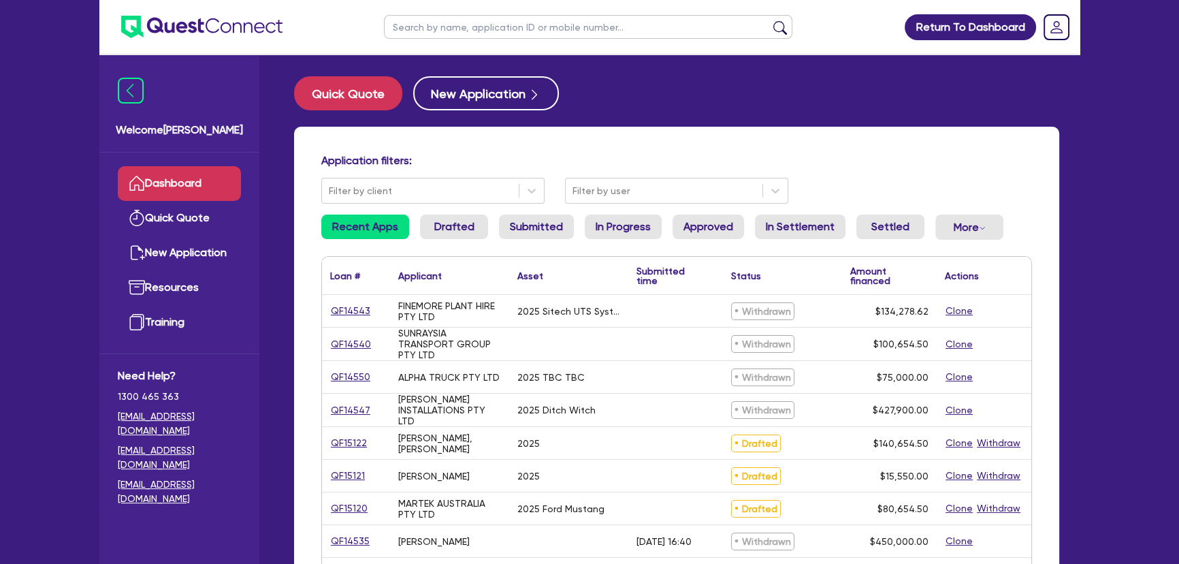
drag, startPoint x: 458, startPoint y: 40, endPoint x: 460, endPoint y: 27, distance: 13.0
click at [458, 40] on ul at bounding box center [588, 27] width 436 height 54
click at [460, 27] on input "text" at bounding box center [588, 27] width 408 height 24
type input "toby"
click at [769, 20] on button "submit" at bounding box center [780, 29] width 22 height 19
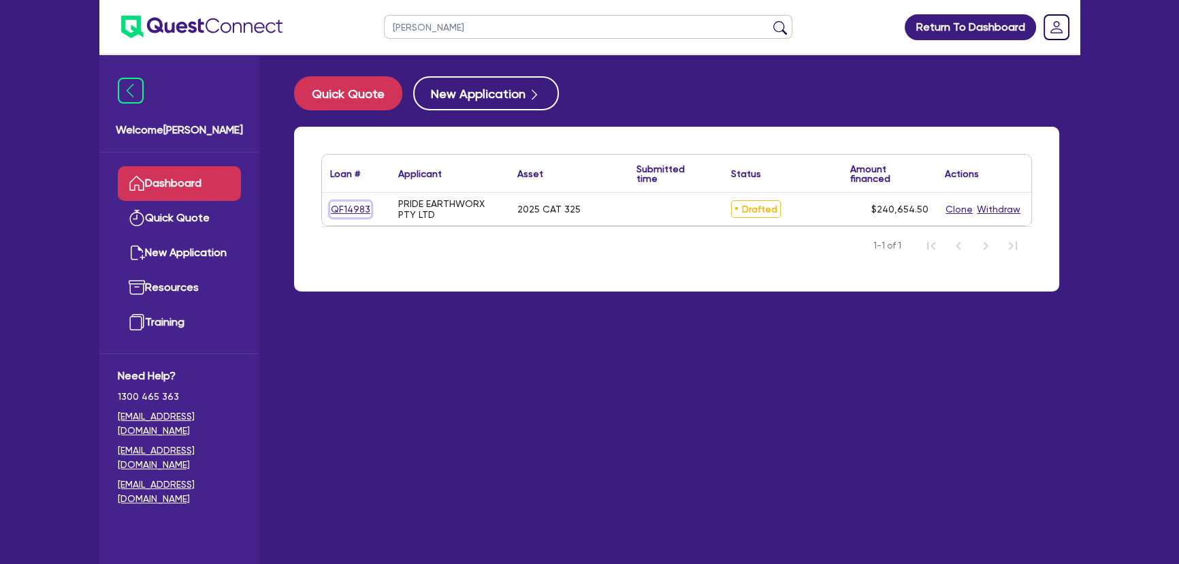
click at [360, 208] on link "QF14983" at bounding box center [350, 210] width 41 height 16
select select "PRIMARY_ASSETS"
select select "YELLOW_GOODS_AND_EXCAVATORS"
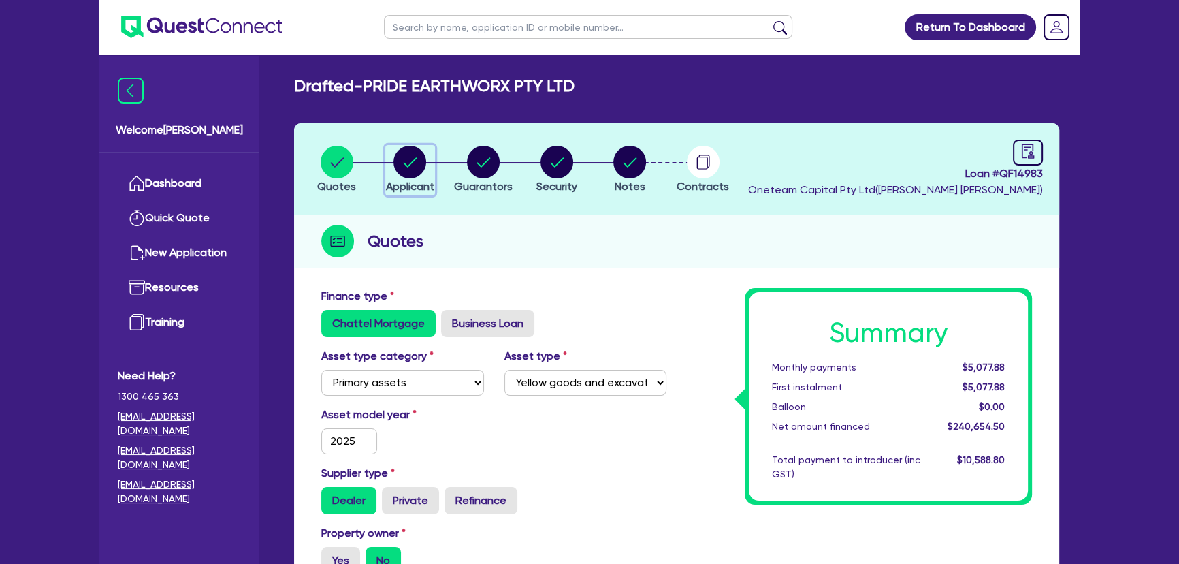
click at [418, 180] on span "Applicant" at bounding box center [410, 186] width 48 height 13
select select "COMPANY"
select select "BUILDING_CONSTRUCTION"
select select "BUSINESSES_CONSTRUCTION_SERVICES"
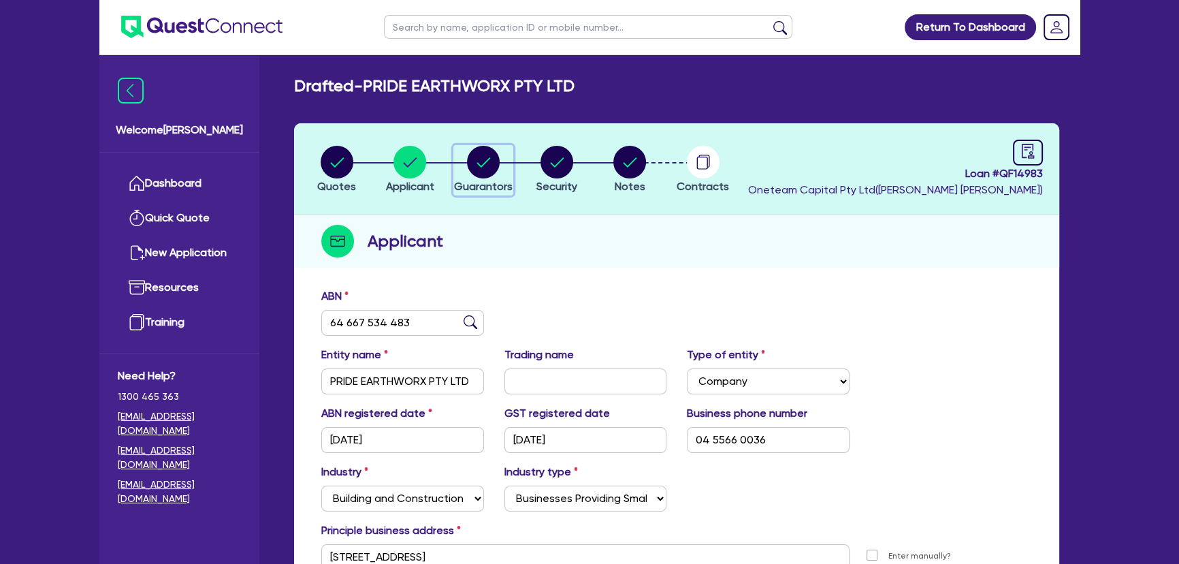
click at [492, 185] on span "Guarantors" at bounding box center [483, 186] width 59 height 13
select select "MR"
select select "ACT"
select select "SINGLE"
select select "VEHICLE"
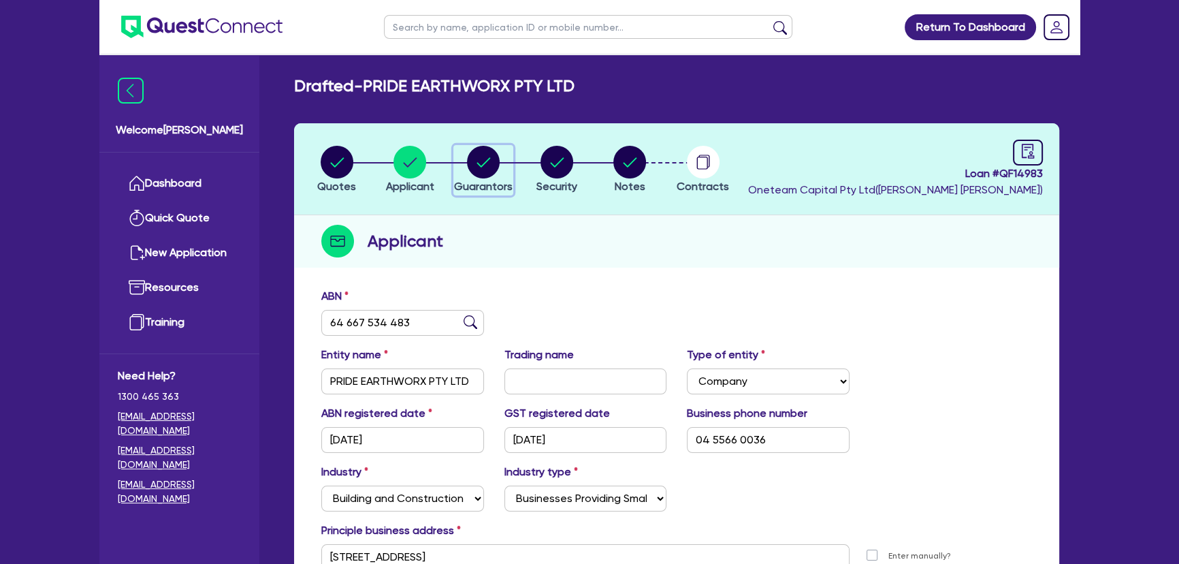
select select "CASH"
select select "HOUSEHOLD_PERSONAL"
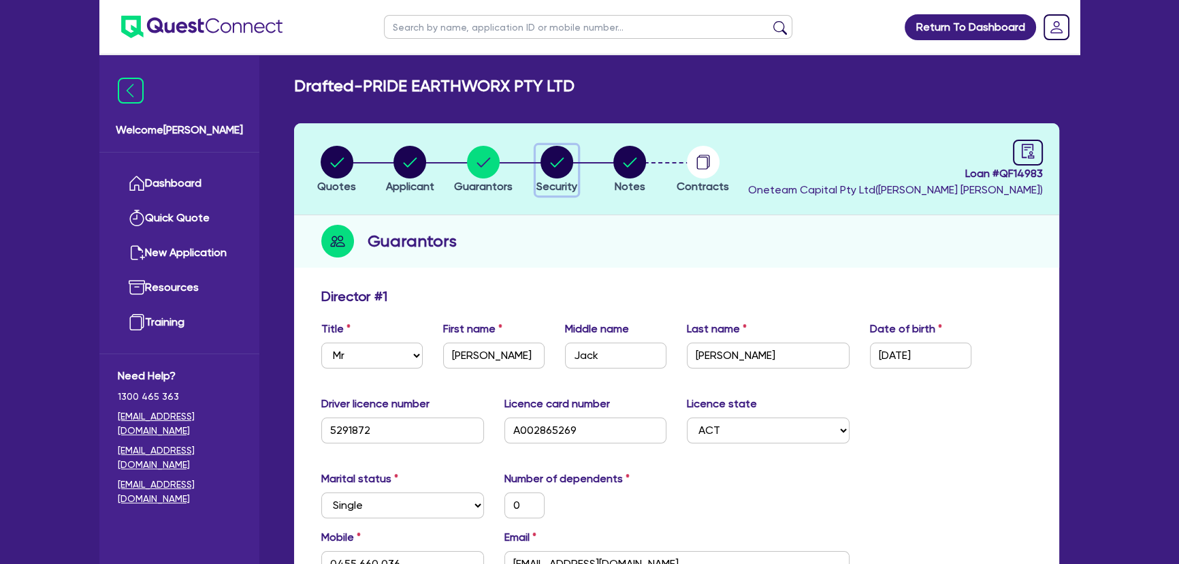
click at [551, 172] on circle "button" at bounding box center [557, 162] width 33 height 33
select select "PRIMARY_ASSETS"
select select "YELLOW_GOODS_AND_EXCAVATORS"
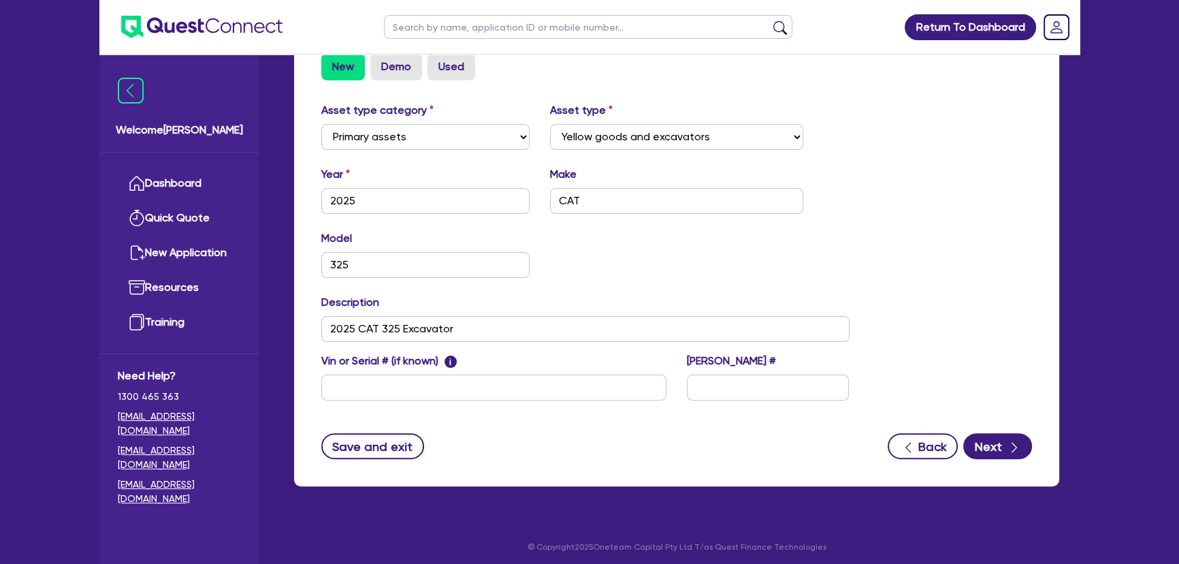
scroll to position [251, 0]
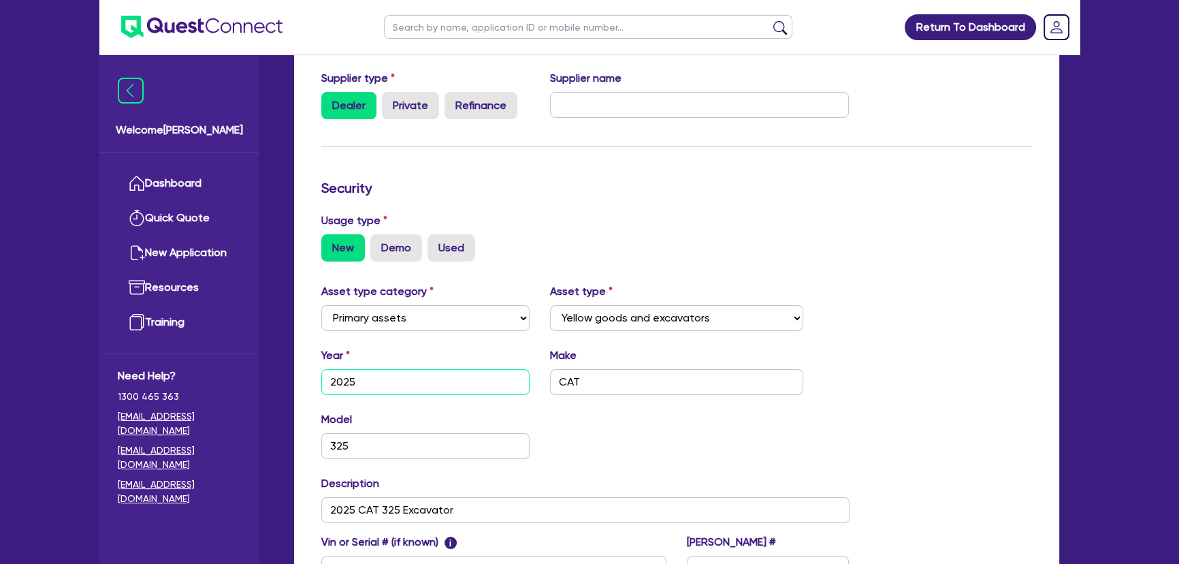
click at [389, 378] on input "2025" at bounding box center [425, 382] width 208 height 26
click at [393, 383] on input "2025" at bounding box center [425, 382] width 208 height 26
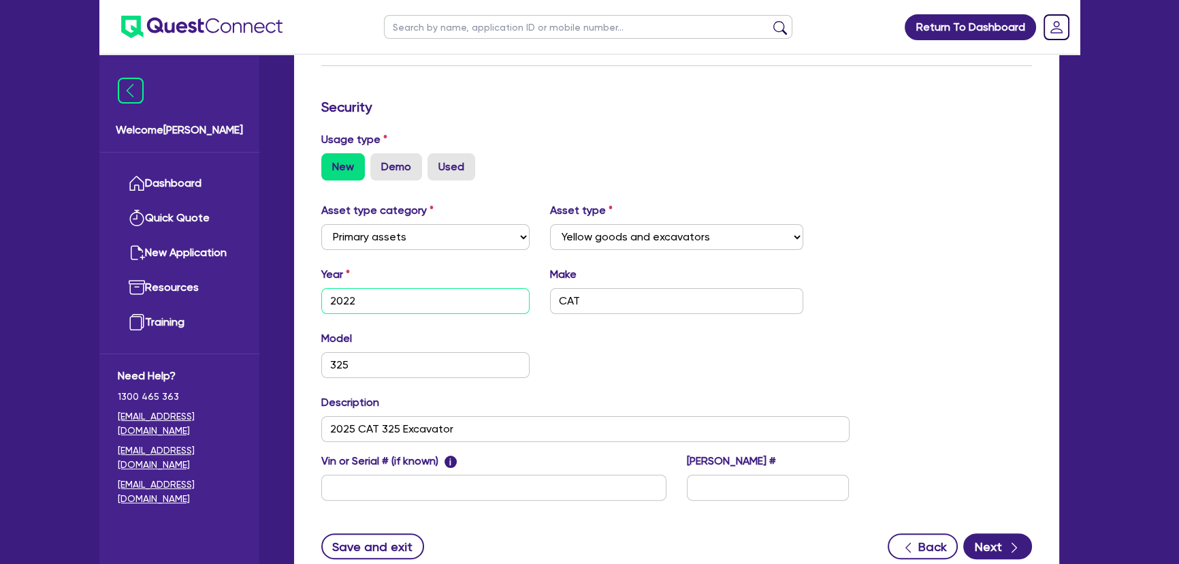
scroll to position [374, 0]
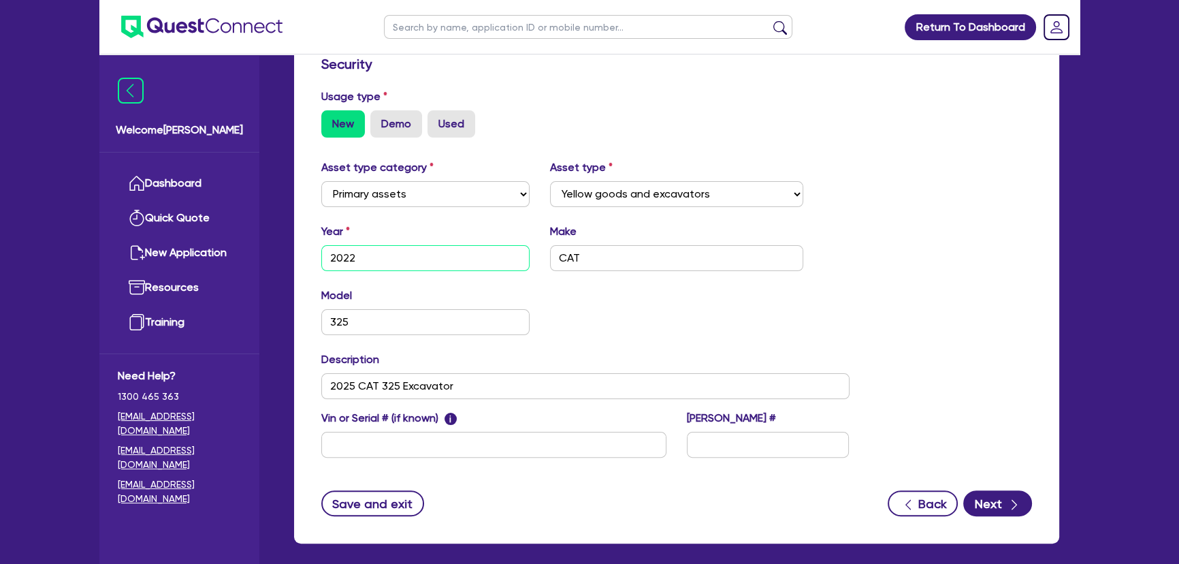
type input "2022"
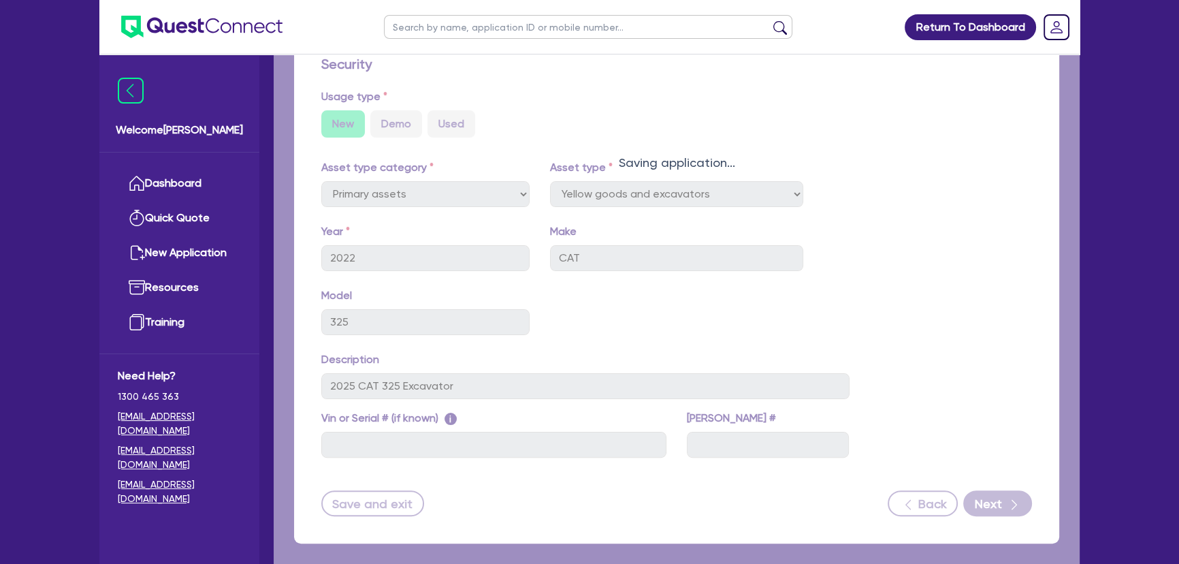
click at [354, 383] on div "Quotes Applicant Guarantors Security Notes Contracts Loan # QF14983 Oneteam Cap…" at bounding box center [677, 154] width 786 height 811
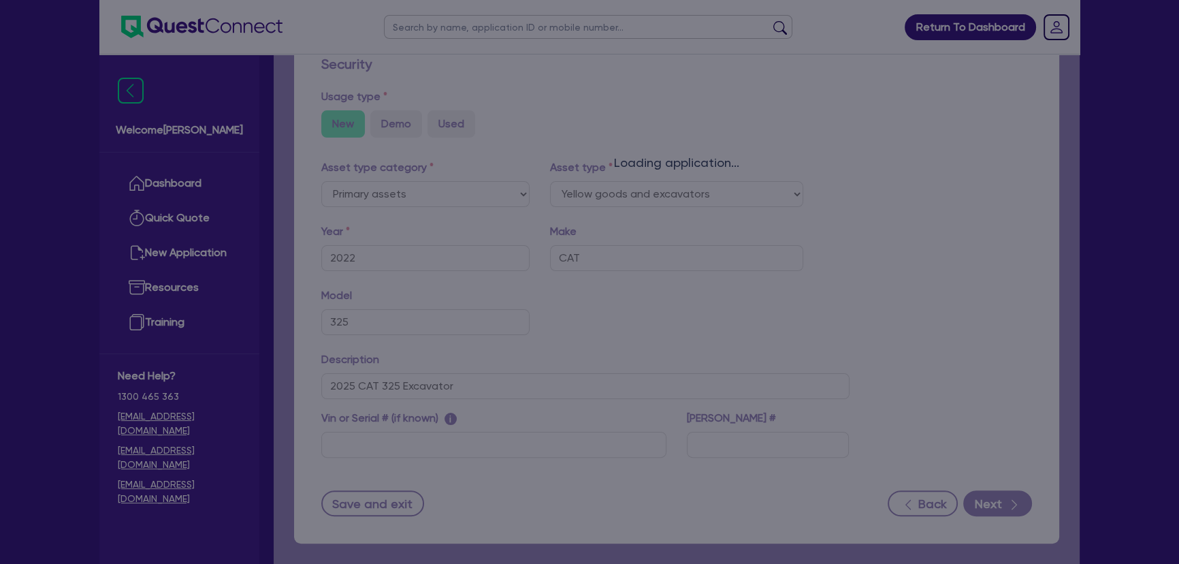
select select "YELLOW_GOODS_AND_EXCAVATORS"
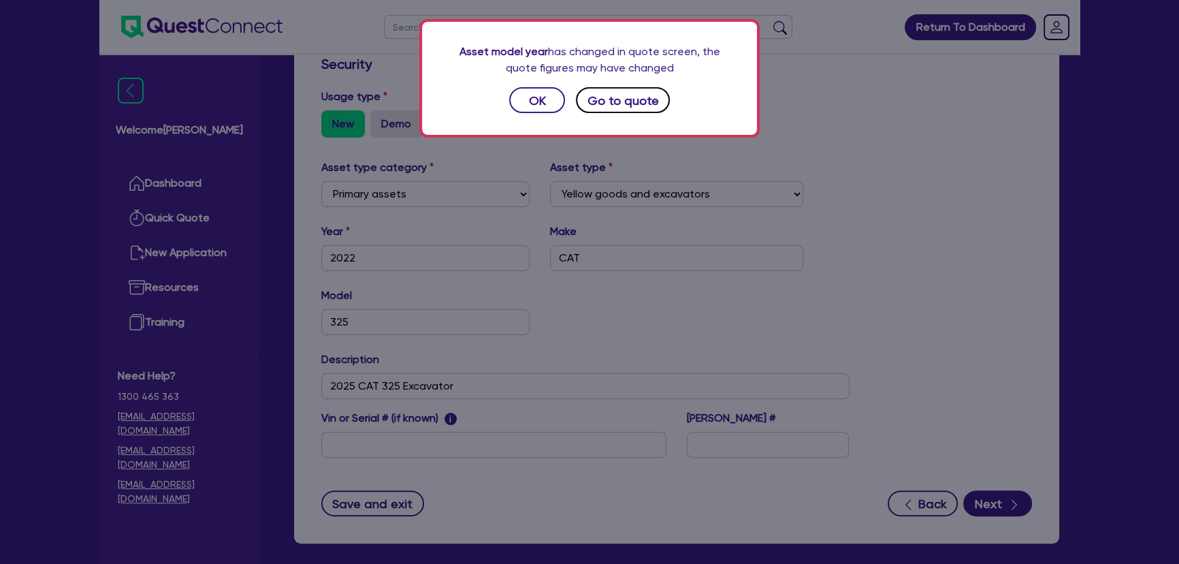
click at [619, 109] on button "Go to quote" at bounding box center [623, 100] width 94 height 26
select select "PRIMARY_ASSETS"
select select "YELLOW_GOODS_AND_EXCAVATORS"
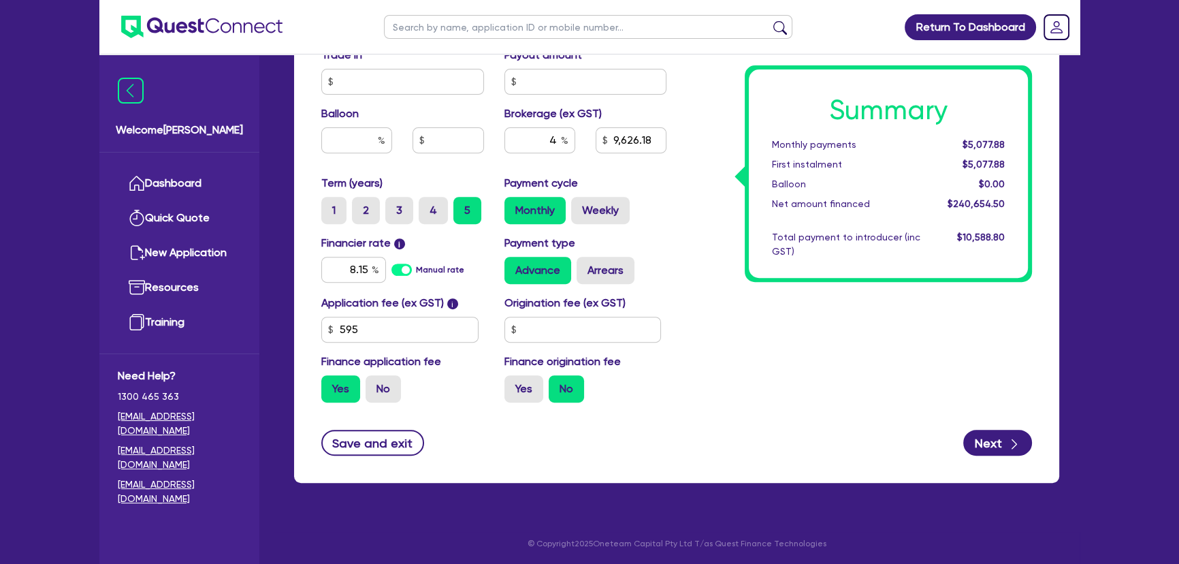
scroll to position [671, 0]
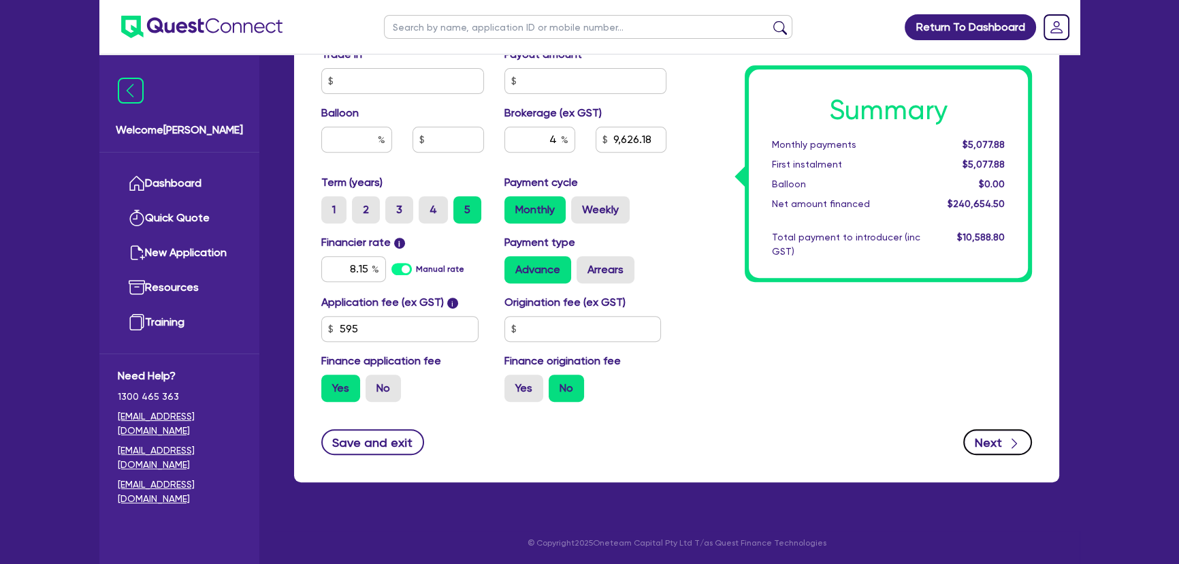
click at [976, 436] on button "Next" at bounding box center [997, 442] width 69 height 26
type input "300,000"
type input "60,000"
type input "9,626.18"
select select "COMPANY"
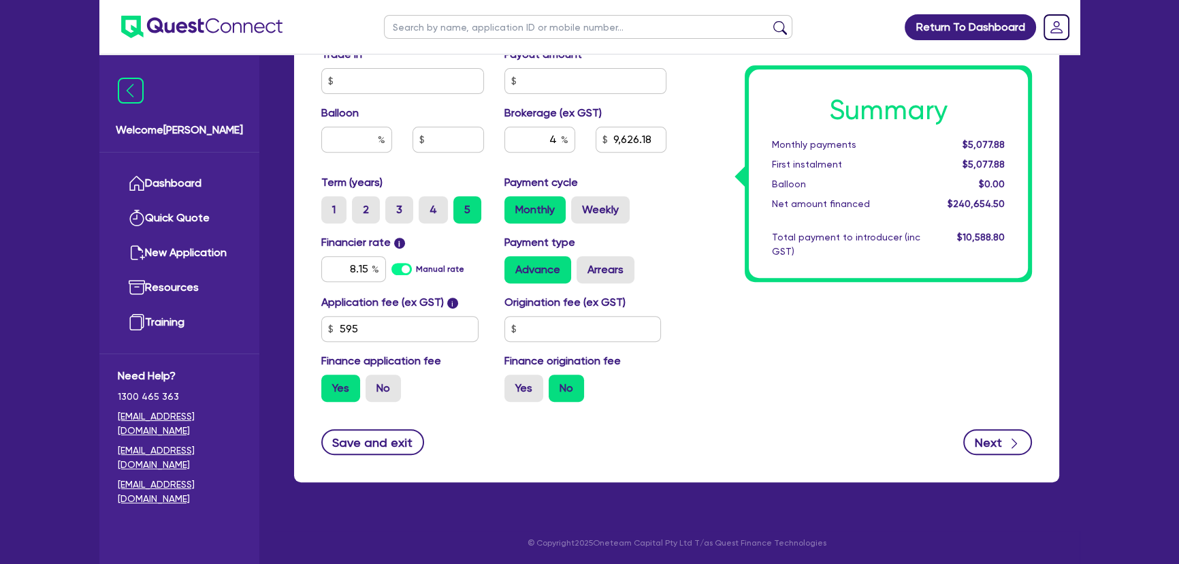
select select "BUILDING_CONSTRUCTION"
select select "BUSINESSES_CONSTRUCTION_SERVICES"
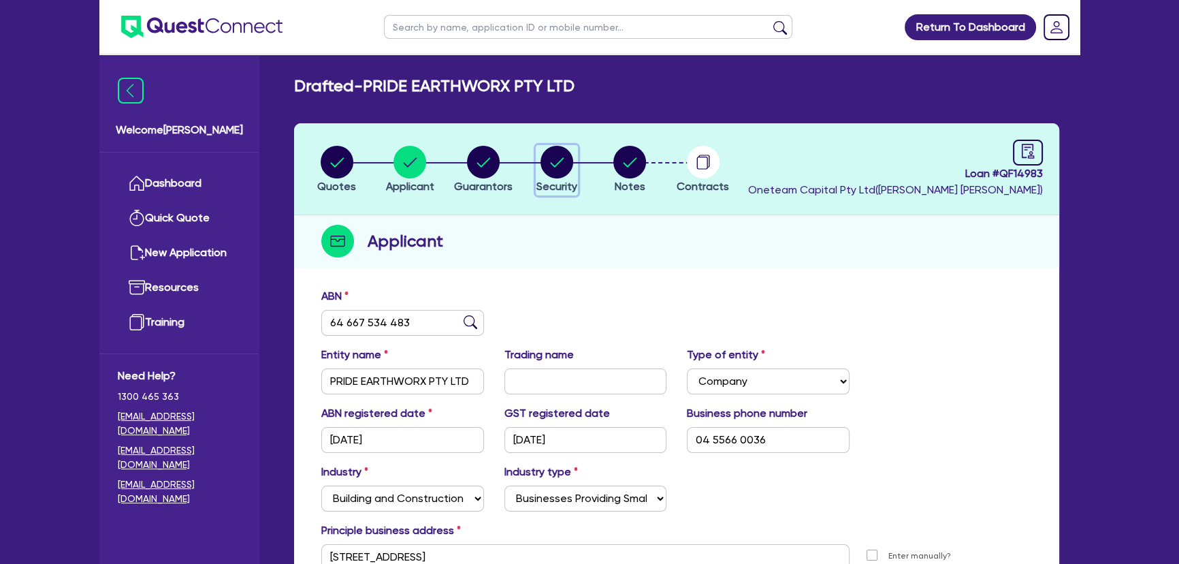
drag, startPoint x: 549, startPoint y: 165, endPoint x: 546, endPoint y: 184, distance: 19.9
click at [548, 165] on circle "button" at bounding box center [557, 162] width 33 height 33
select select "PRIMARY_ASSETS"
select select "YELLOW_GOODS_AND_EXCAVATORS"
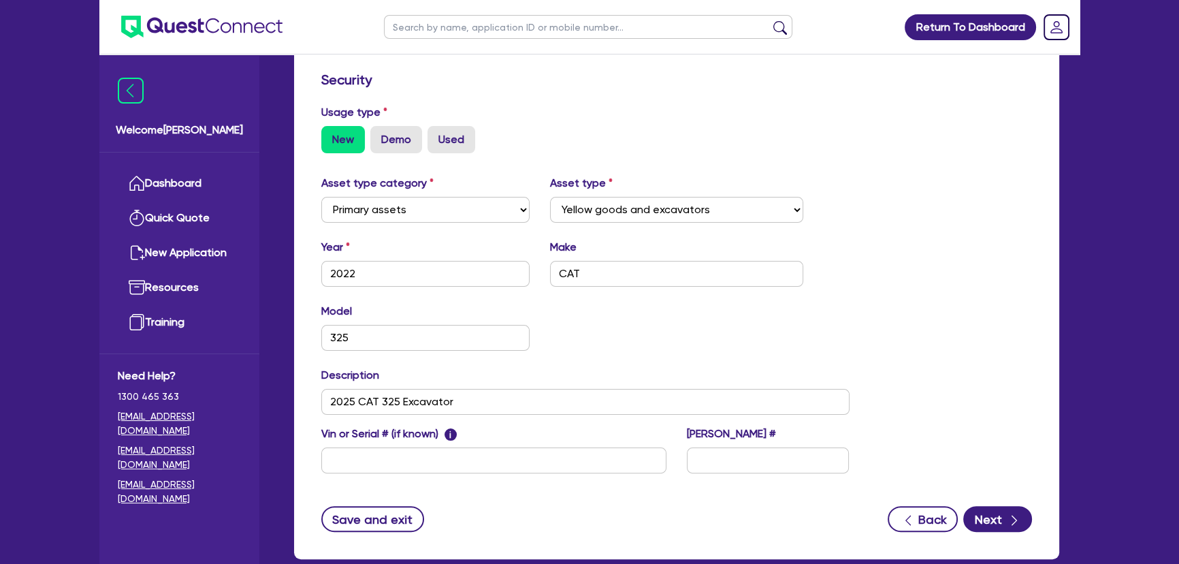
scroll to position [436, 0]
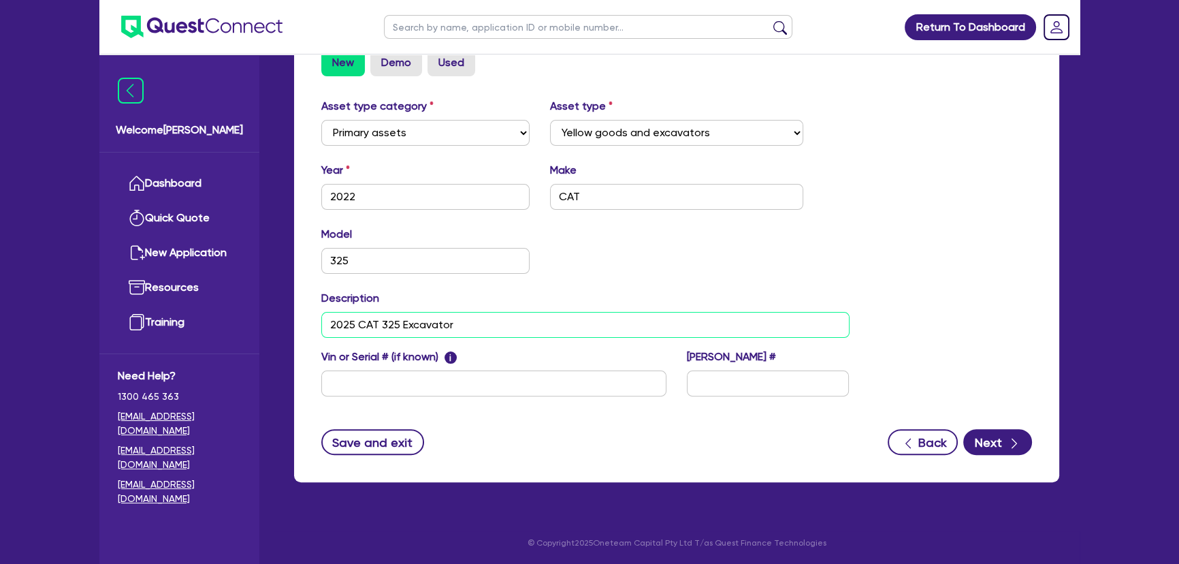
click at [351, 323] on input "2025 CAT 325 Excavator" at bounding box center [585, 325] width 528 height 26
type input "2022 CAT 325 Excavator"
click at [994, 445] on button "Next" at bounding box center [997, 442] width 69 height 26
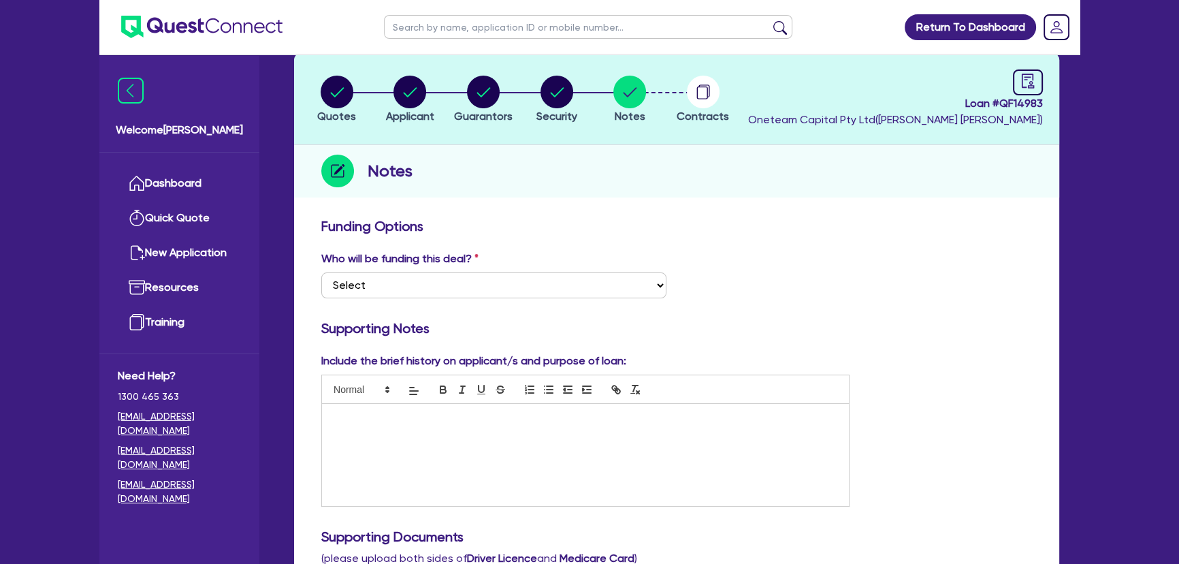
scroll to position [185, 0]
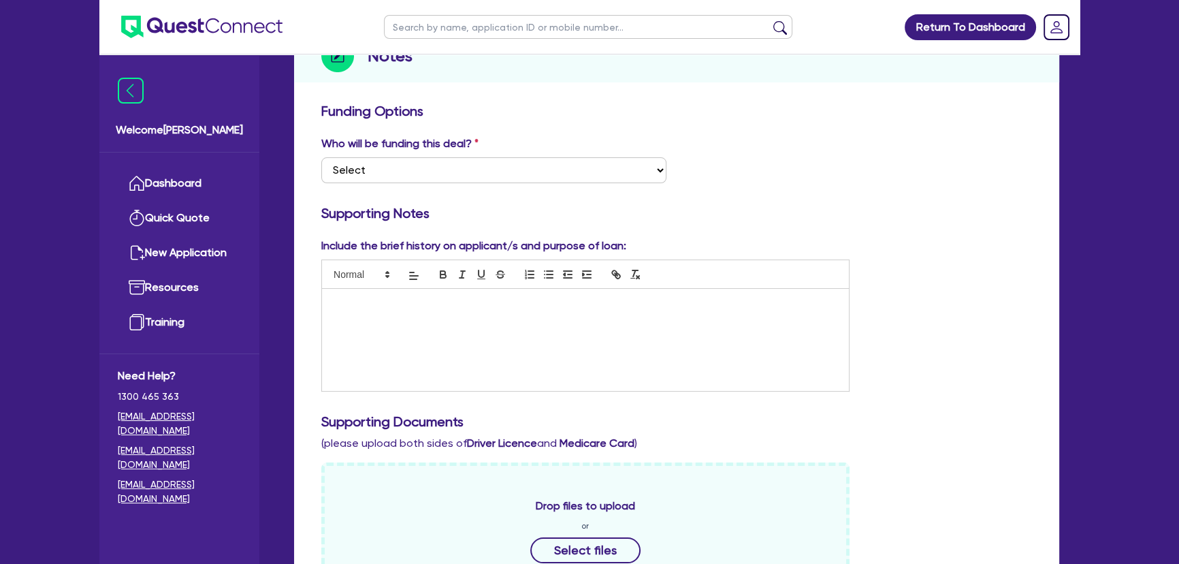
click at [421, 332] on div at bounding box center [585, 340] width 527 height 102
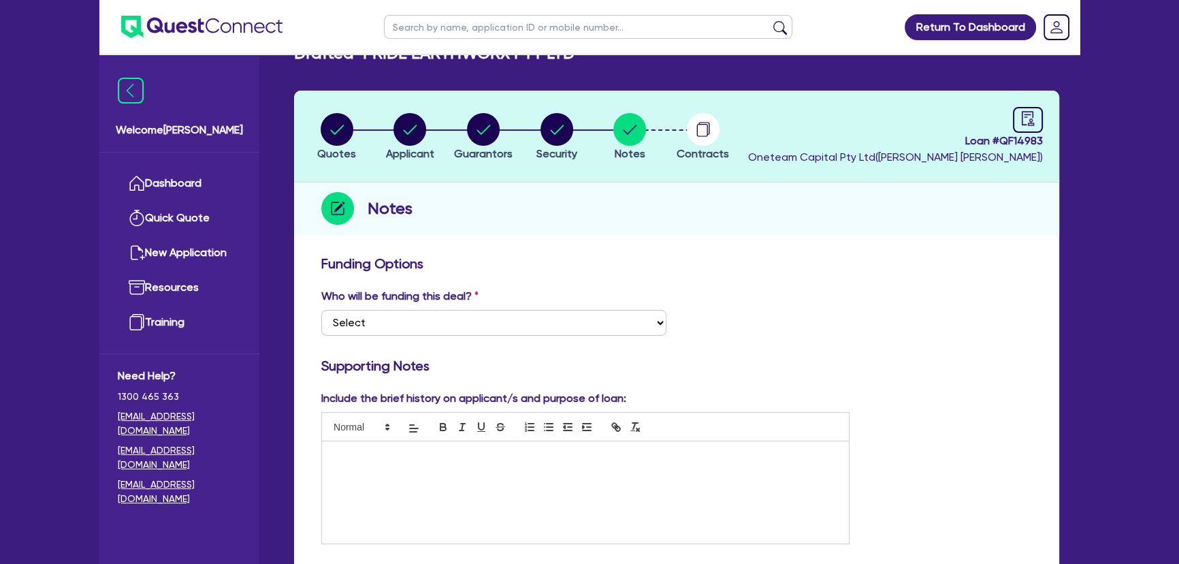
scroll to position [0, 0]
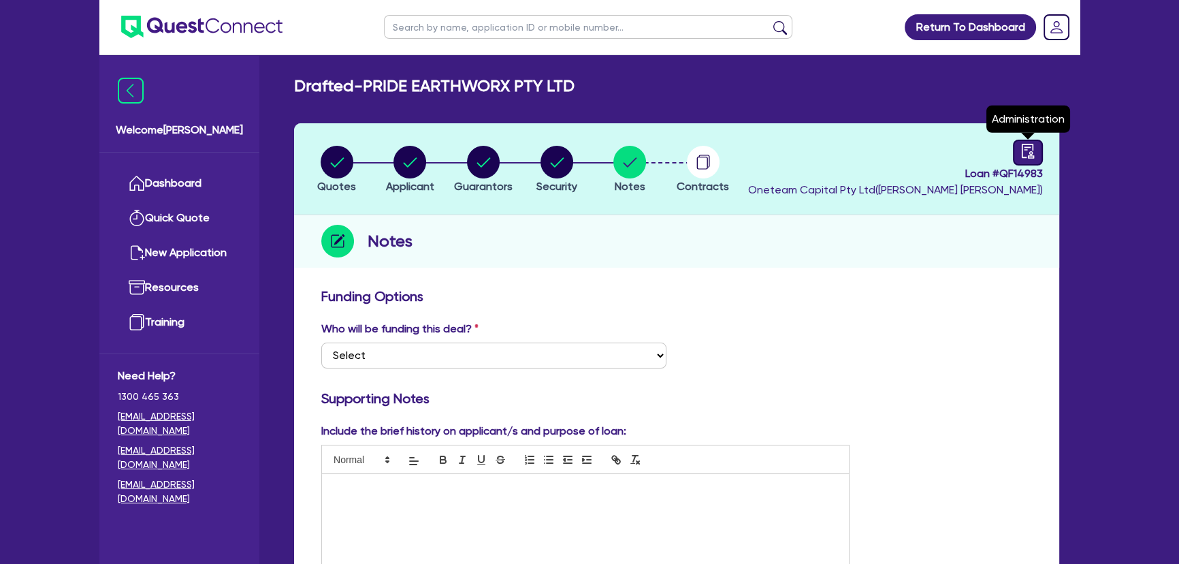
click at [1018, 162] on link at bounding box center [1028, 153] width 30 height 26
select select "DRAFTED_NEW"
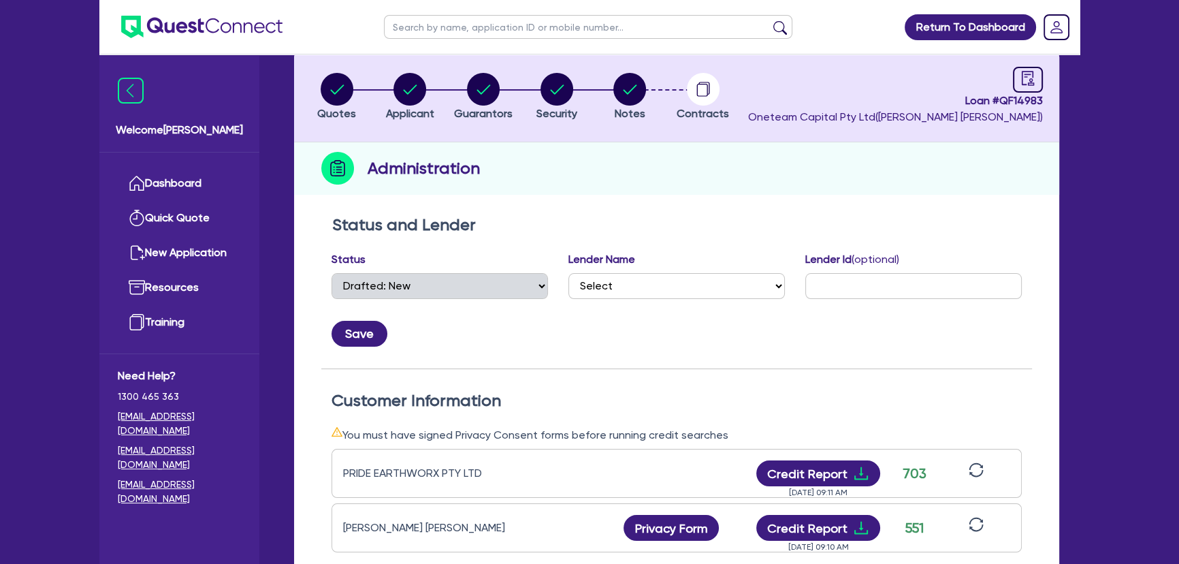
scroll to position [185, 0]
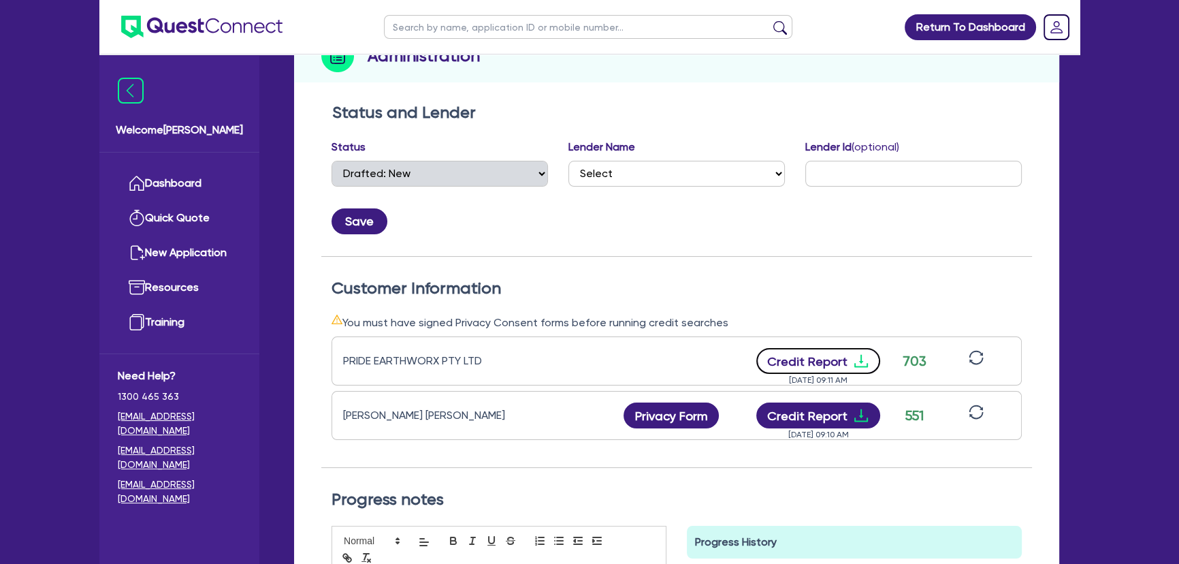
click at [854, 366] on icon "download" at bounding box center [861, 361] width 14 height 13
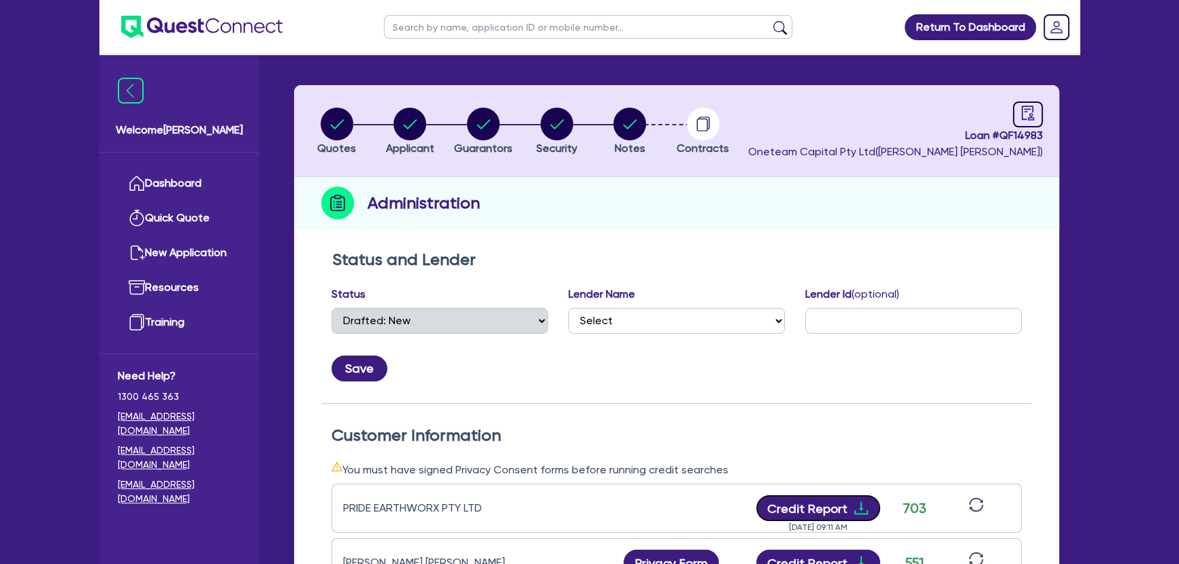
scroll to position [0, 0]
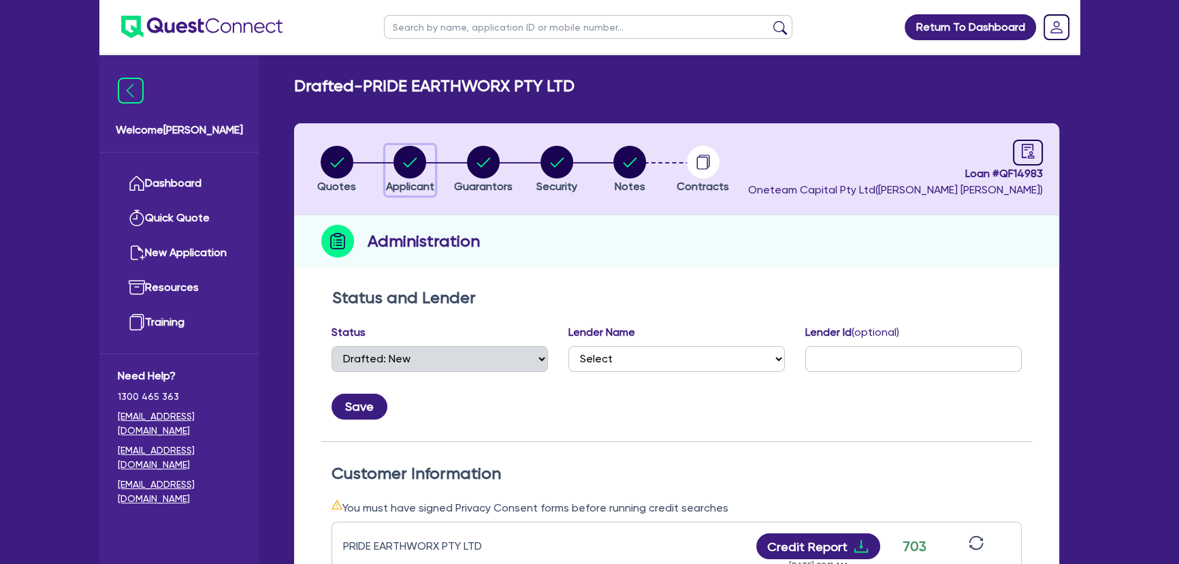
click at [393, 163] on icon "button" at bounding box center [409, 162] width 33 height 33
select select "COMPANY"
select select "BUILDING_CONSTRUCTION"
select select "BUSINESSES_CONSTRUCTION_SERVICES"
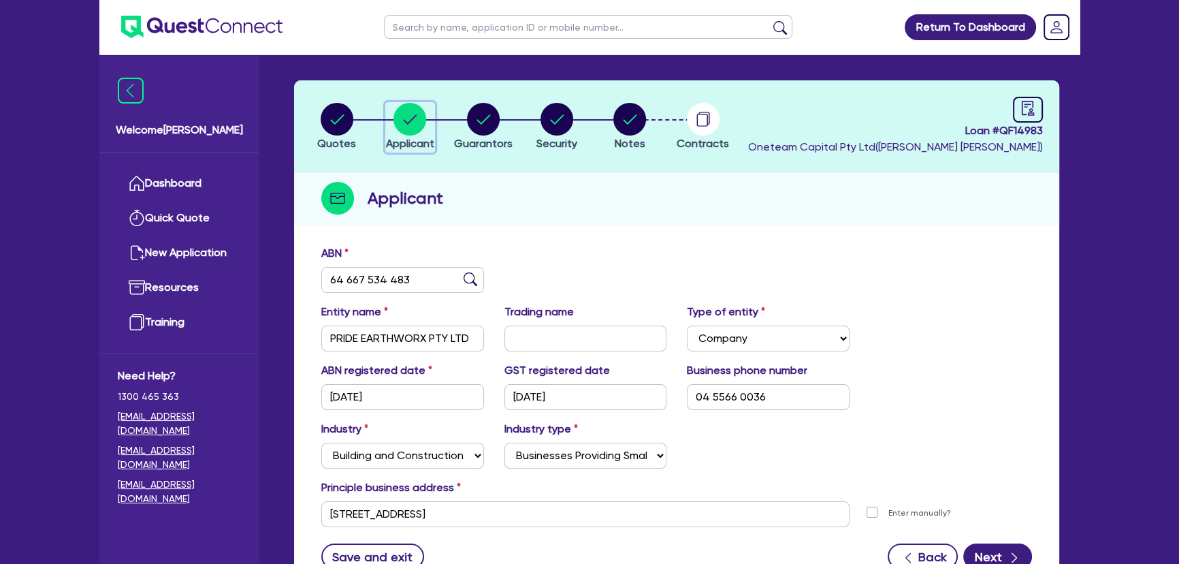
scroll to position [34, 0]
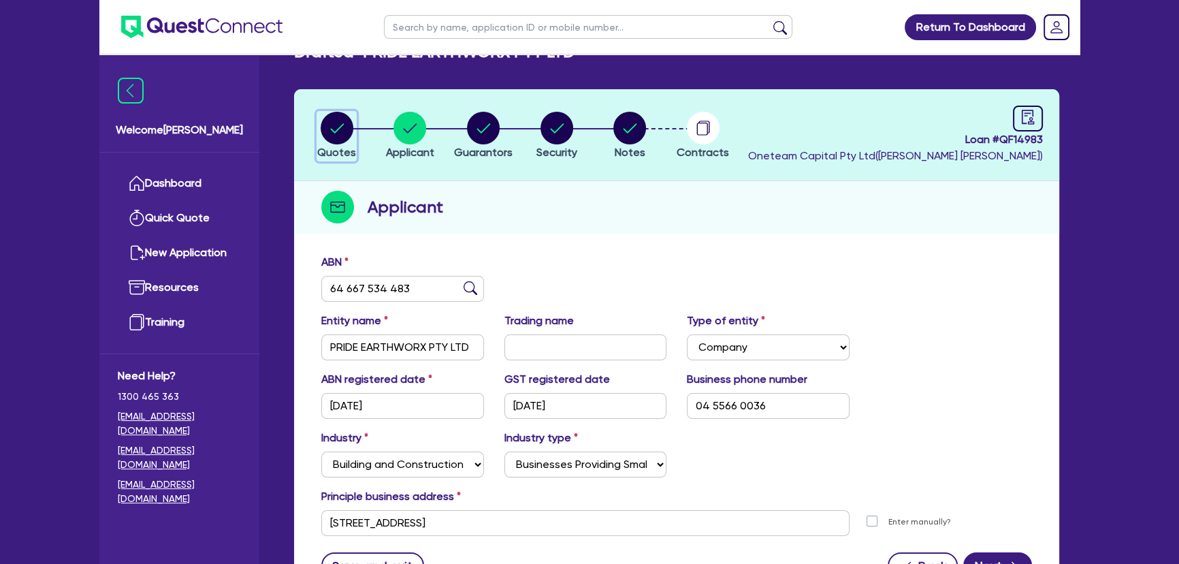
click at [333, 132] on circle "button" at bounding box center [337, 128] width 33 height 33
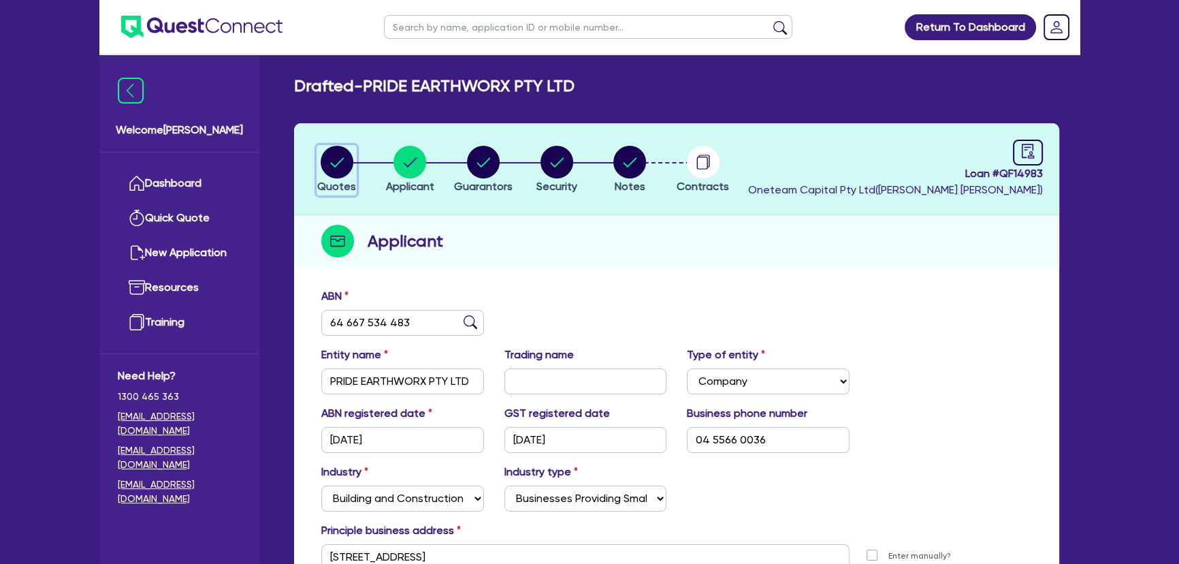
select select "PRIMARY_ASSETS"
select select "YELLOW_GOODS_AND_EXCAVATORS"
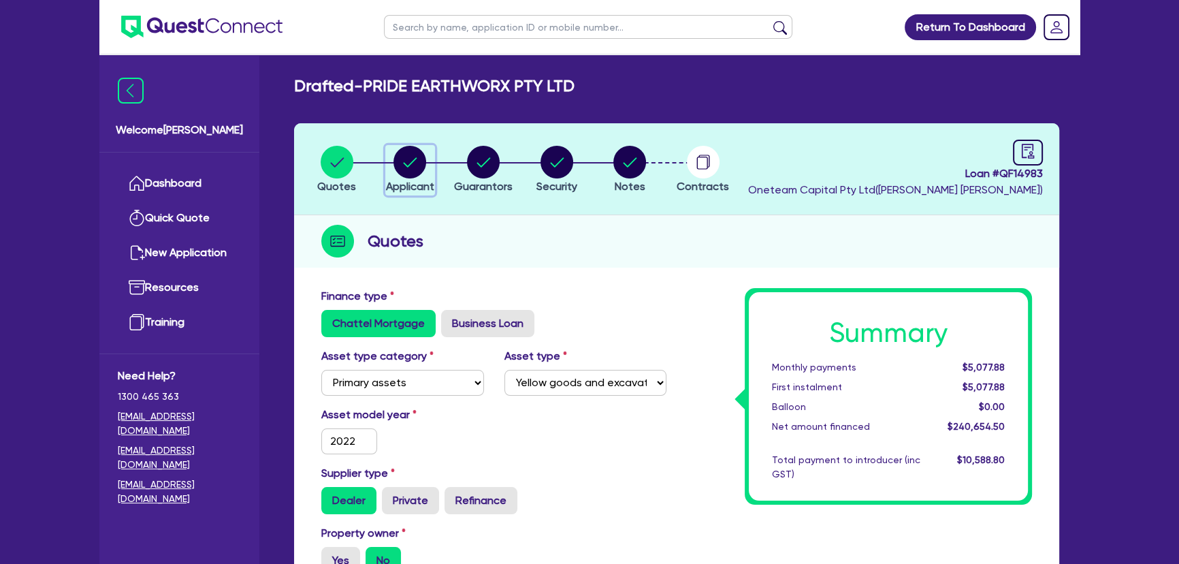
click at [393, 169] on icon "button" at bounding box center [409, 162] width 33 height 33
select select "COMPANY"
select select "BUILDING_CONSTRUCTION"
select select "BUSINESSES_CONSTRUCTION_SERVICES"
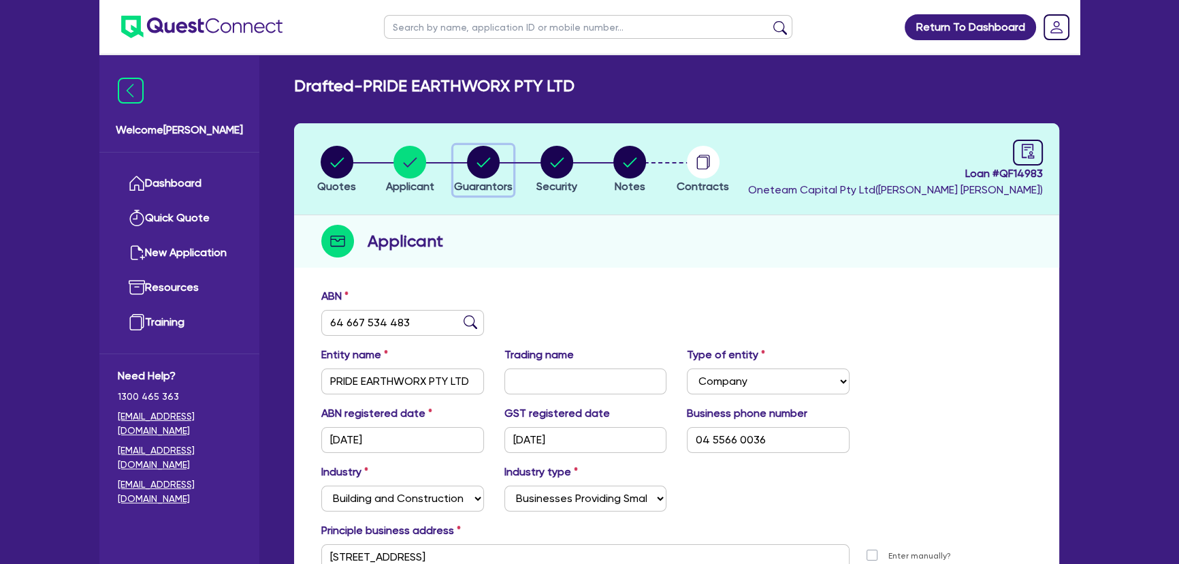
drag, startPoint x: 494, startPoint y: 163, endPoint x: 502, endPoint y: 163, distance: 8.8
click at [497, 163] on circle "button" at bounding box center [483, 162] width 33 height 33
select select "MR"
select select "ACT"
select select "SINGLE"
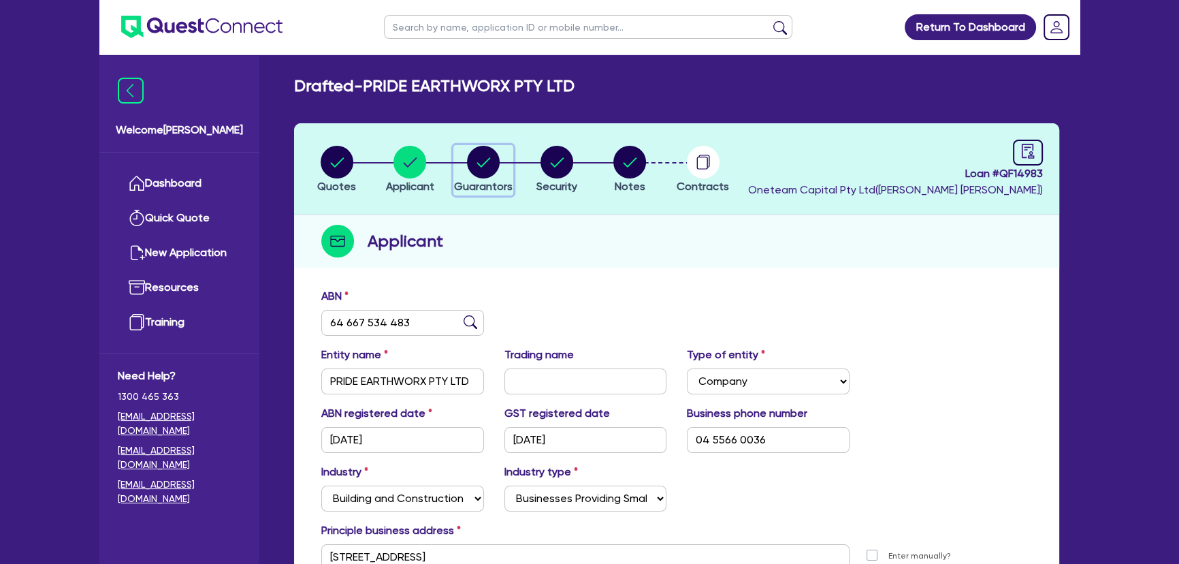
select select "VEHICLE"
select select "CASH"
select select "HOUSEHOLD_PERSONAL"
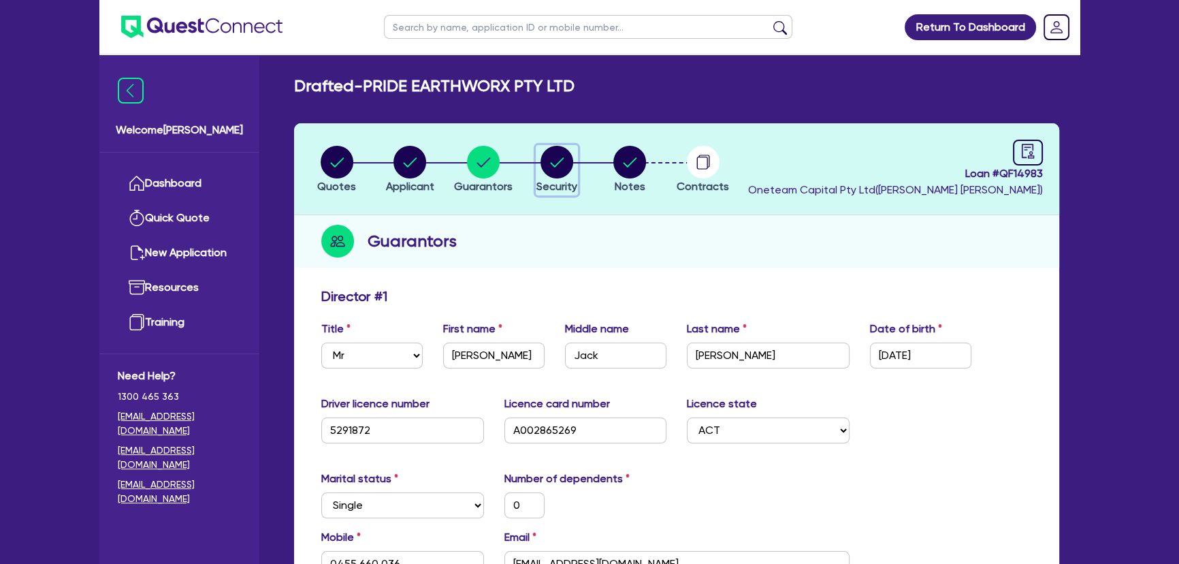
click at [549, 163] on circle "button" at bounding box center [557, 162] width 33 height 33
select select "PRIMARY_ASSETS"
select select "YELLOW_GOODS_AND_EXCAVATORS"
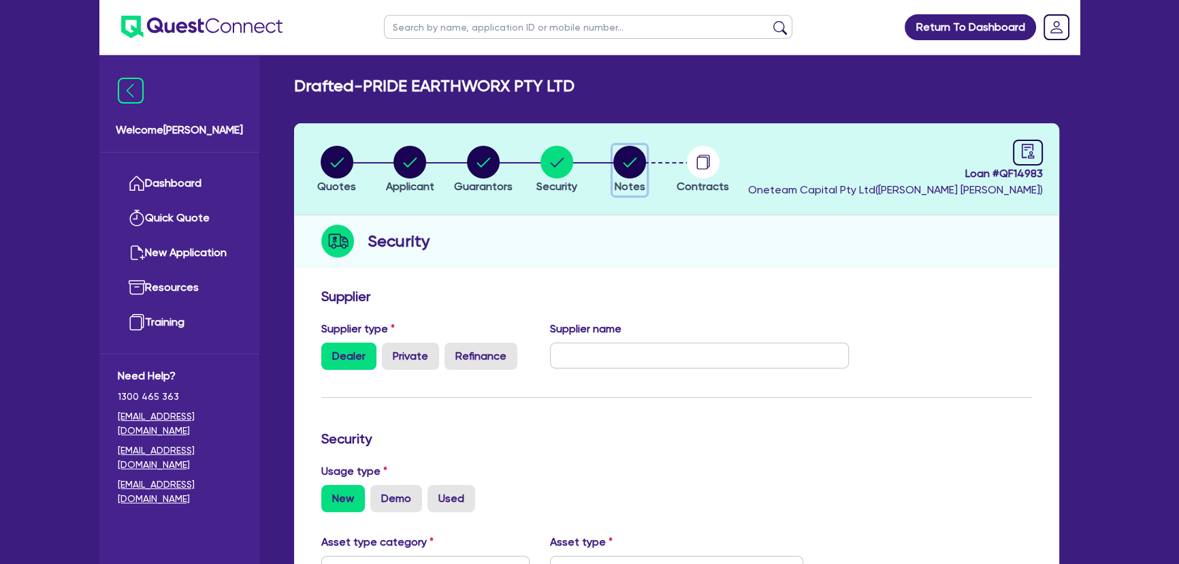
click at [631, 161] on circle "button" at bounding box center [629, 162] width 33 height 33
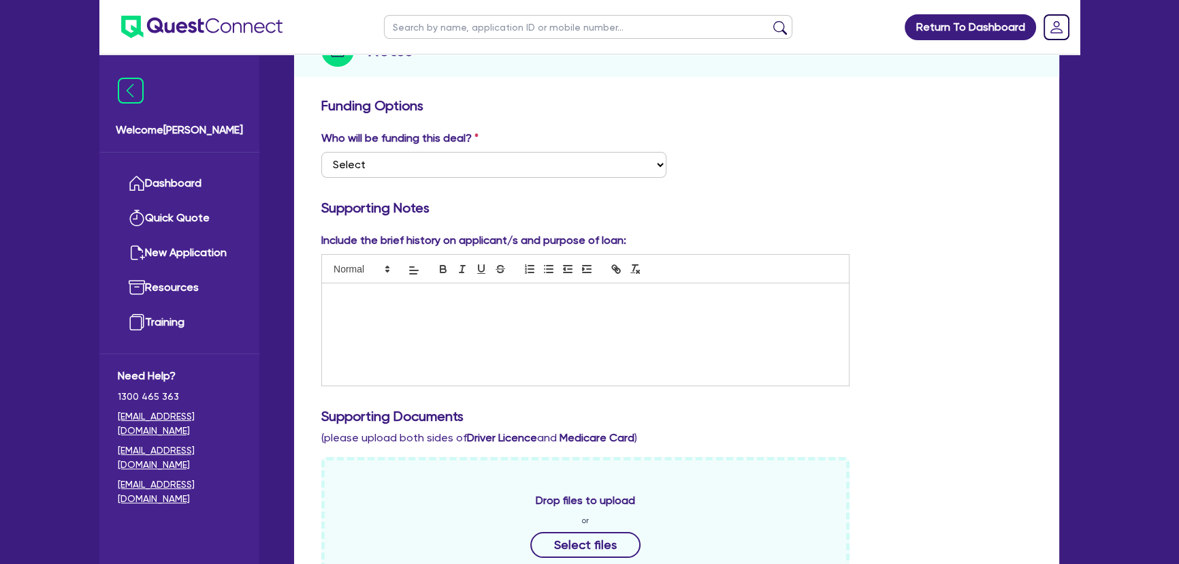
scroll to position [309, 0]
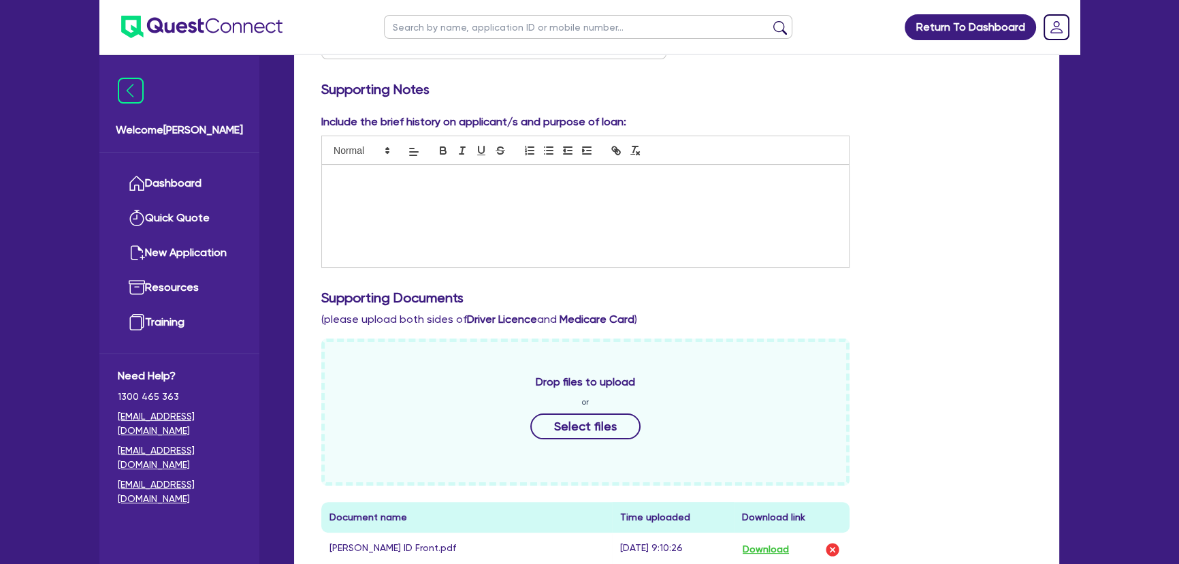
click at [440, 204] on div at bounding box center [585, 216] width 527 height 102
click at [457, 206] on div at bounding box center [585, 216] width 527 height 102
click at [803, 178] on p "Toby runs an earthmoving company operating in both the commerical and civil spa…" at bounding box center [585, 185] width 506 height 25
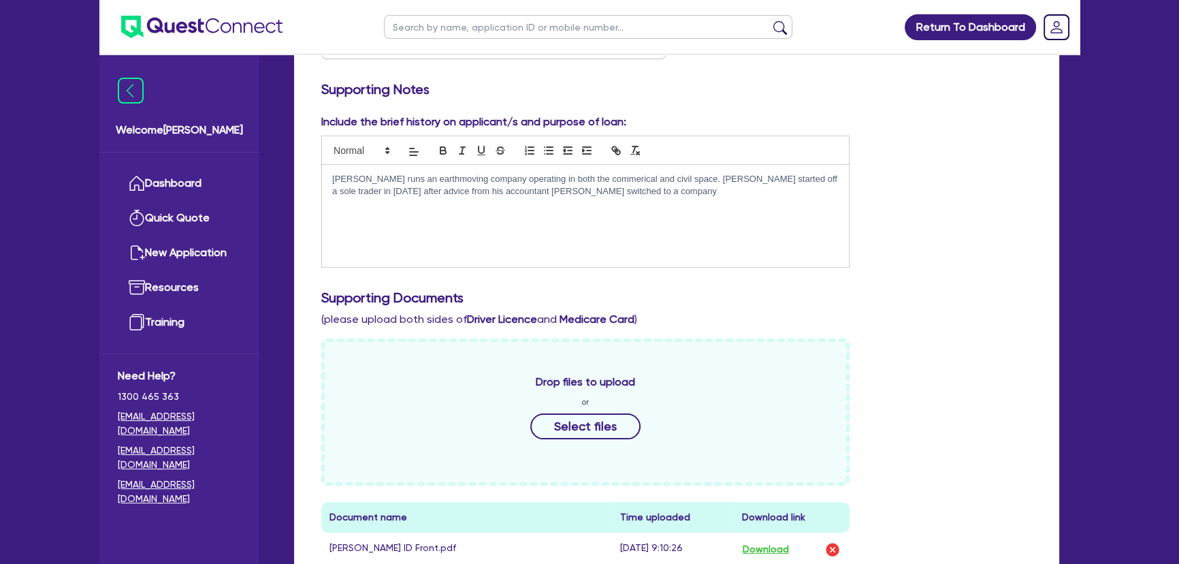
click at [812, 177] on p "Toby runs an earthmoving company operating in both the commerical and civil spa…" at bounding box center [585, 185] width 506 height 25
click at [837, 177] on p "Toby runs an earthmoving company operating in both the commerical and civil spa…" at bounding box center [585, 185] width 506 height 25
click at [647, 197] on div "Toby runs an earthmoving company operating in both the commerical and civil spa…" at bounding box center [585, 216] width 527 height 102
click at [674, 193] on p "Toby runs an earthmoving company operating in both the commerical and civil spa…" at bounding box center [585, 185] width 506 height 25
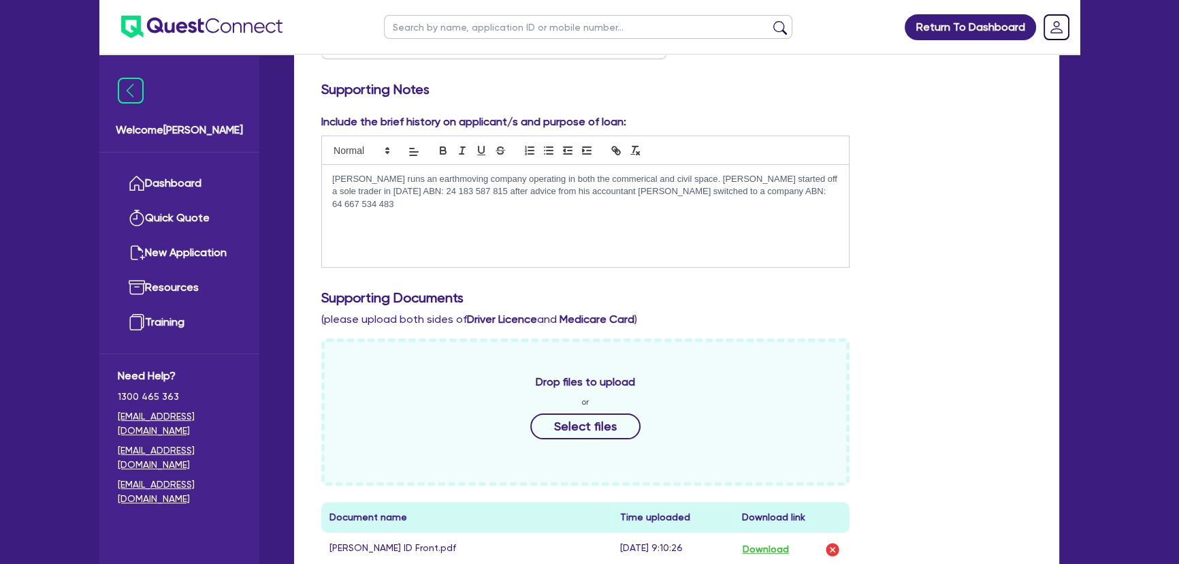
click at [663, 190] on p "Toby runs an earthmoving company operating in both the commerical and civil spa…" at bounding box center [585, 191] width 506 height 37
click at [749, 189] on p "Toby runs an earthmoving company operating in both the commerical and civil spa…" at bounding box center [585, 191] width 506 height 37
click at [530, 204] on p "Toby runs an earthmoving company operating in both the commerical and civil spa…" at bounding box center [585, 191] width 506 height 37
click at [700, 204] on p "Toby runs an earthmoving company operating in both the commerical and civil spa…" at bounding box center [585, 191] width 506 height 37
click at [437, 223] on p "The business" at bounding box center [585, 229] width 506 height 12
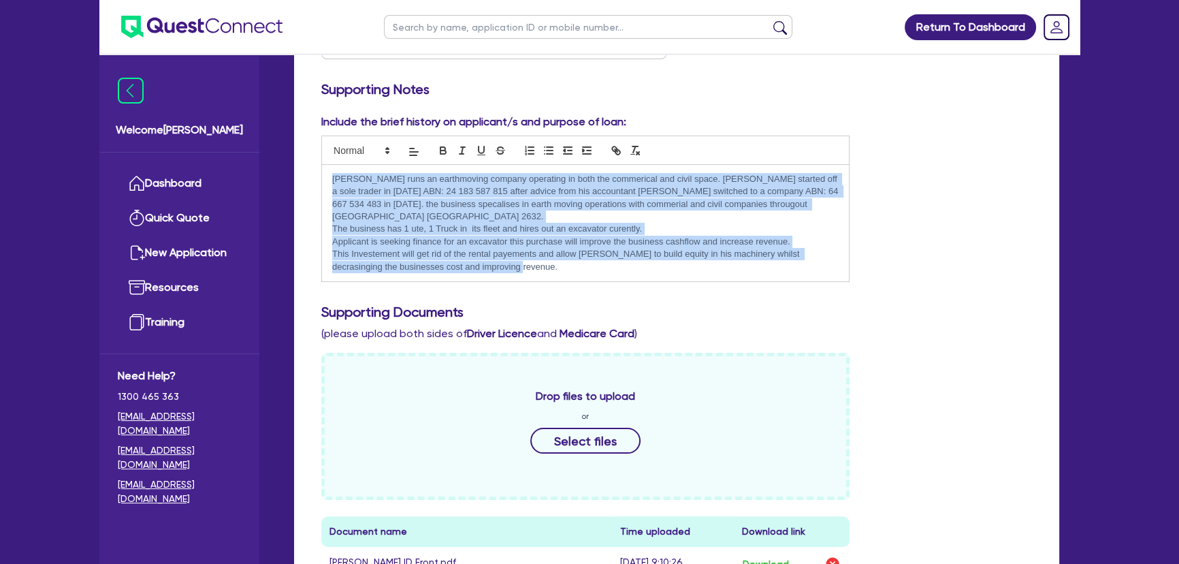
drag, startPoint x: 500, startPoint y: 261, endPoint x: 327, endPoint y: 179, distance: 191.5
click at [327, 179] on div "Toby runs an earthmoving company operating in both the commerical and civil spa…" at bounding box center [585, 223] width 527 height 117
copy div "Toby runs an earthmoving company operating in both the commerical and civil spa…"
click at [541, 265] on div "Toby runs an earthmoving company operating in both the commerical and civil spa…" at bounding box center [585, 223] width 527 height 117
drag, startPoint x: 425, startPoint y: 240, endPoint x: 323, endPoint y: 173, distance: 122.5
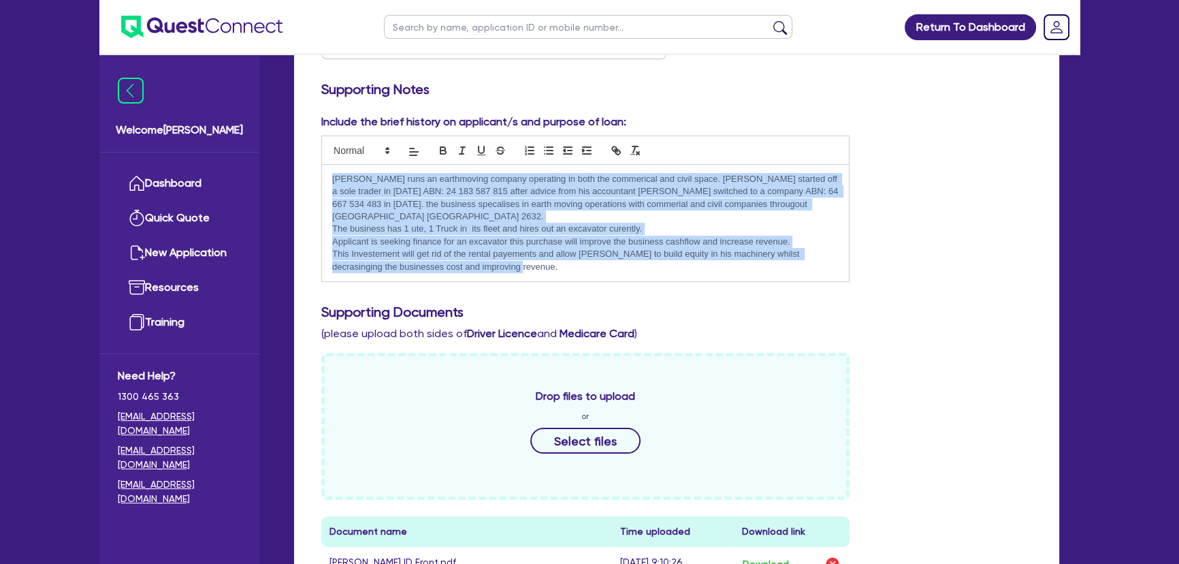
click at [323, 173] on div "Toby runs an earthmoving company operating in both the commerical and civil spa…" at bounding box center [585, 223] width 527 height 117
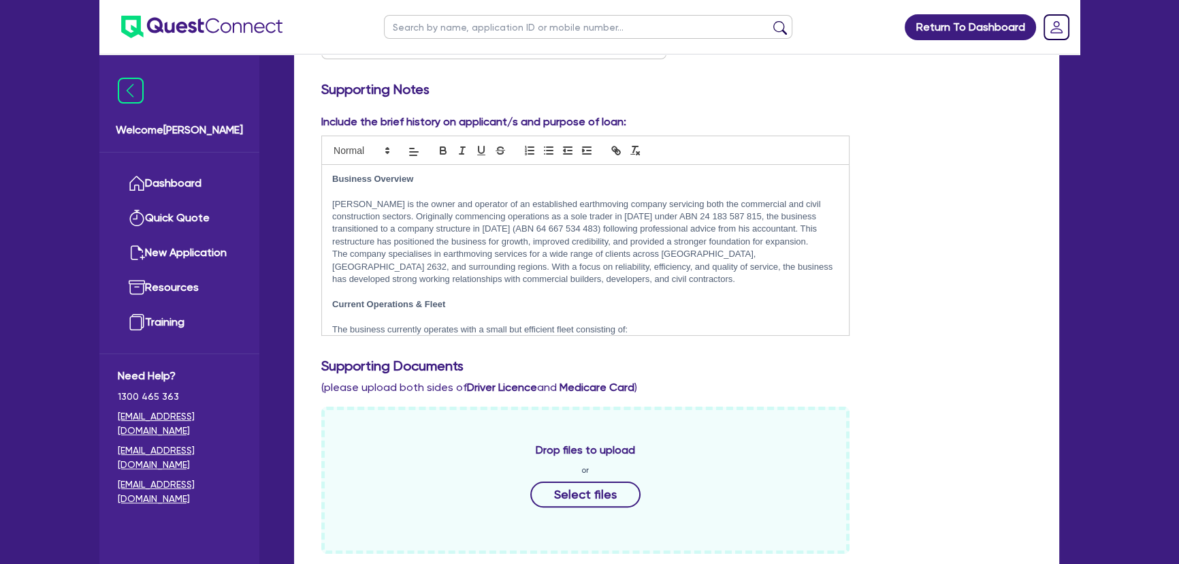
scroll to position [527, 0]
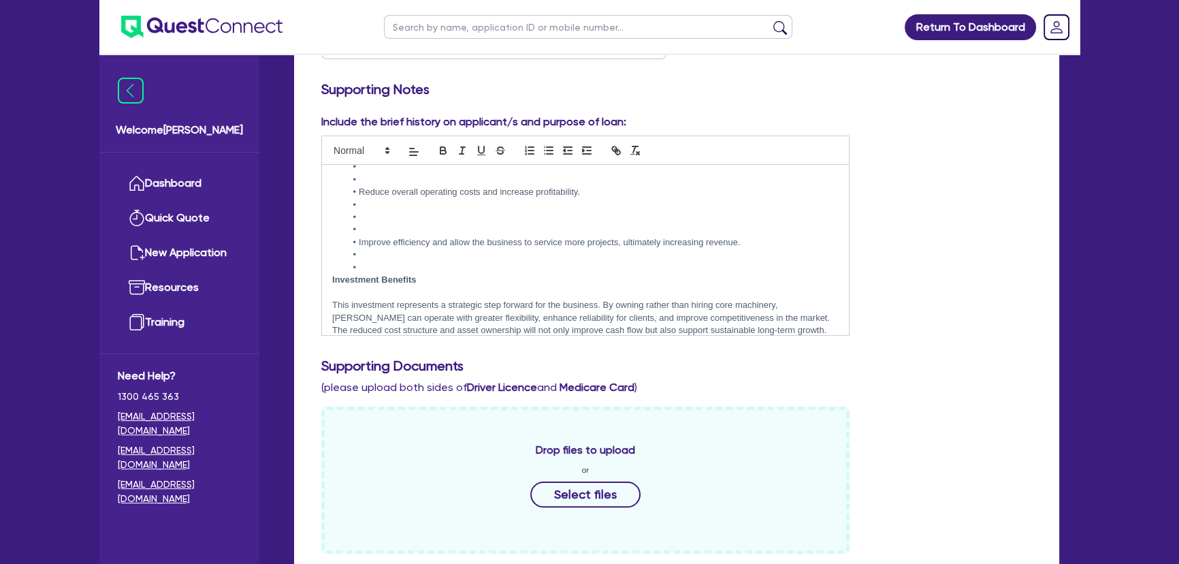
click at [407, 259] on li at bounding box center [592, 254] width 493 height 12
click at [400, 265] on li at bounding box center [592, 267] width 493 height 12
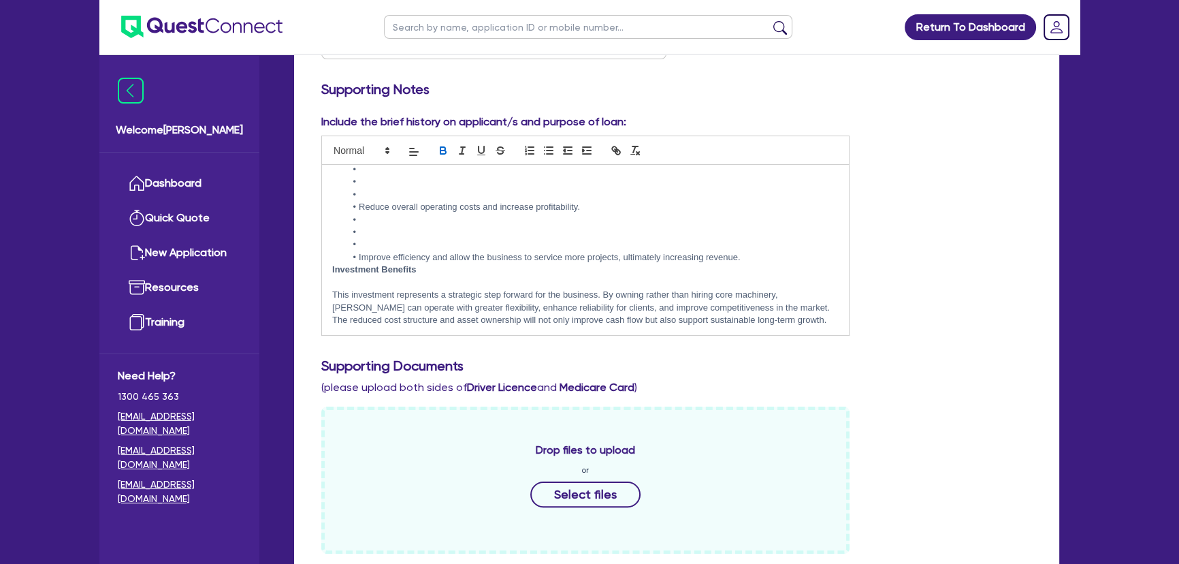
scroll to position [511, 0]
click at [394, 246] on li at bounding box center [592, 245] width 493 height 12
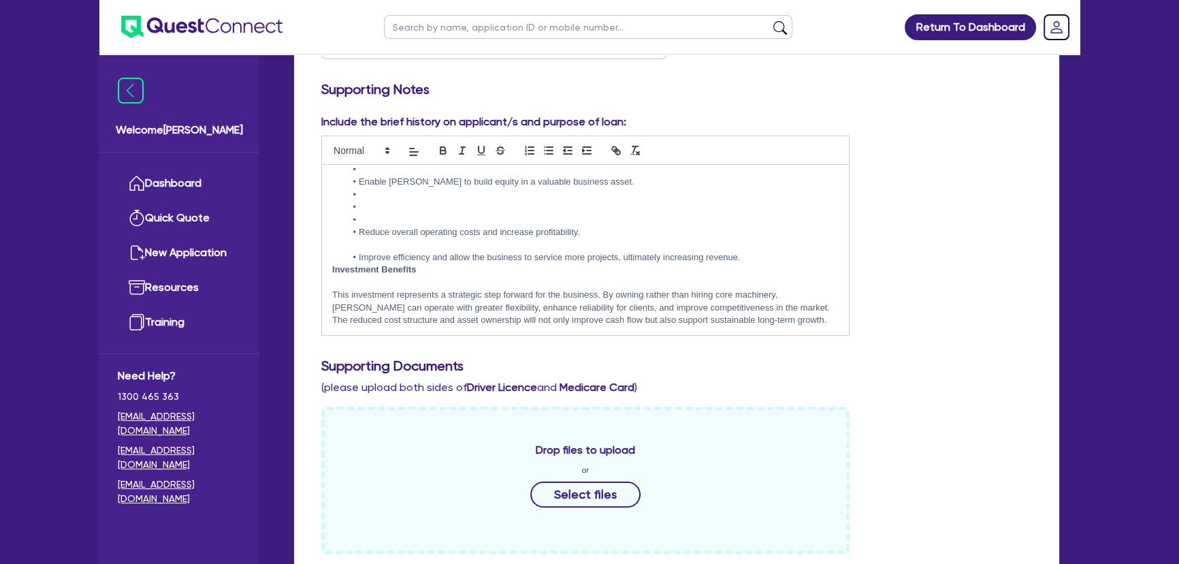
scroll to position [474, 0]
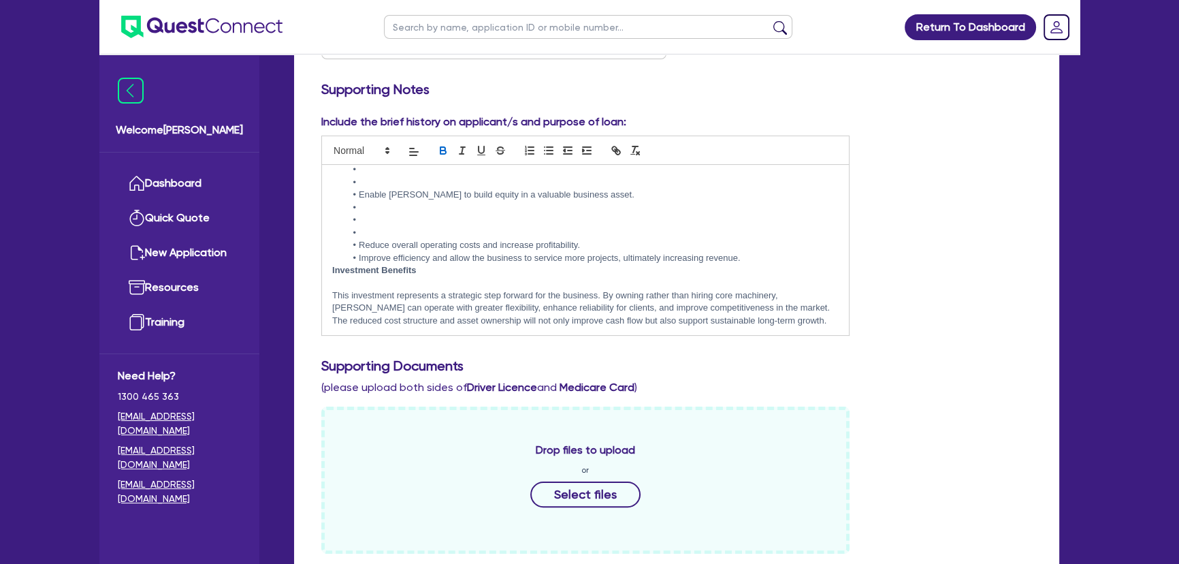
click at [388, 237] on li at bounding box center [592, 233] width 493 height 12
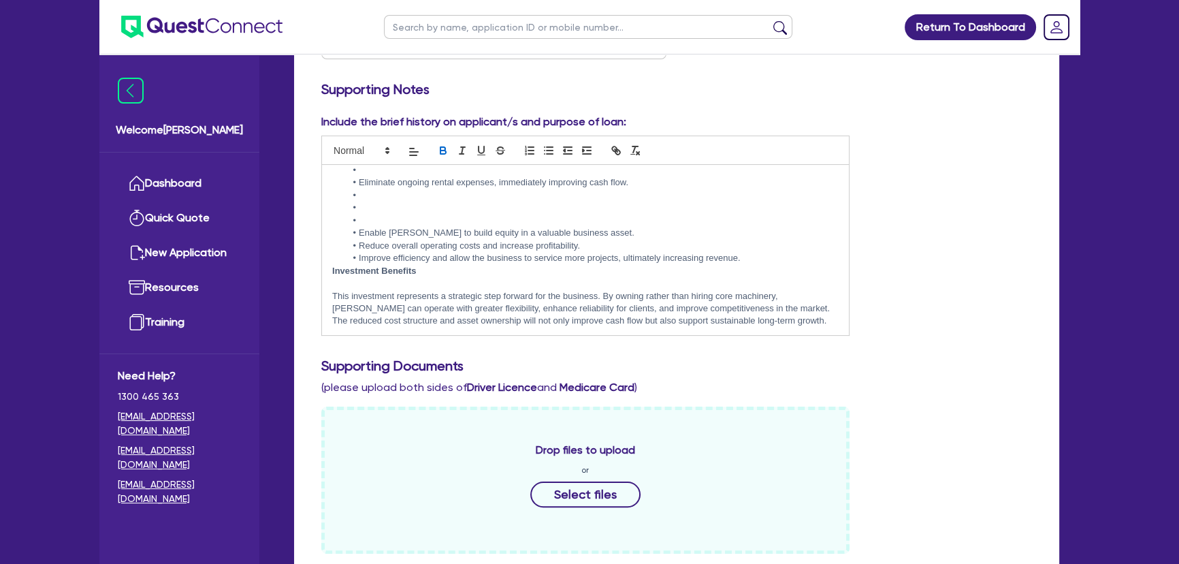
click at [397, 219] on li at bounding box center [592, 220] width 493 height 12
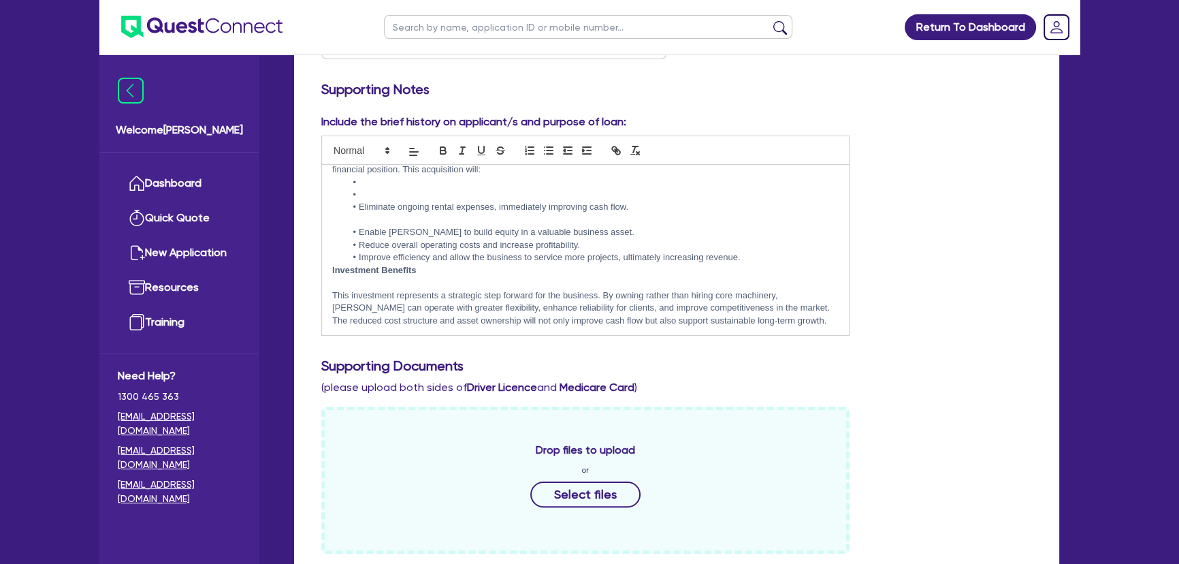
scroll to position [398, 0]
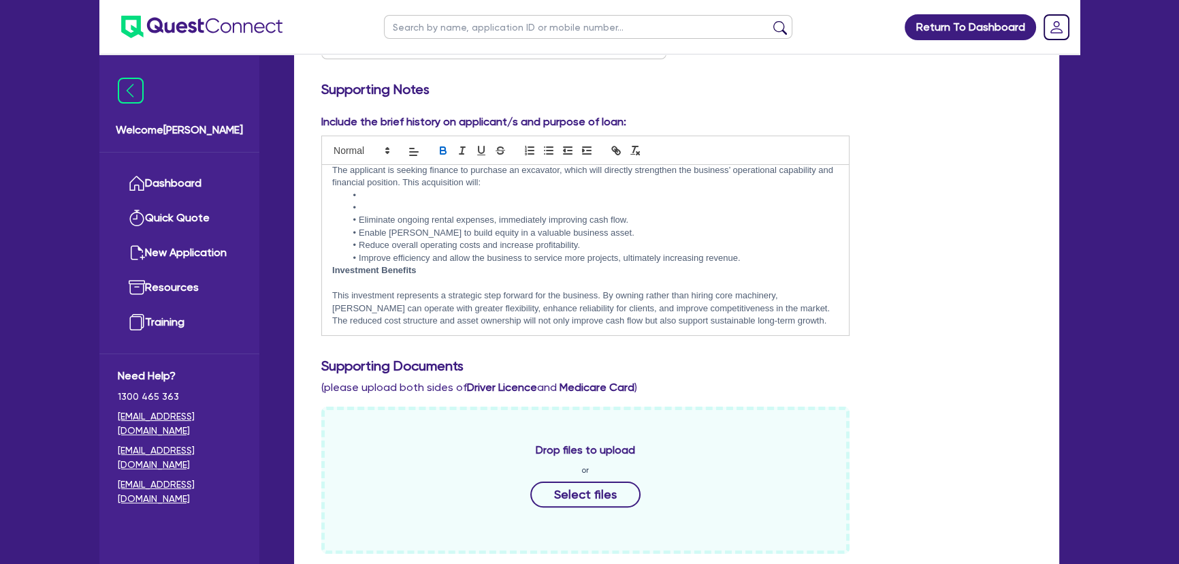
click at [402, 214] on li "Eliminate ongoing rental expenses, immediately improving cash flow." at bounding box center [592, 220] width 493 height 12
click at [398, 208] on li at bounding box center [592, 208] width 493 height 12
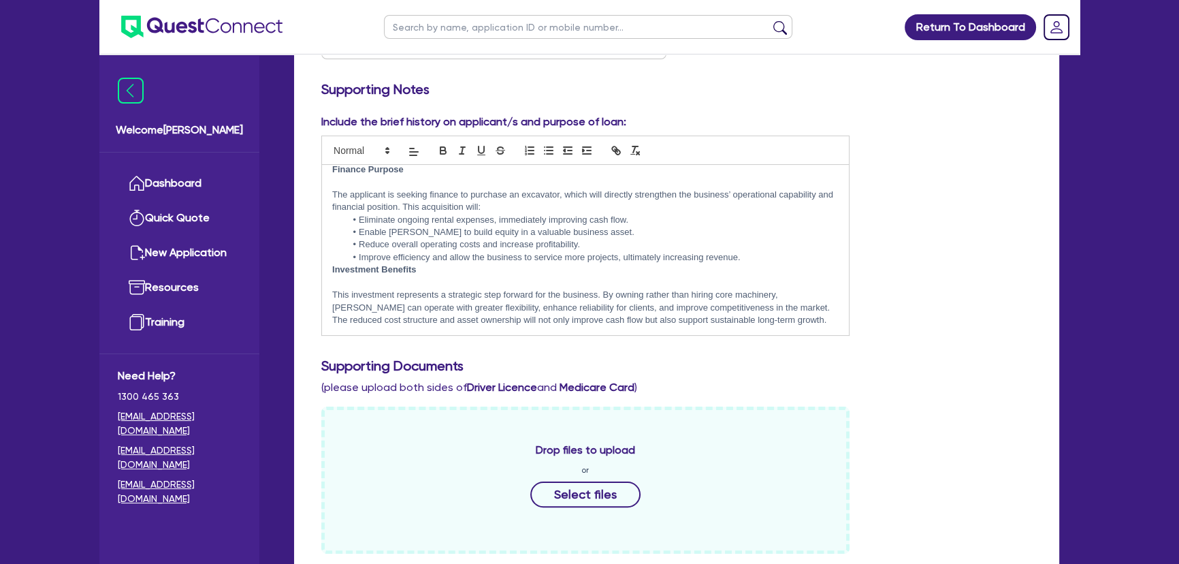
scroll to position [386, 0]
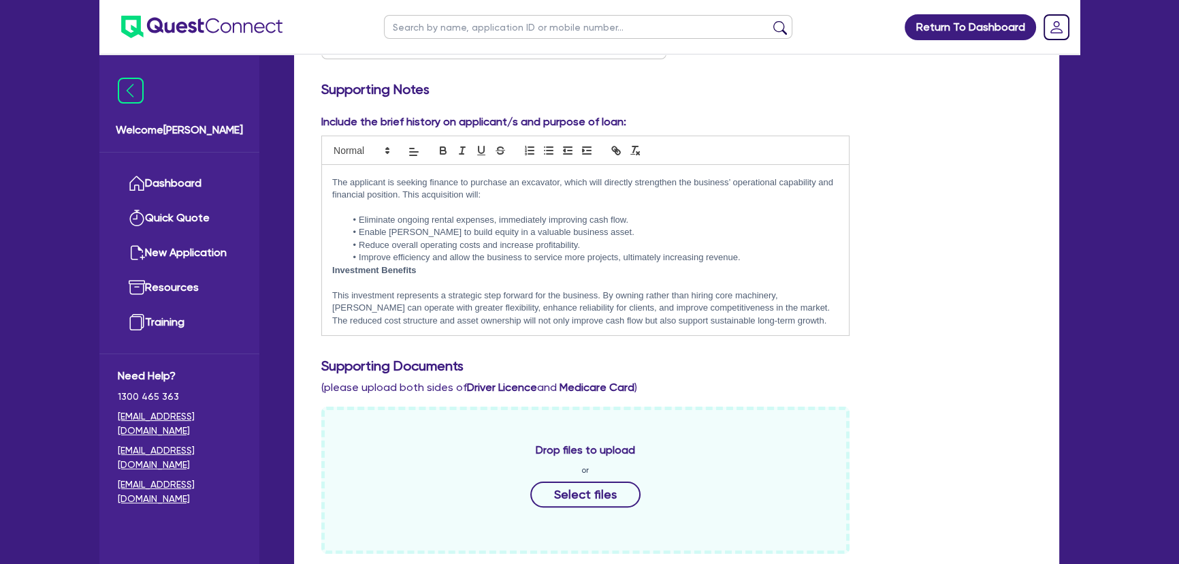
click at [776, 259] on li "Improve efficiency and allow the business to service more projects, ultimately …" at bounding box center [592, 257] width 493 height 12
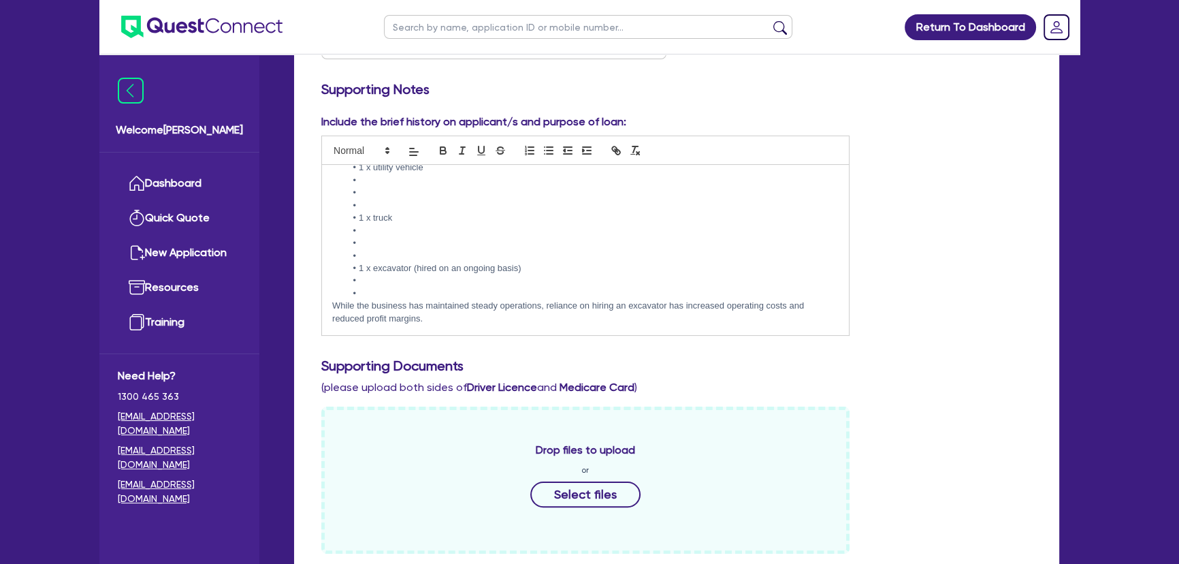
scroll to position [264, 0]
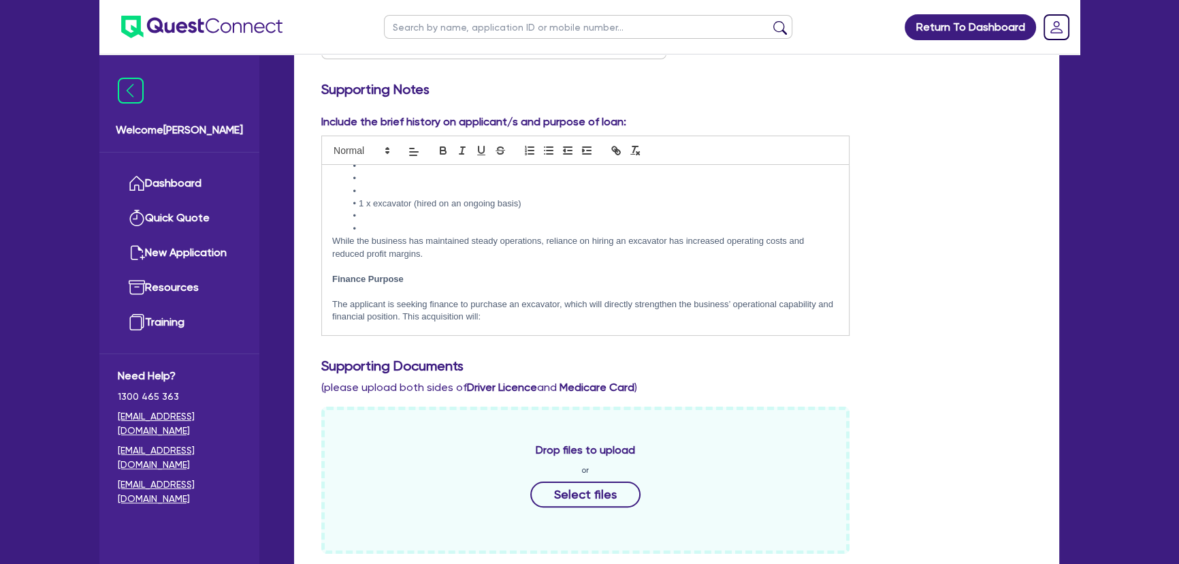
click at [368, 227] on li at bounding box center [592, 229] width 493 height 12
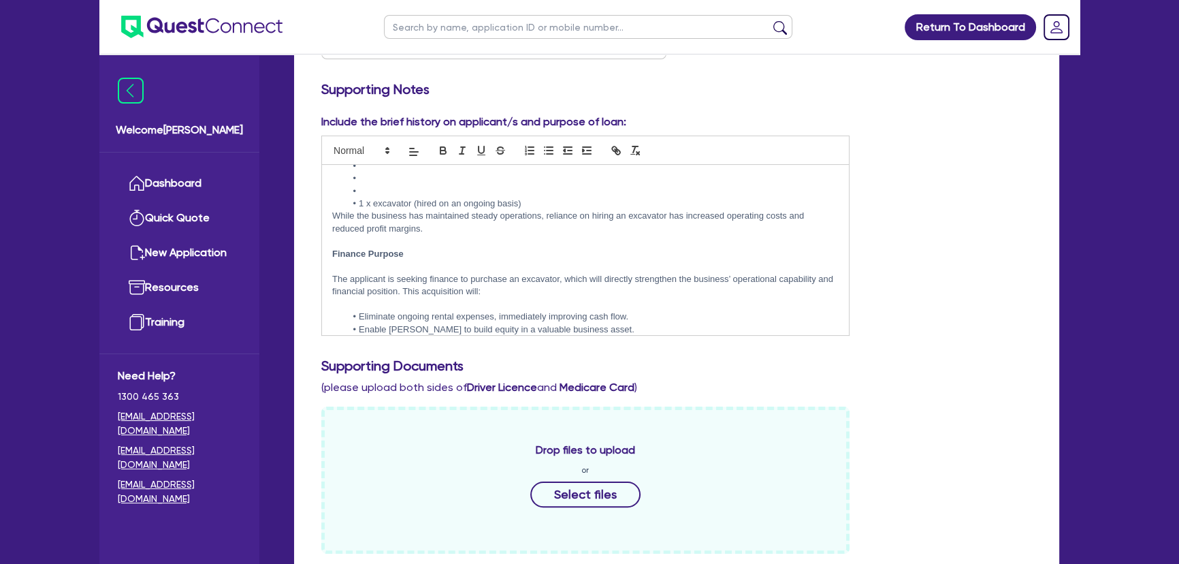
click at [382, 193] on li at bounding box center [592, 191] width 493 height 12
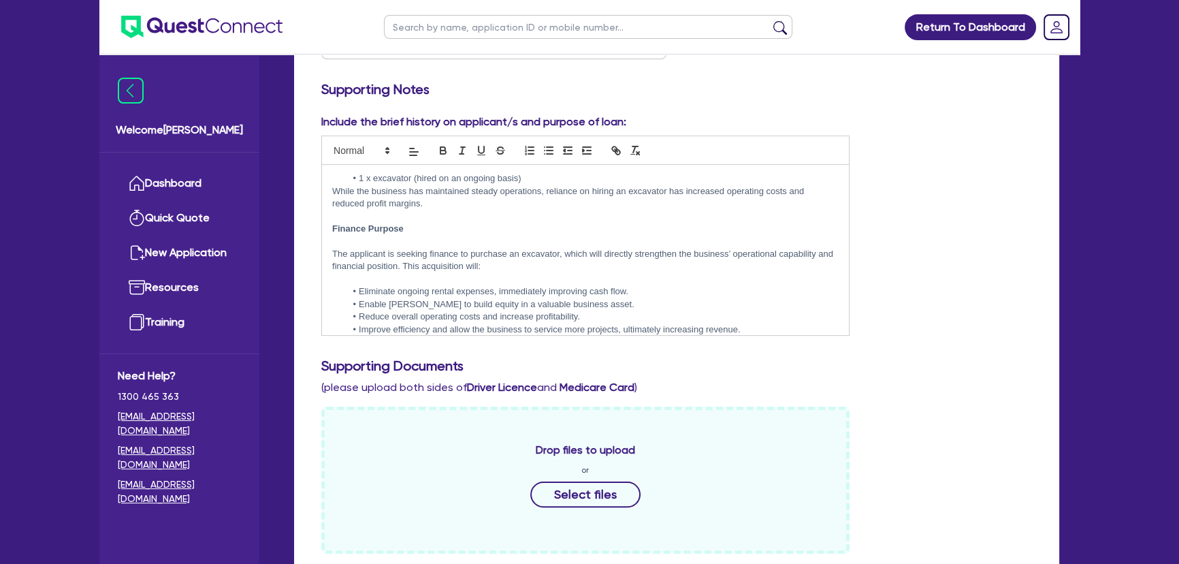
scroll to position [260, 0]
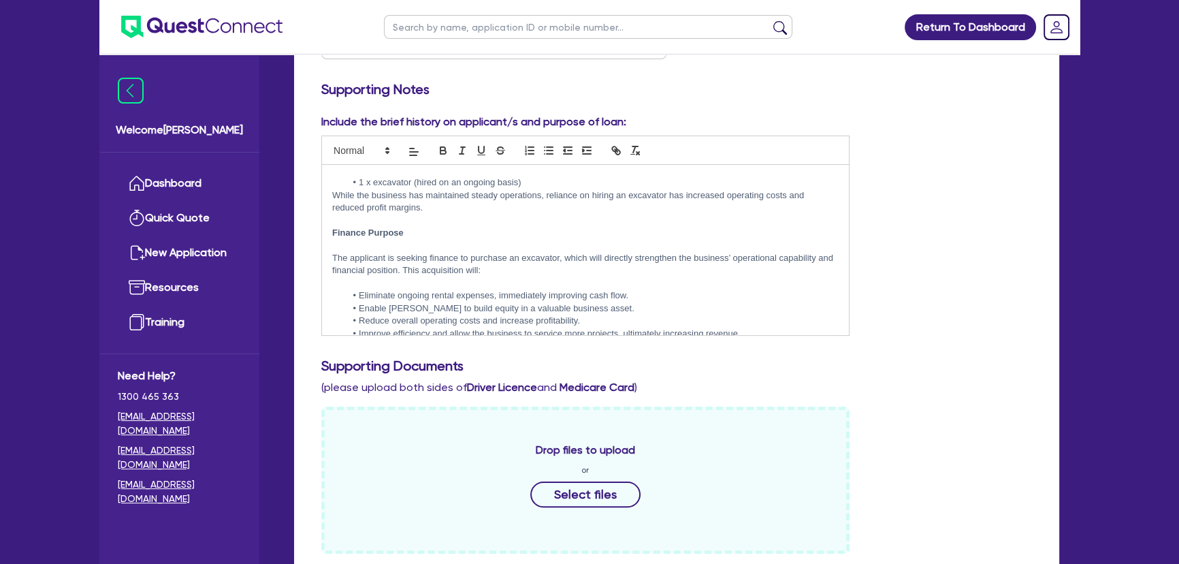
click at [524, 180] on li "1 x excavator (hired on an ongoing basis)" at bounding box center [592, 182] width 493 height 12
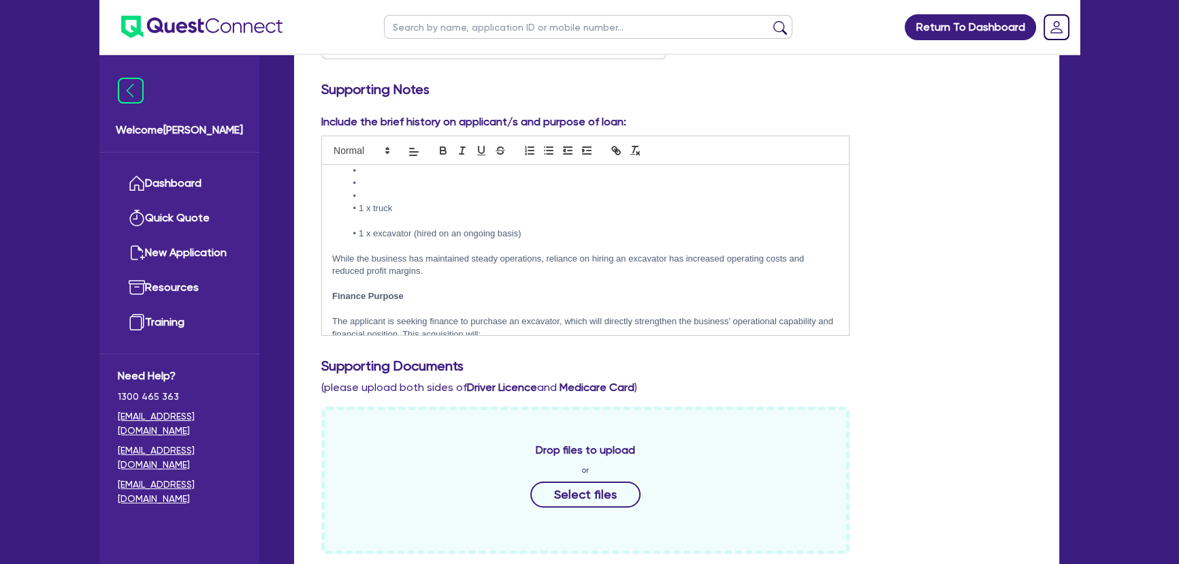
scroll to position [136, 0]
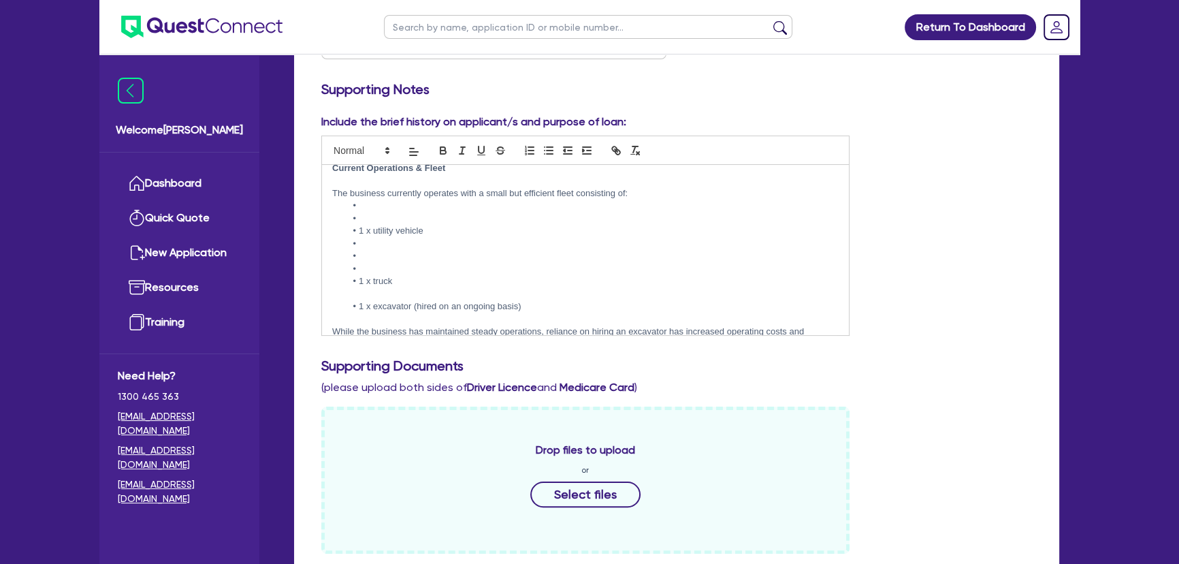
click at [399, 290] on p at bounding box center [585, 294] width 506 height 12
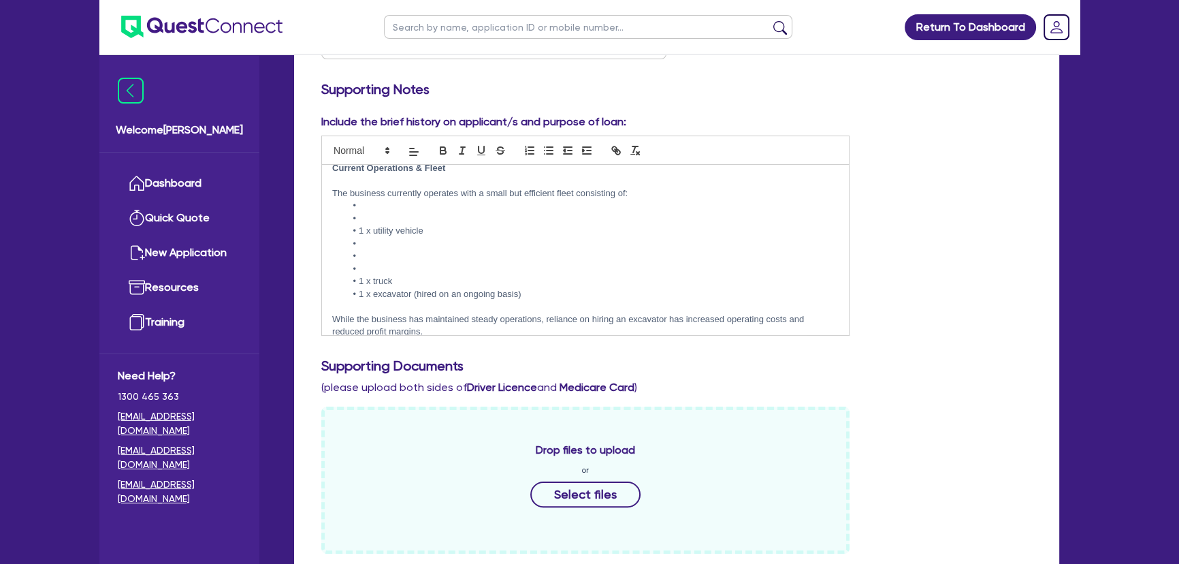
click at [396, 267] on li at bounding box center [592, 269] width 493 height 12
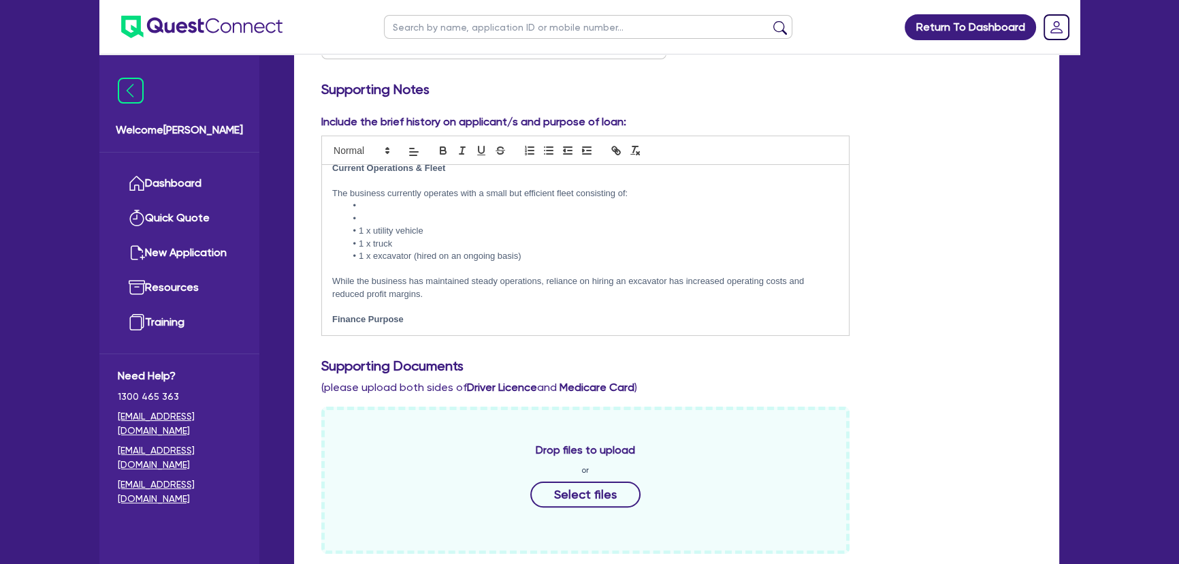
click at [415, 212] on li at bounding box center [592, 218] width 493 height 12
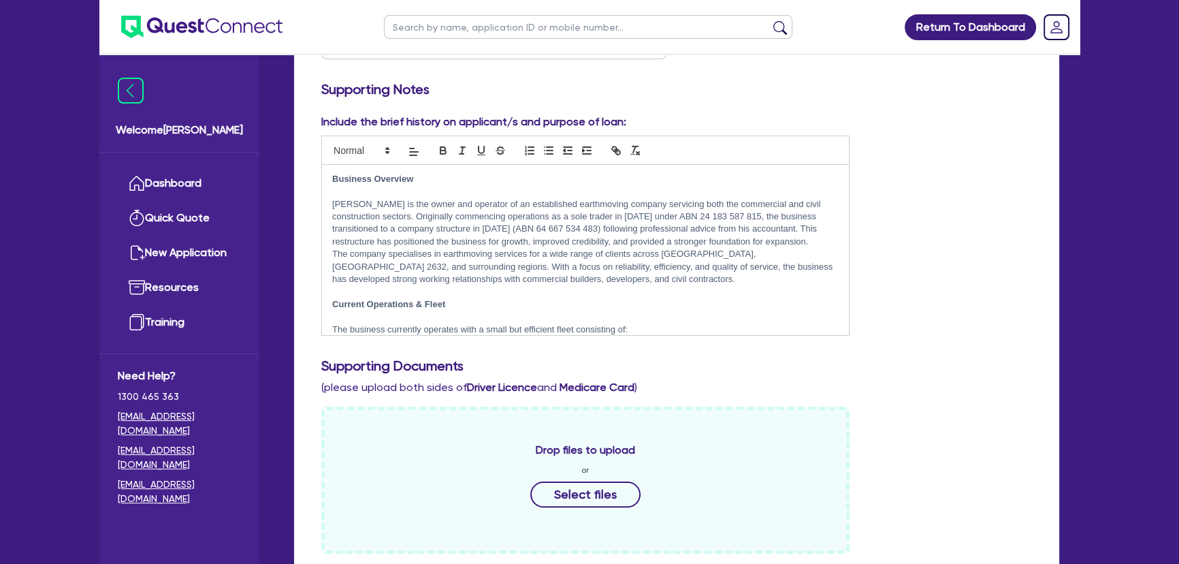
scroll to position [0, 0]
click at [451, 187] on p at bounding box center [585, 191] width 506 height 12
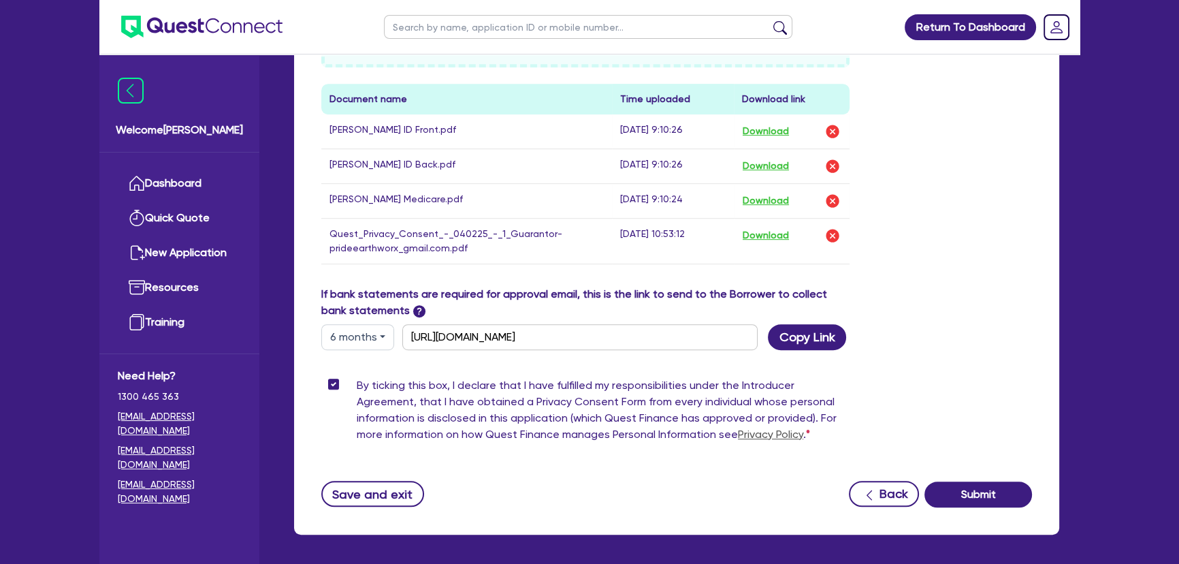
scroll to position [847, 0]
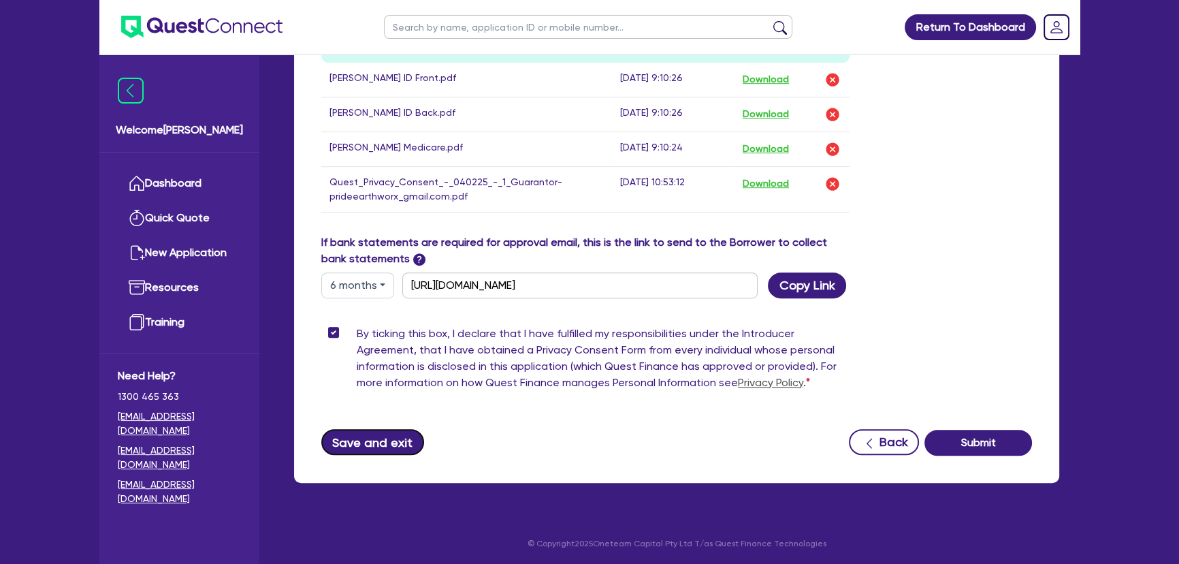
click at [383, 441] on button "Save and exit" at bounding box center [372, 442] width 103 height 26
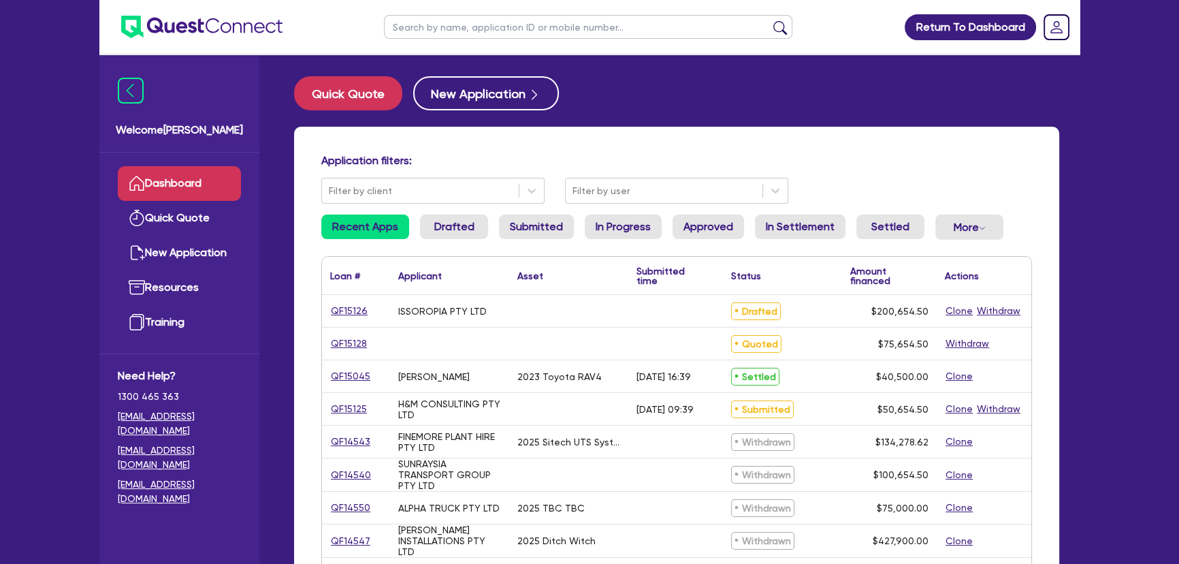
click at [494, 27] on input "text" at bounding box center [588, 27] width 408 height 24
type input "pride"
click at [769, 20] on button "submit" at bounding box center [780, 29] width 22 height 19
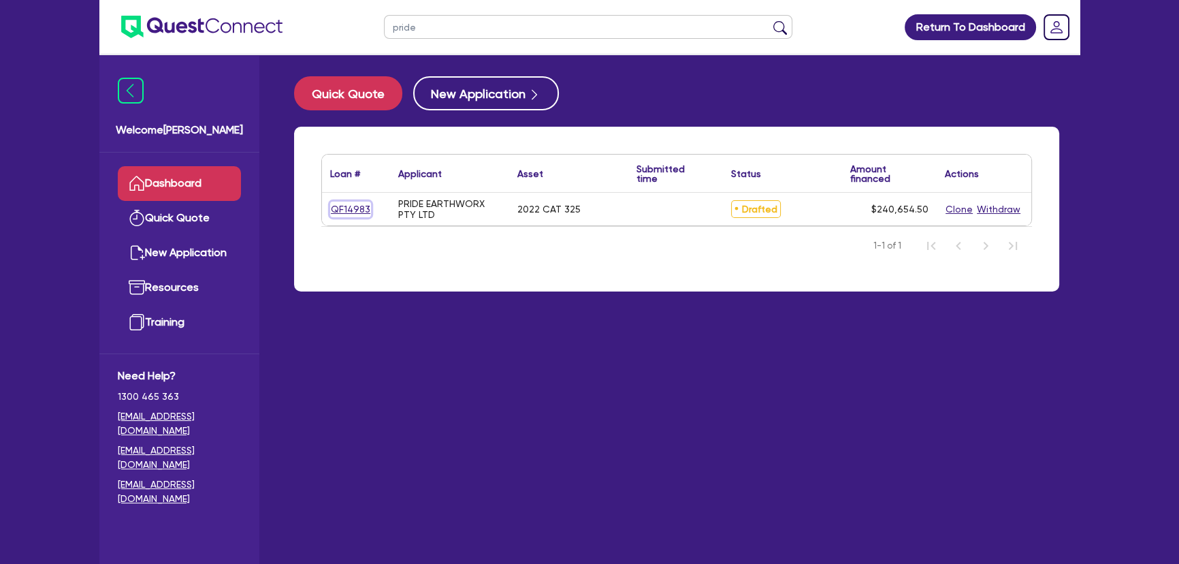
click at [355, 210] on link "QF14983" at bounding box center [350, 210] width 41 height 16
select select "PRIMARY_ASSETS"
select select "YELLOW_GOODS_AND_EXCAVATORS"
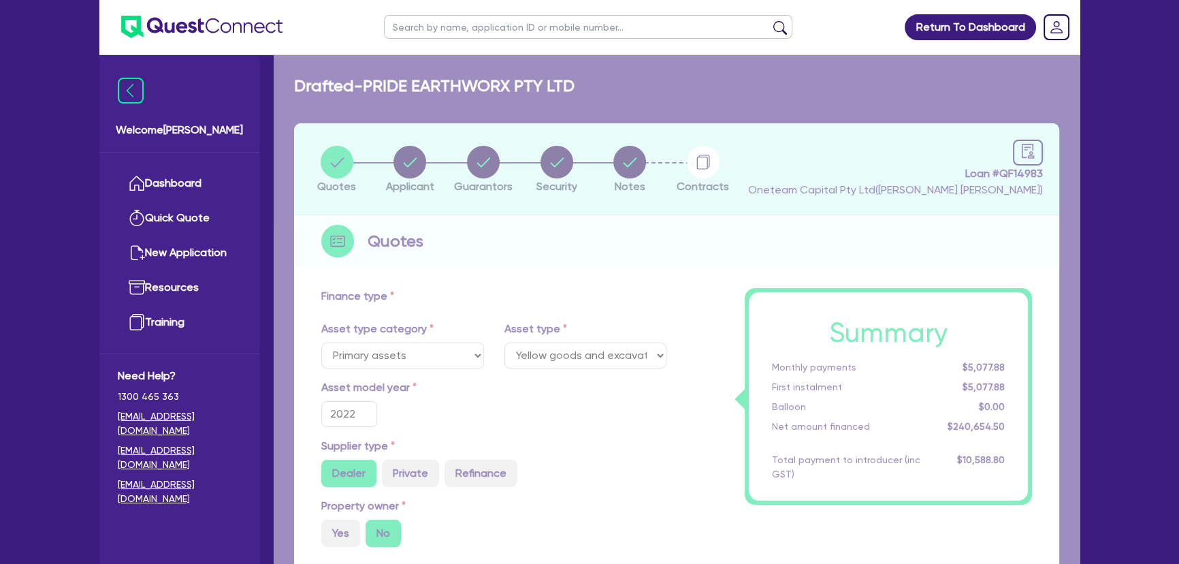
type input "300,000"
type input "60,000"
type input "9,626.18"
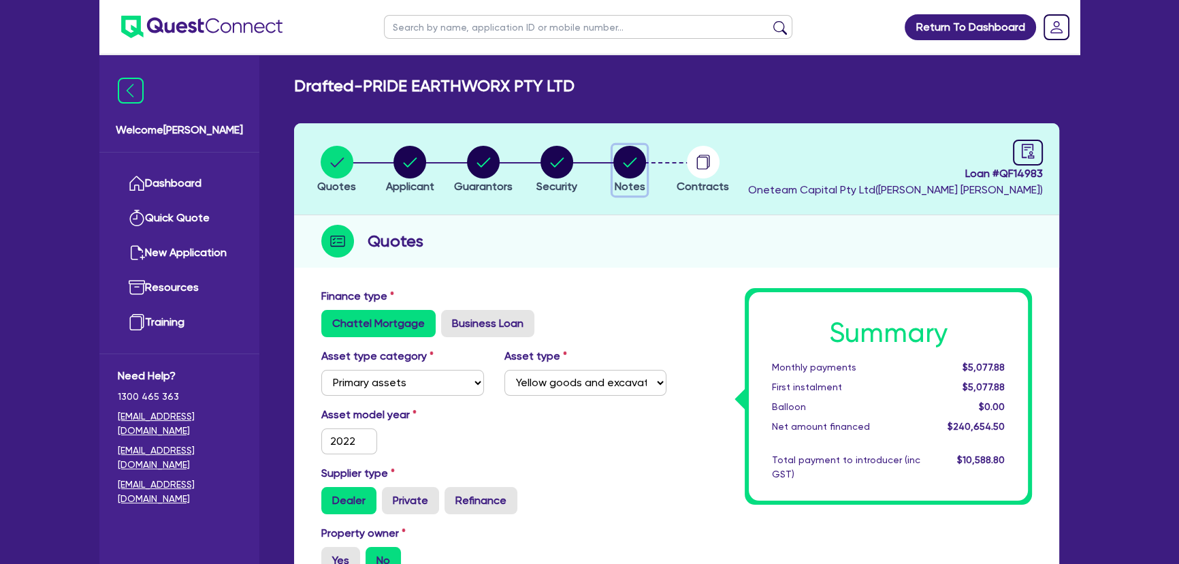
click at [621, 161] on circle "button" at bounding box center [629, 162] width 33 height 33
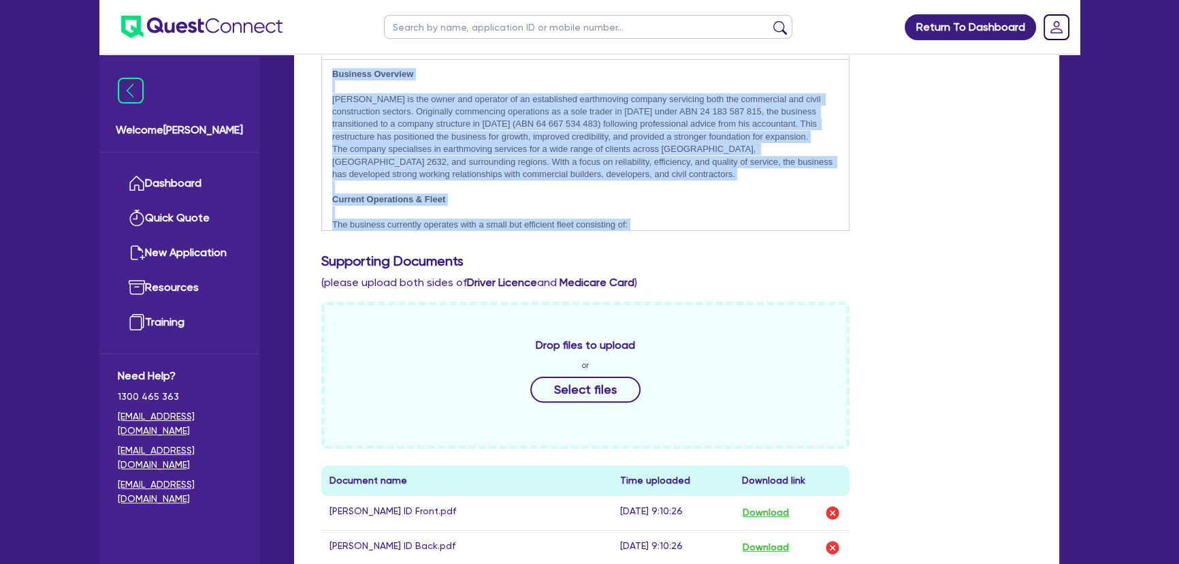
drag, startPoint x: 767, startPoint y: 218, endPoint x: 248, endPoint y: 57, distance: 543.1
click at [248, 57] on div "Welcome Joel Dashboard Quick Quote New Application Ref Company Ref Salesperson …" at bounding box center [589, 292] width 980 height 1413
copy div "Business Overview Toby is the owner and operator of an established earthmoving …"
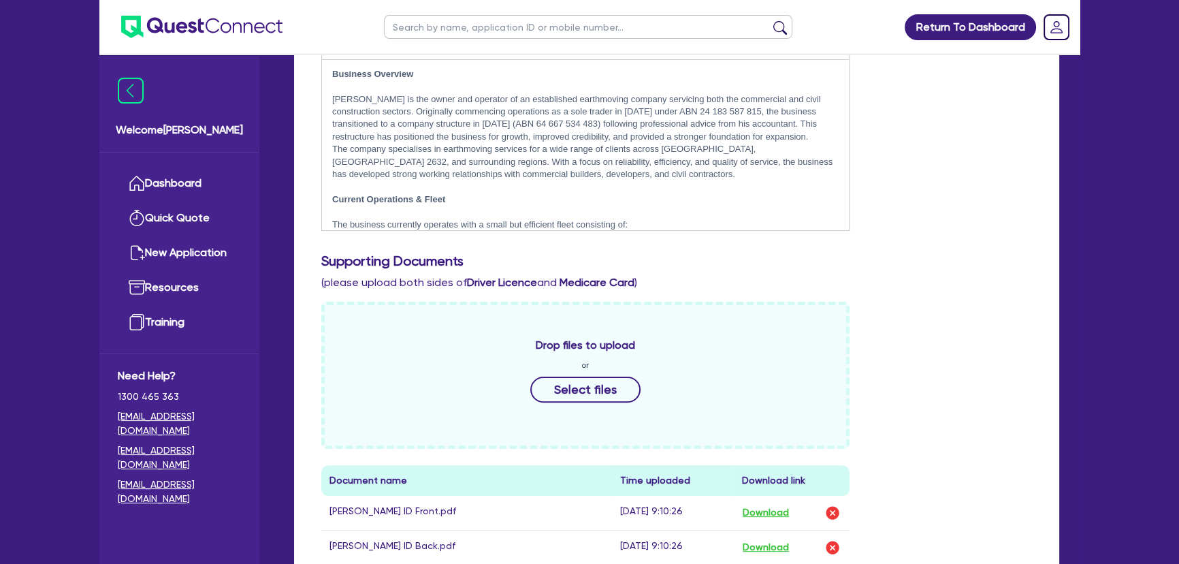
click at [912, 312] on div "Drop files to upload or Select files Document name Time uploaded Download link …" at bounding box center [676, 485] width 731 height 366
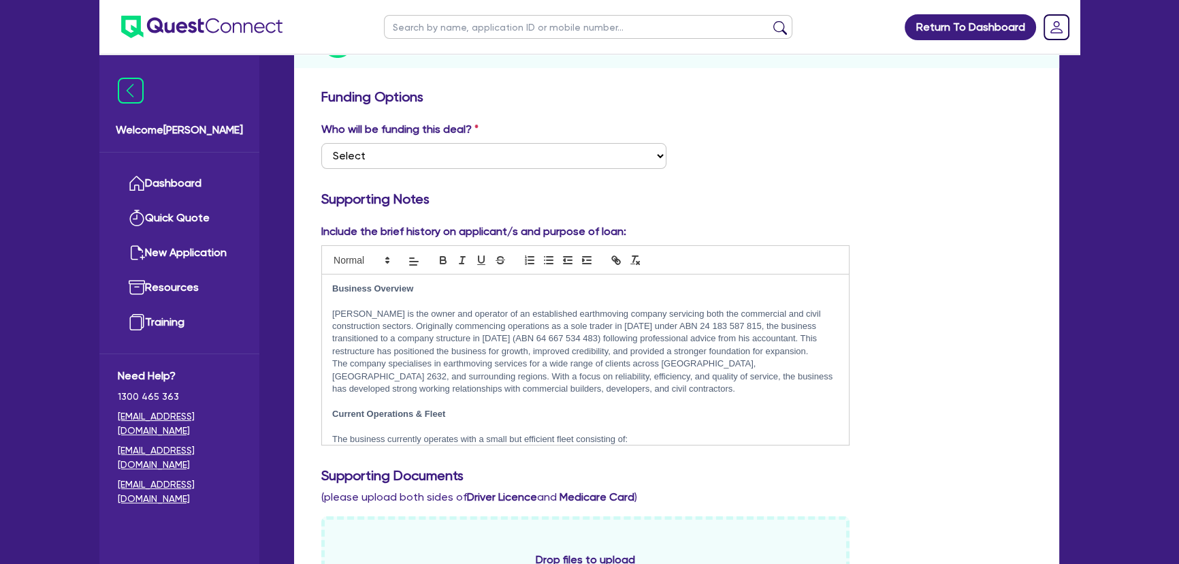
scroll to position [42, 0]
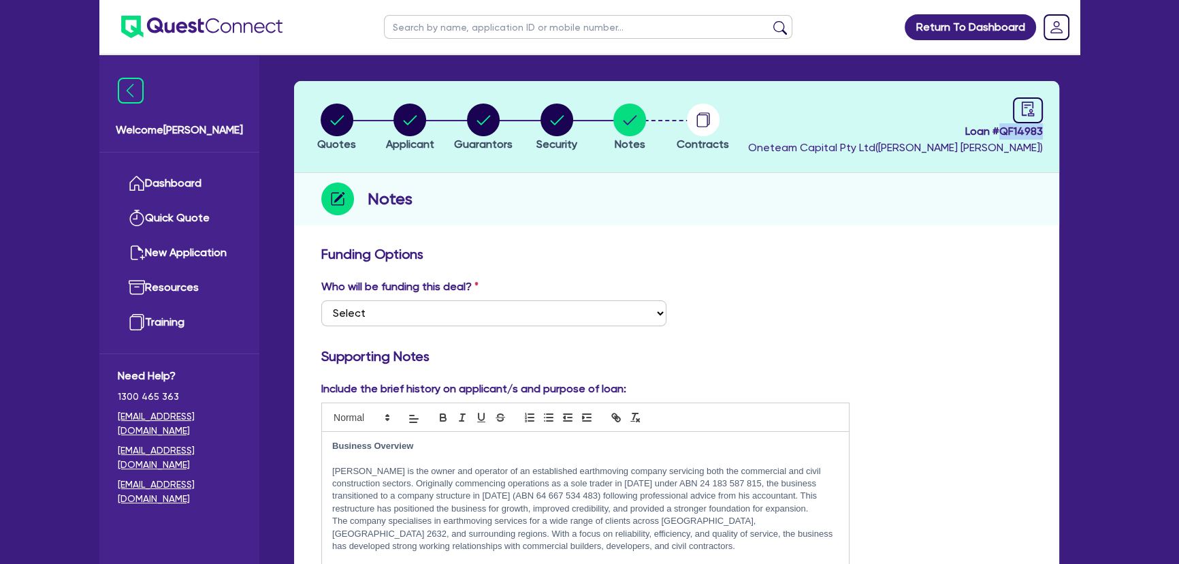
drag, startPoint x: 1003, startPoint y: 129, endPoint x: 1079, endPoint y: 133, distance: 75.6
copy span "QF14983"
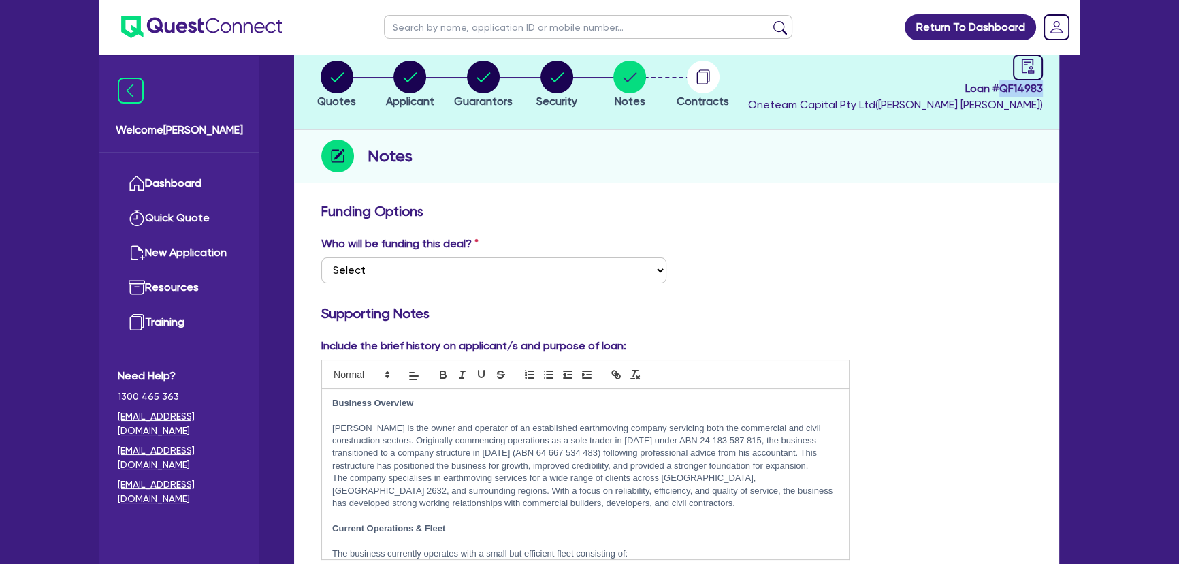
scroll to position [0, 0]
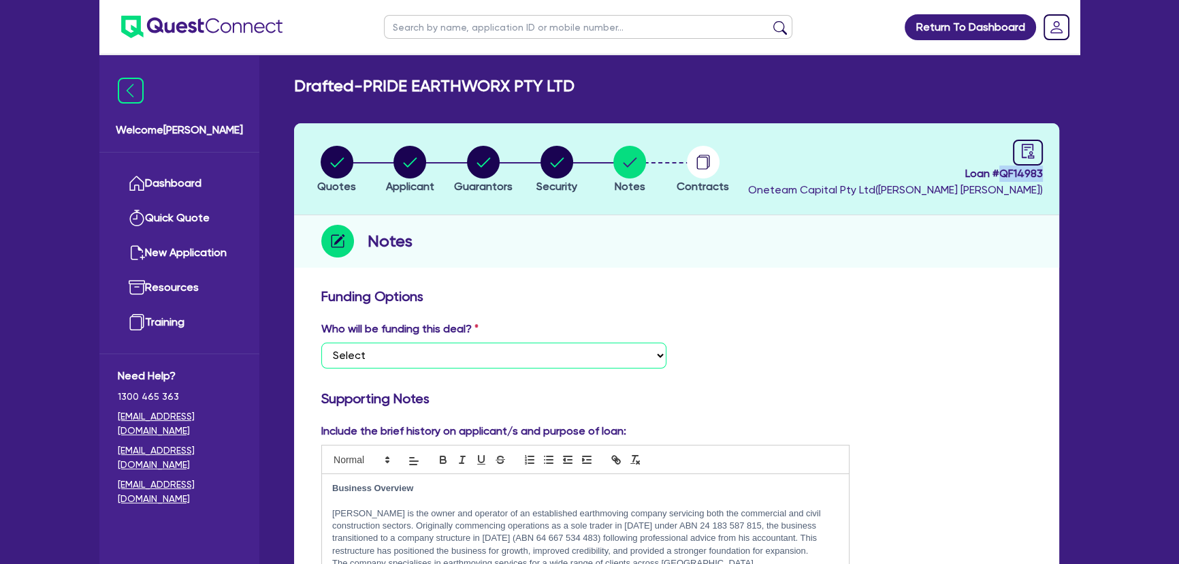
click at [455, 356] on select "Select I want Quest to fund 100% I will fund 100% I will co-fund with Quest Oth…" at bounding box center [493, 355] width 345 height 26
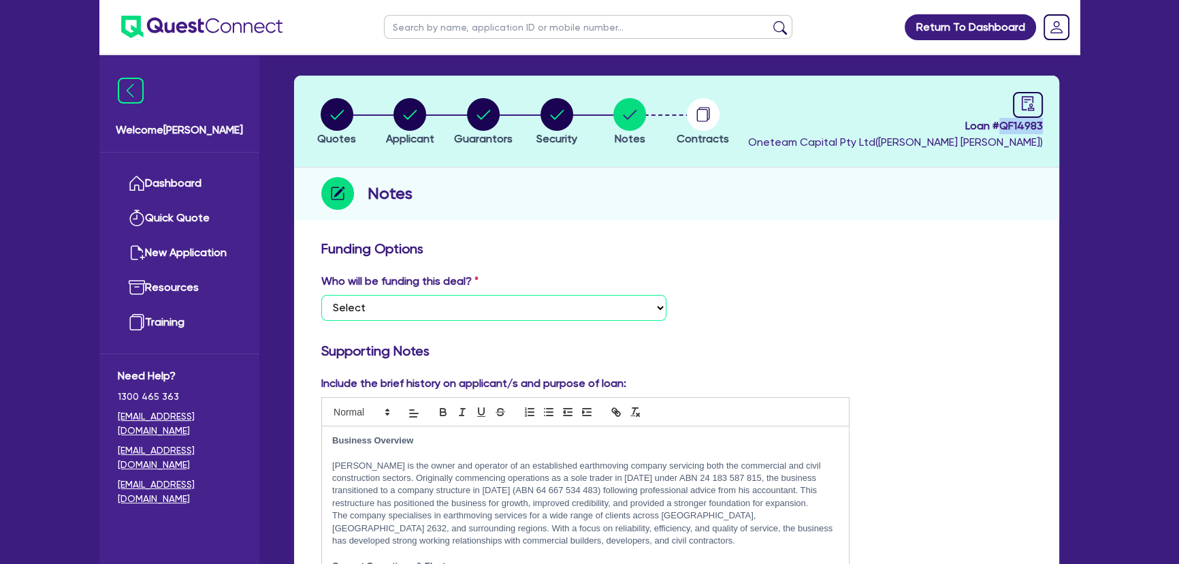
scroll to position [61, 0]
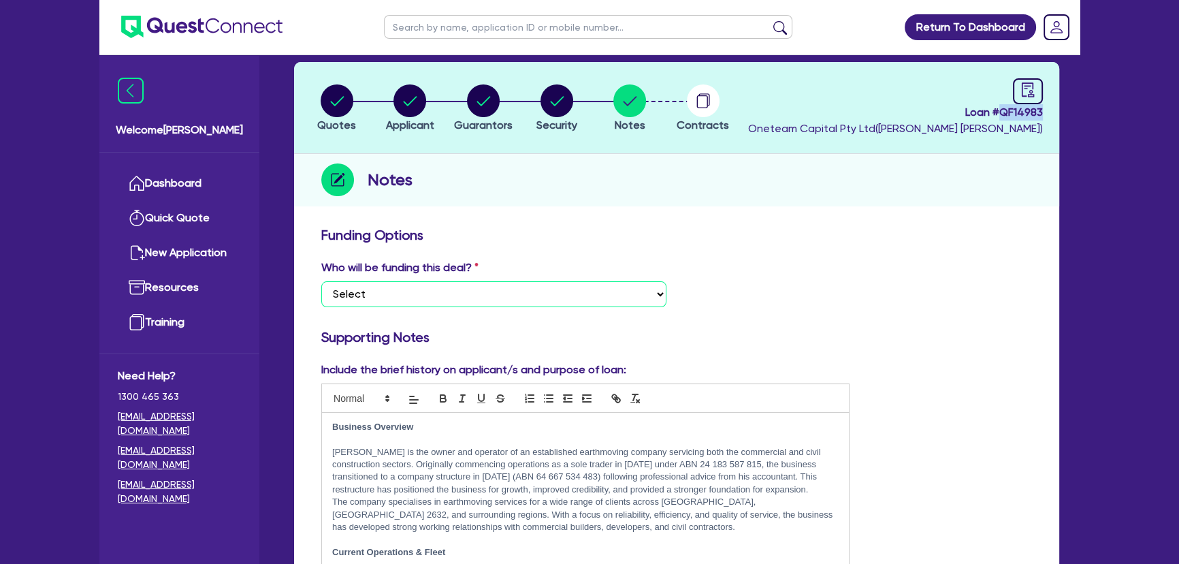
click at [442, 292] on select "Select I want Quest to fund 100% I will fund 100% I will co-fund with Quest Oth…" at bounding box center [493, 294] width 345 height 26
select select "Other"
click at [321, 281] on select "Select I want Quest to fund 100% I will fund 100% I will co-fund with Quest Oth…" at bounding box center [493, 294] width 345 height 26
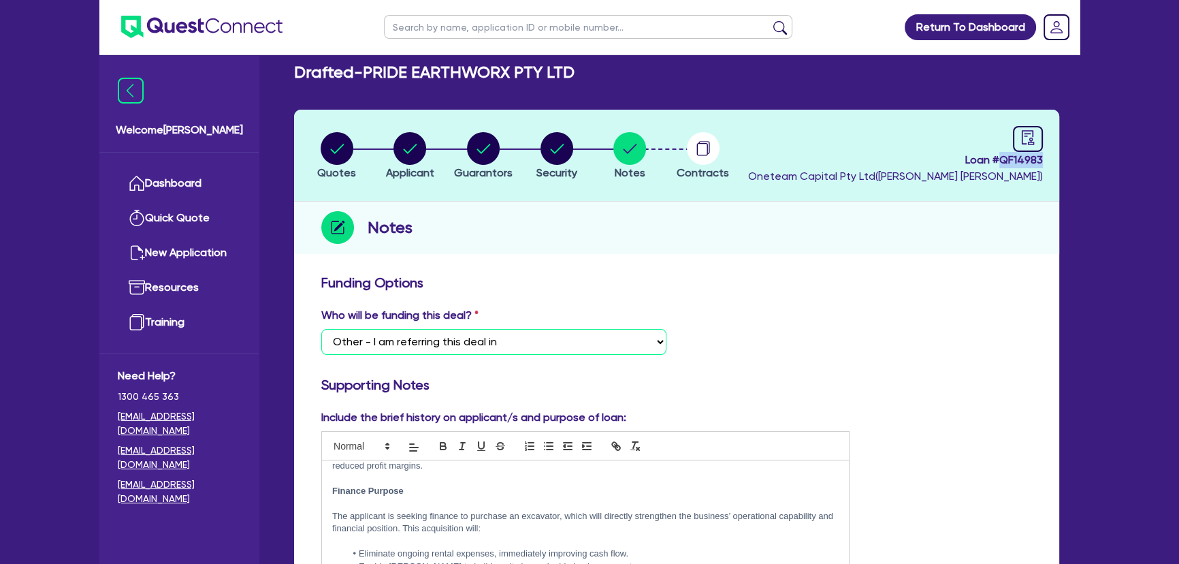
scroll to position [0, 0]
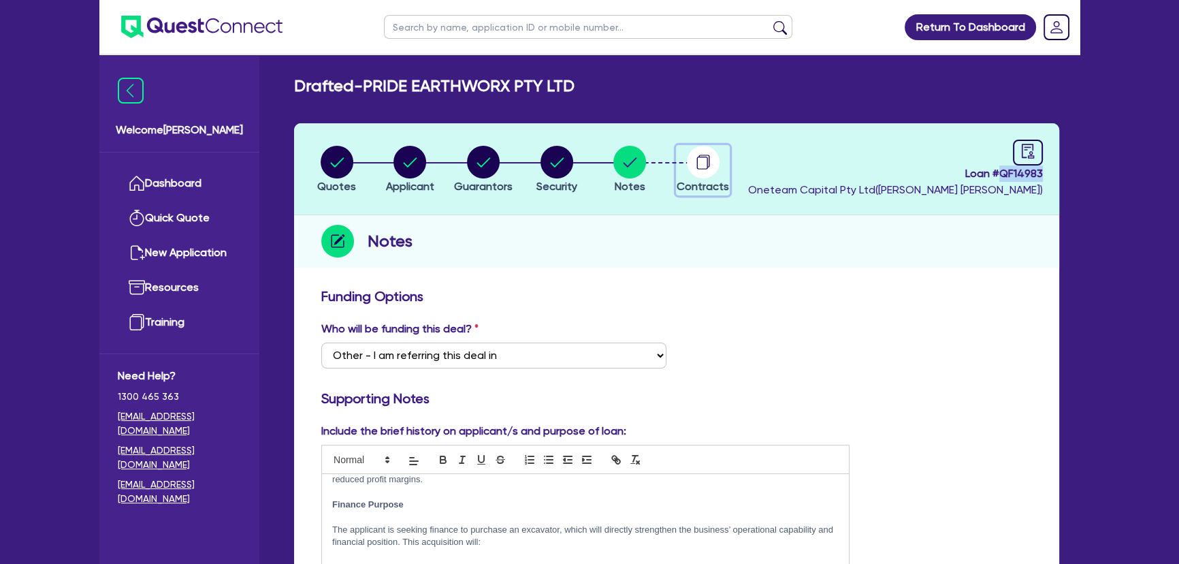
click at [707, 177] on button "Contracts" at bounding box center [703, 170] width 54 height 50
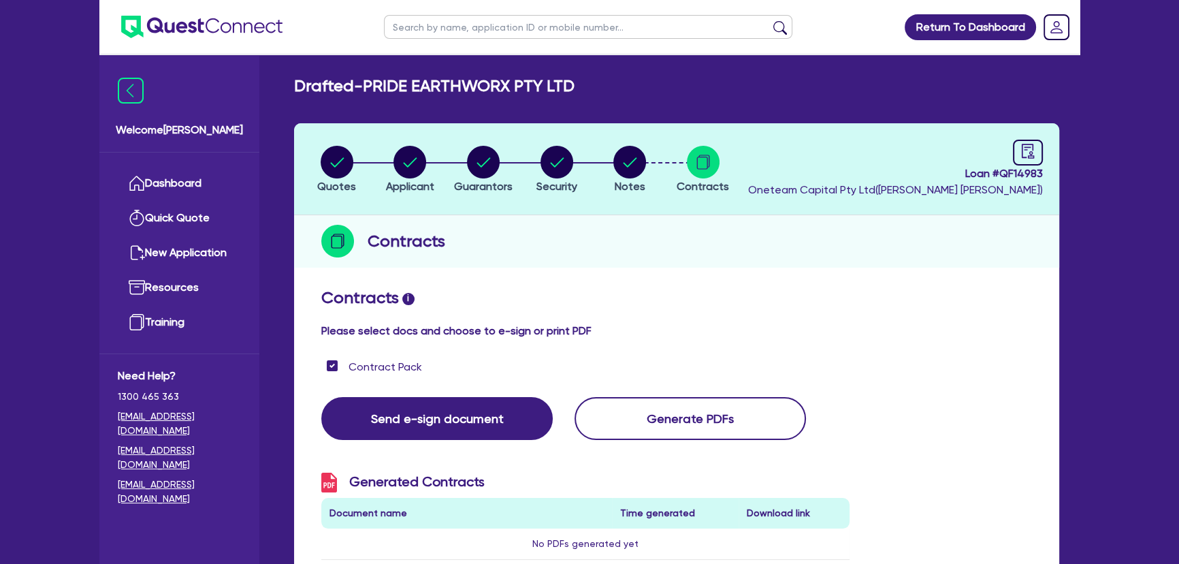
click at [1009, 155] on div "Loan # QF14983 Oneteam Capital Pty Ltd ( Joel Harding )" at bounding box center [895, 169] width 295 height 59
drag, startPoint x: 1018, startPoint y: 155, endPoint x: 888, endPoint y: 221, distance: 146.1
click at [1018, 155] on link at bounding box center [1028, 153] width 30 height 26
select select "DRAFTED_NEW"
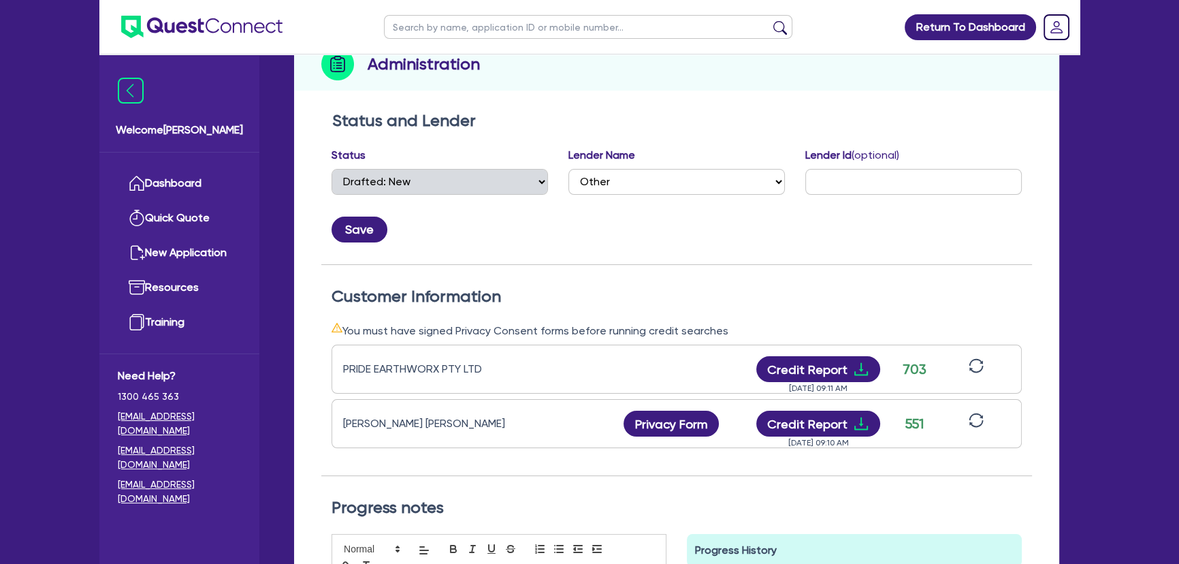
scroll to position [185, 0]
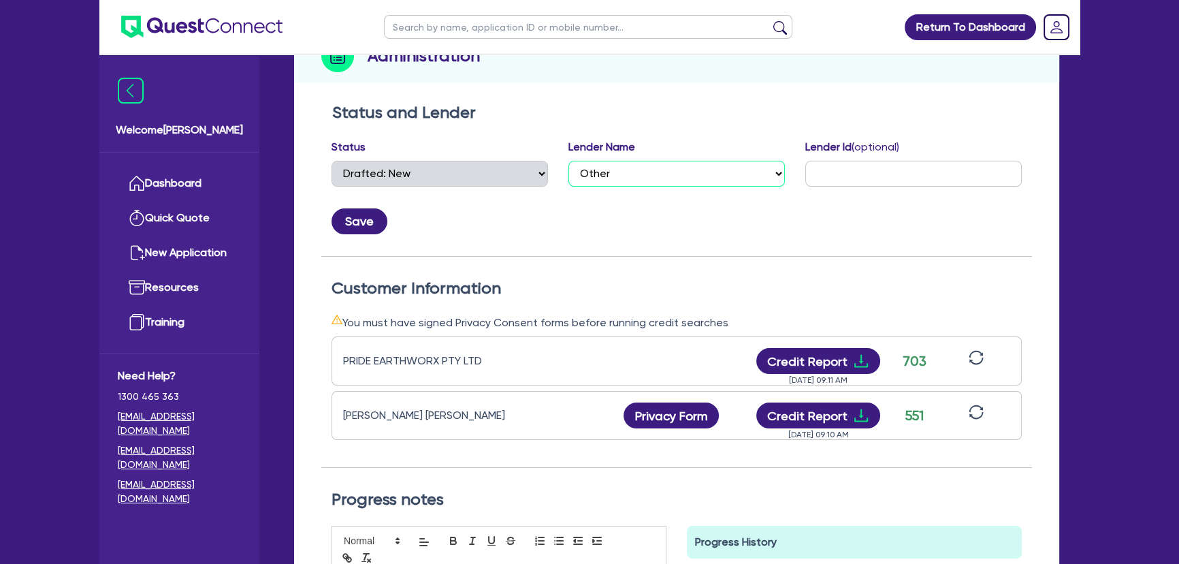
click at [601, 174] on select "Select AAMF AFS Alex Bank Angle Finance Azora Banjo BigStone BOQ Finance Brande…" at bounding box center [676, 174] width 216 height 26
select select "Flexicommercial"
click at [568, 161] on select "Select AAMF AFS Alex Bank Angle Finance Azora Banjo BigStone BOQ Finance Brande…" at bounding box center [676, 174] width 216 height 26
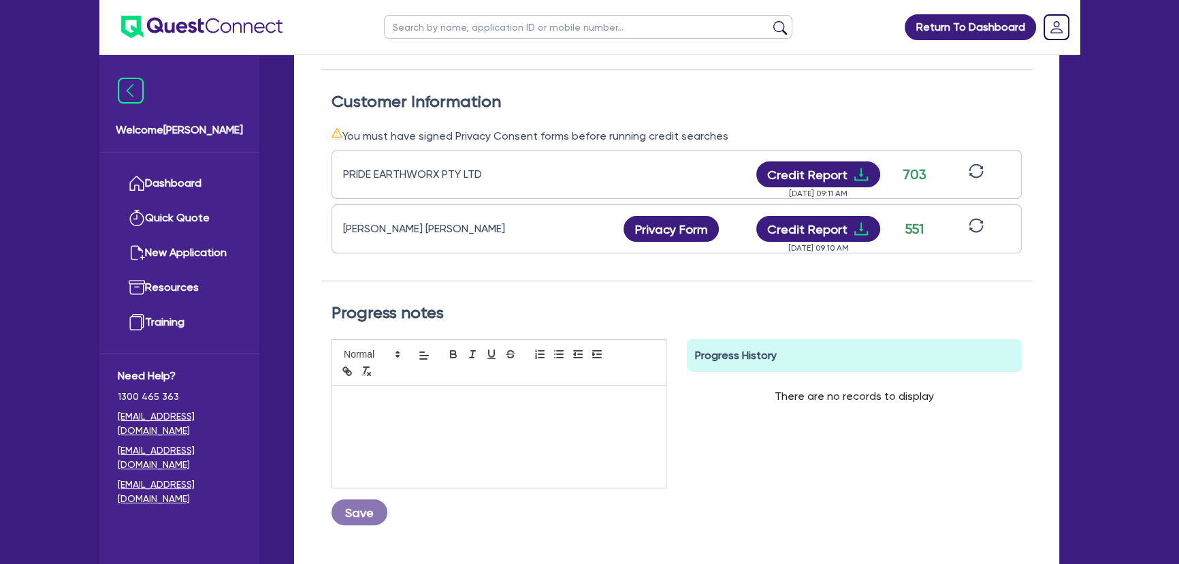
scroll to position [433, 0]
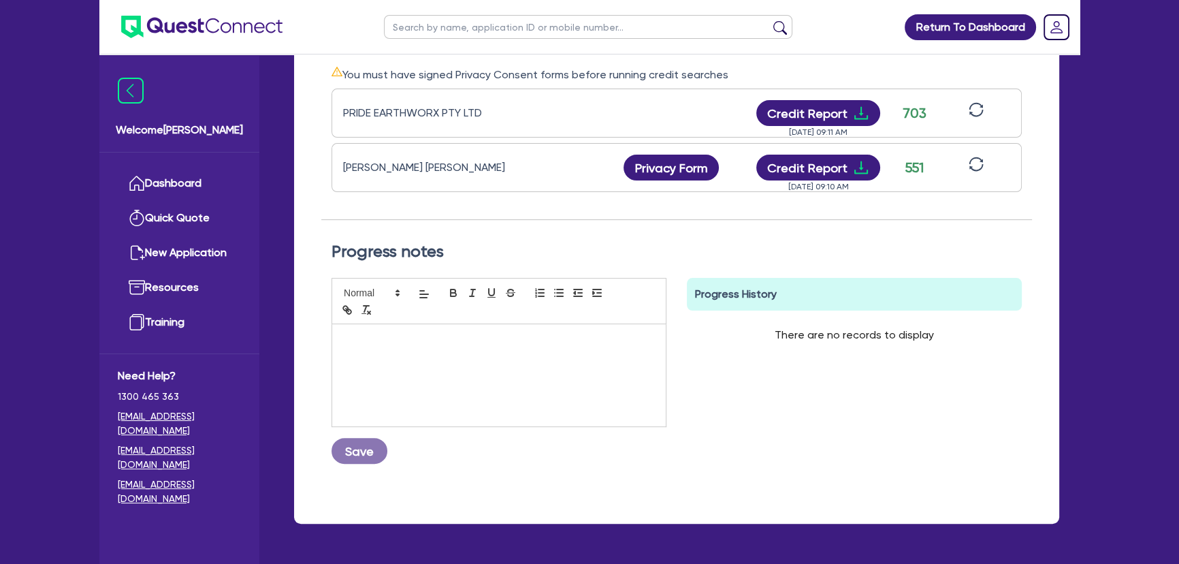
click at [445, 376] on div at bounding box center [499, 375] width 334 height 102
click at [347, 445] on button "Save" at bounding box center [360, 451] width 56 height 26
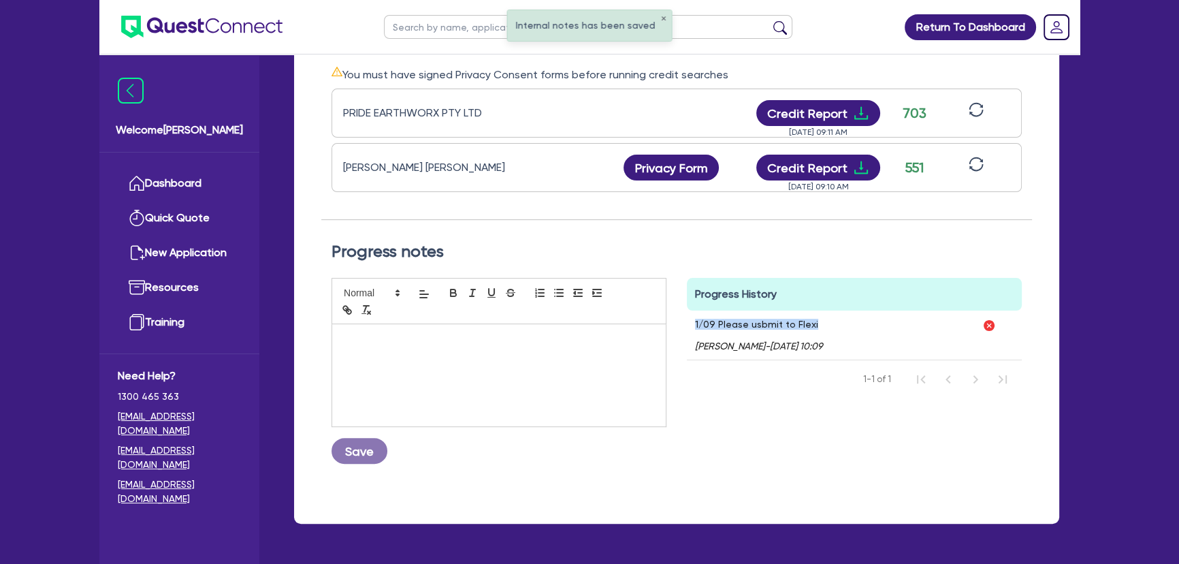
drag, startPoint x: 858, startPoint y: 320, endPoint x: 694, endPoint y: 321, distance: 164.1
click at [694, 321] on div "1/09 Please usbmit to Flexi Joel Harding - 01/09/2025 - 10:09" at bounding box center [830, 334] width 287 height 49
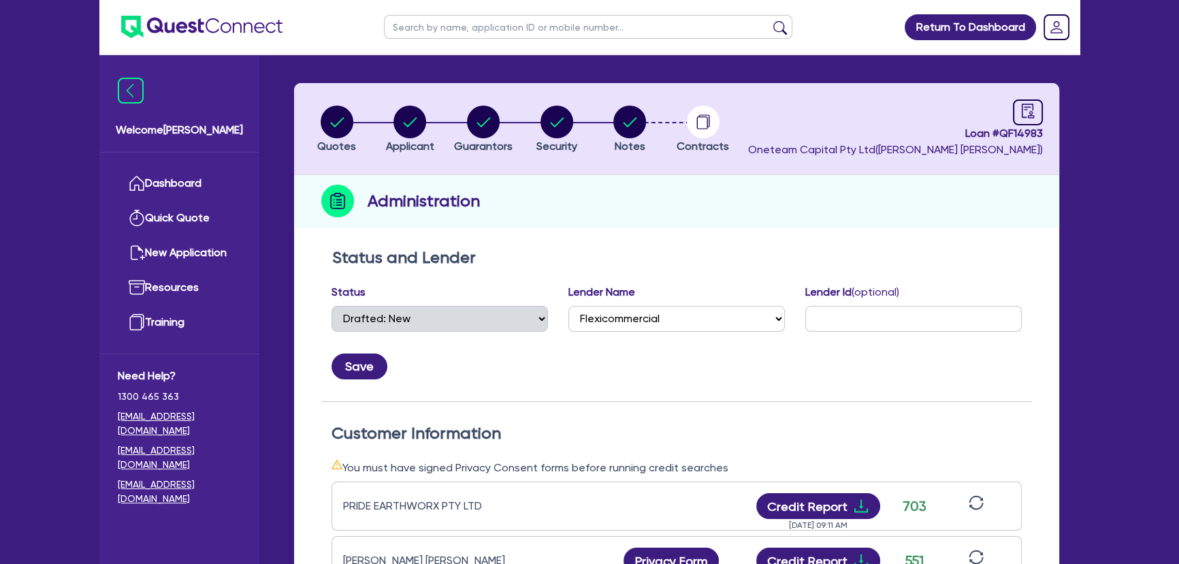
scroll to position [61, 0]
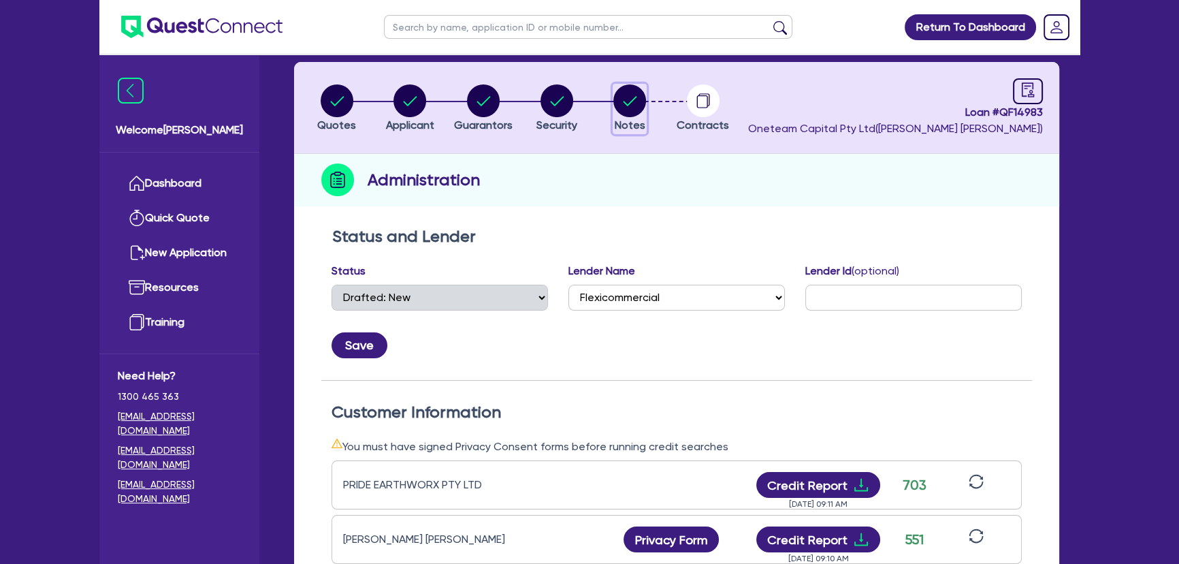
click at [621, 93] on circle "button" at bounding box center [629, 100] width 33 height 33
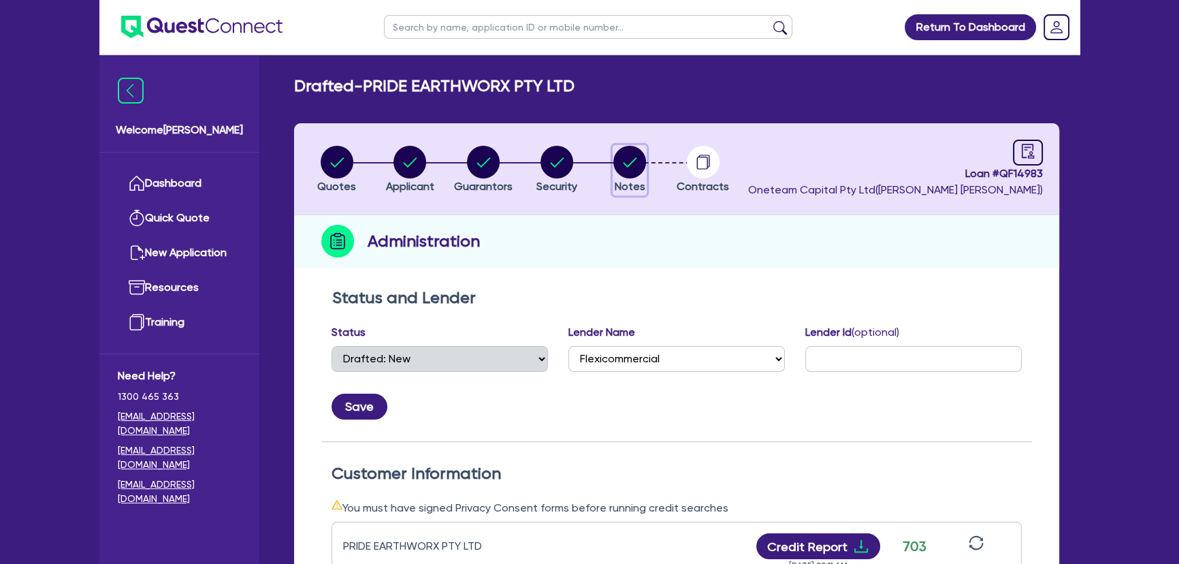
select select "Other"
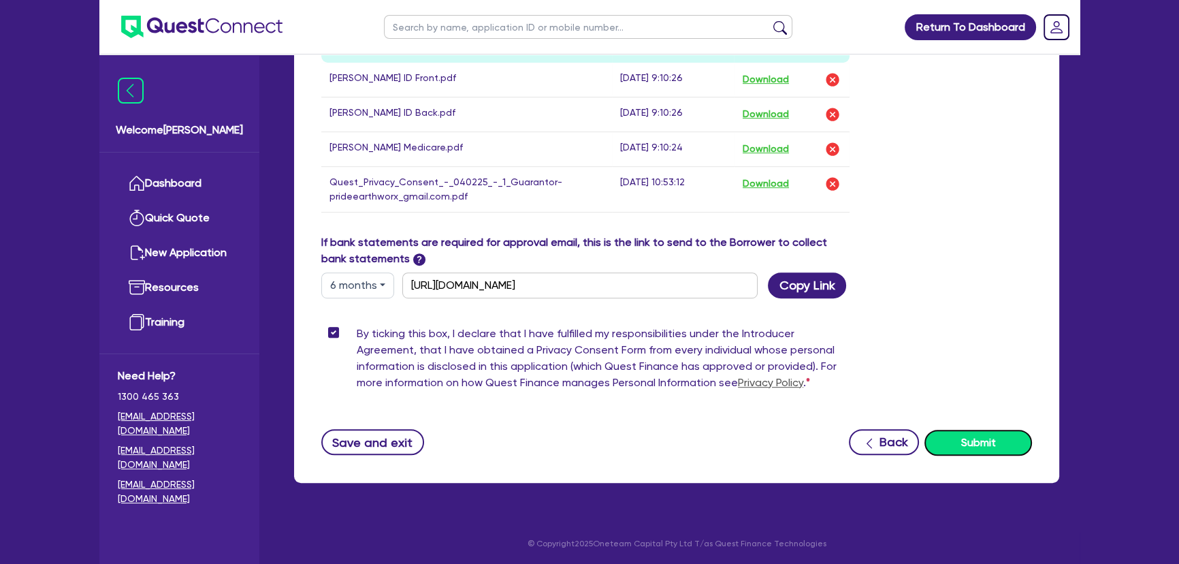
click at [986, 436] on button "Submit" at bounding box center [978, 443] width 108 height 26
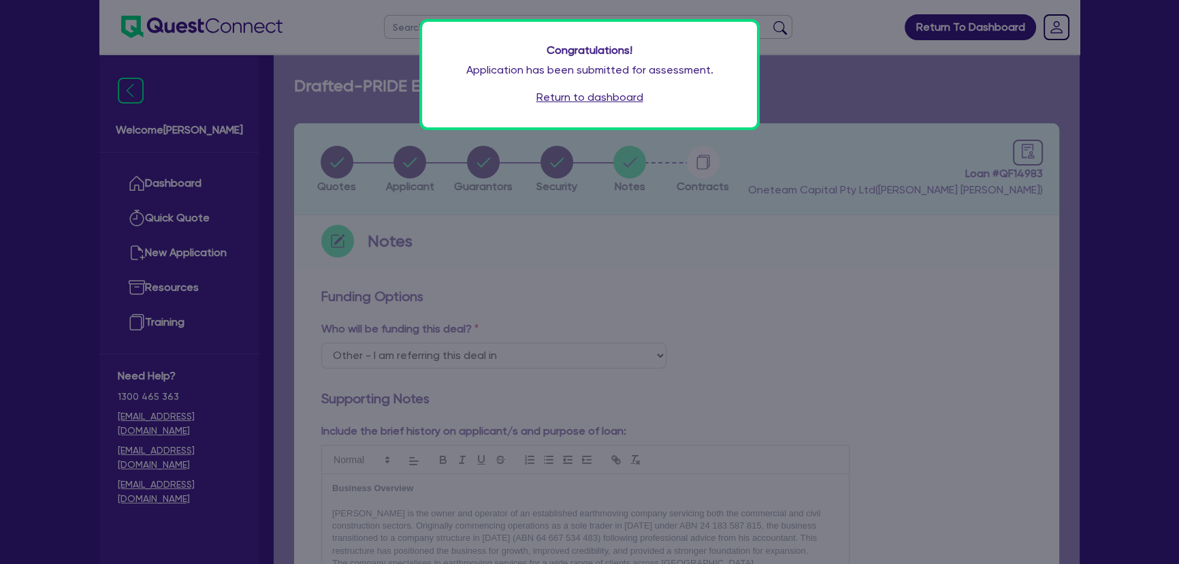
click at [606, 98] on link "Return to dashboard" at bounding box center [589, 97] width 107 height 16
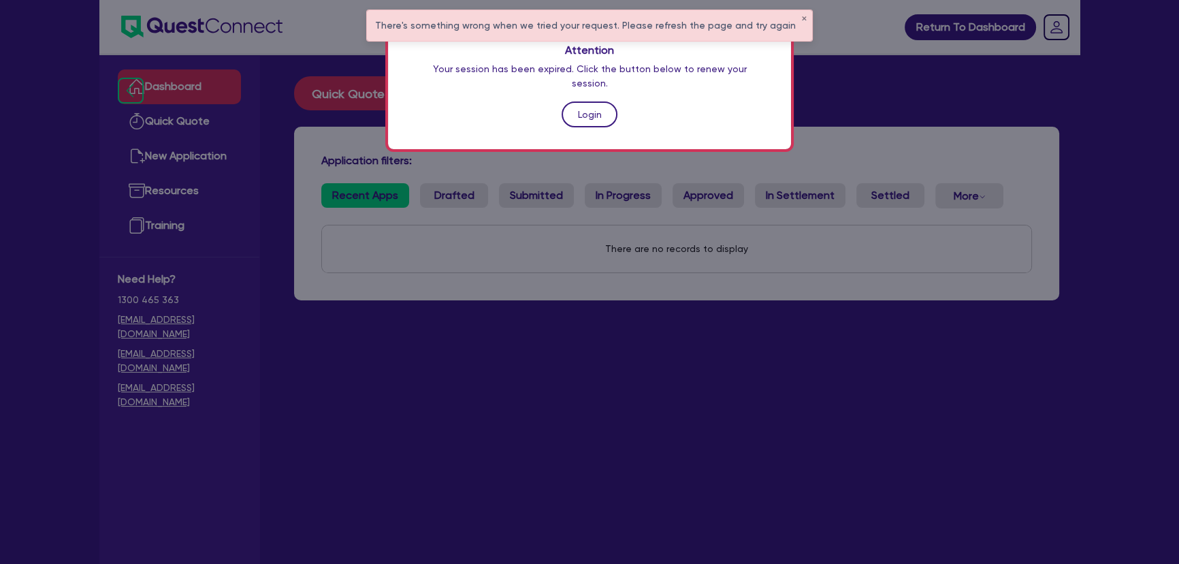
click at [608, 101] on link "Login" at bounding box center [590, 114] width 56 height 26
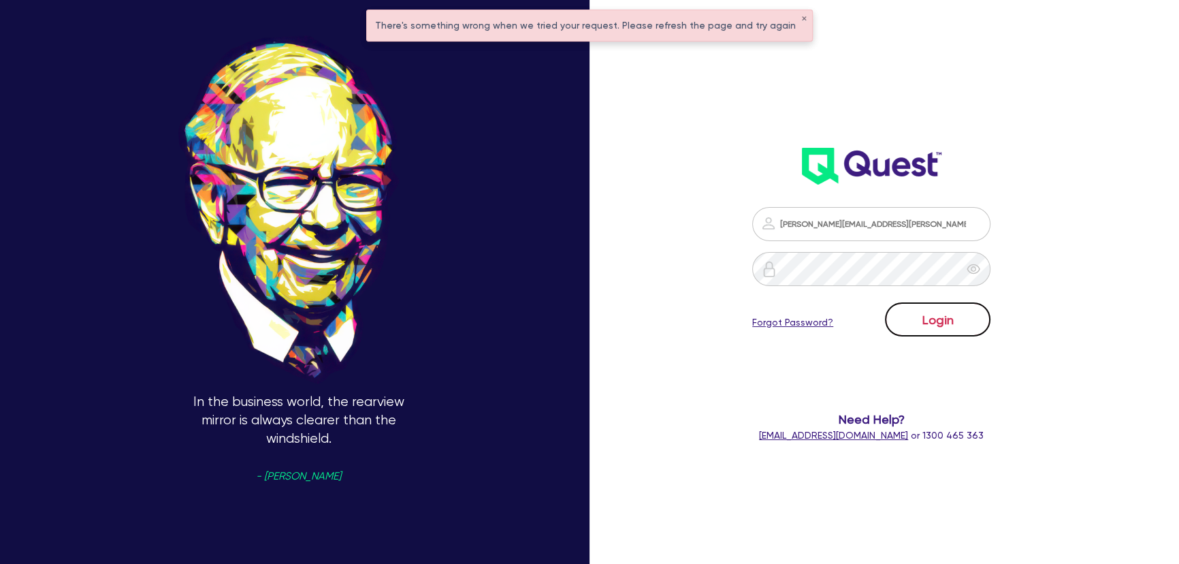
click at [935, 314] on button "Login" at bounding box center [938, 319] width 106 height 34
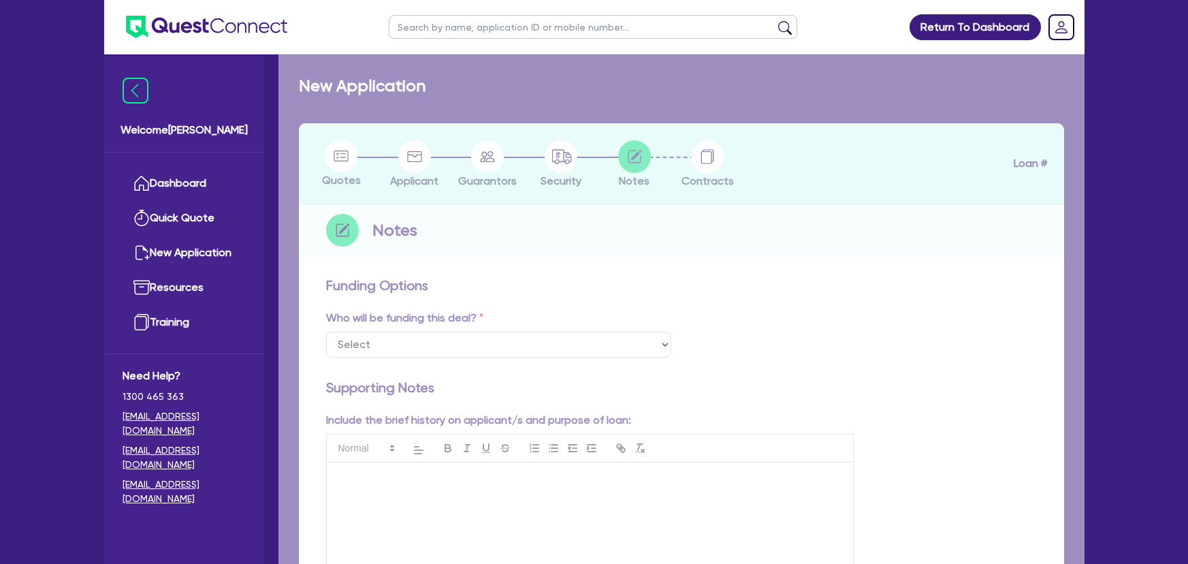
checkbox input "true"
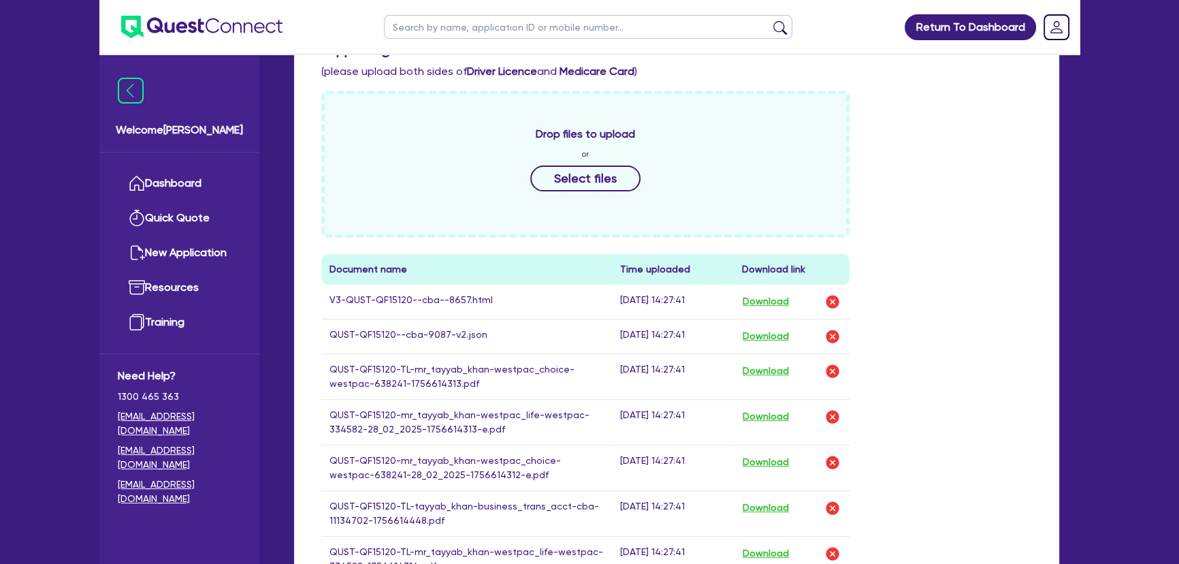
scroll to position [619, 0]
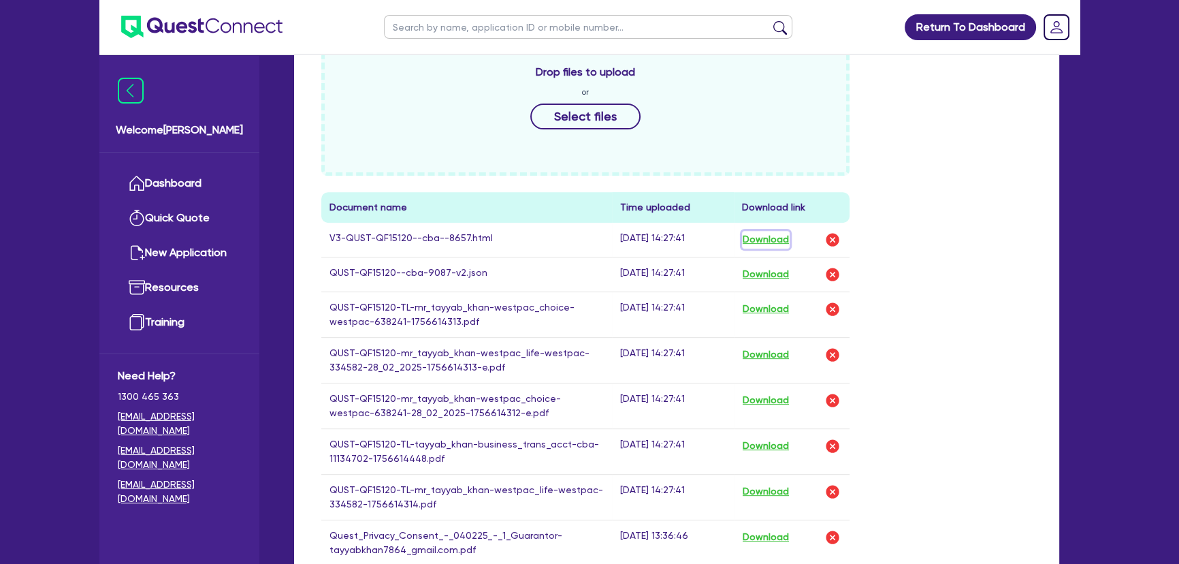
click at [756, 238] on button "Download" at bounding box center [766, 240] width 48 height 18
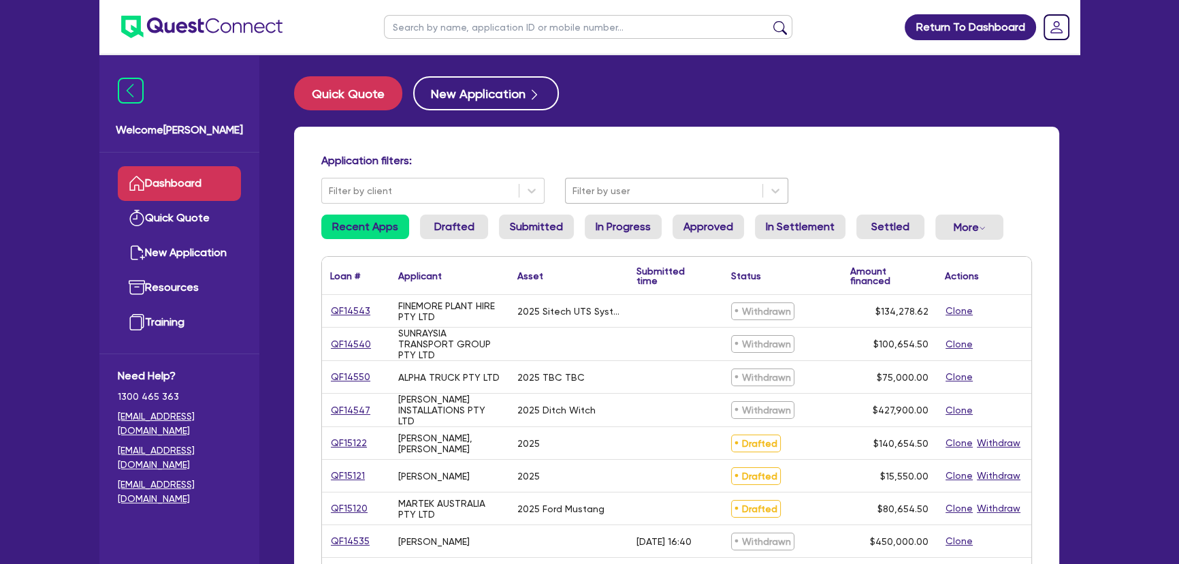
click at [610, 198] on div at bounding box center [664, 190] width 183 height 17
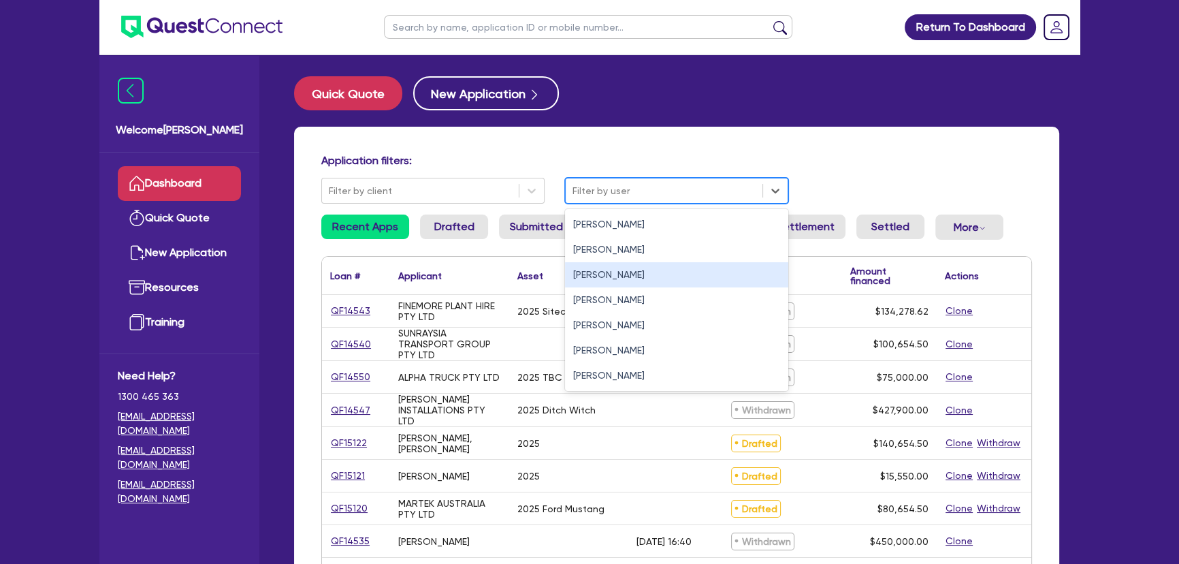
click at [612, 283] on div "Joel Harding" at bounding box center [676, 274] width 223 height 25
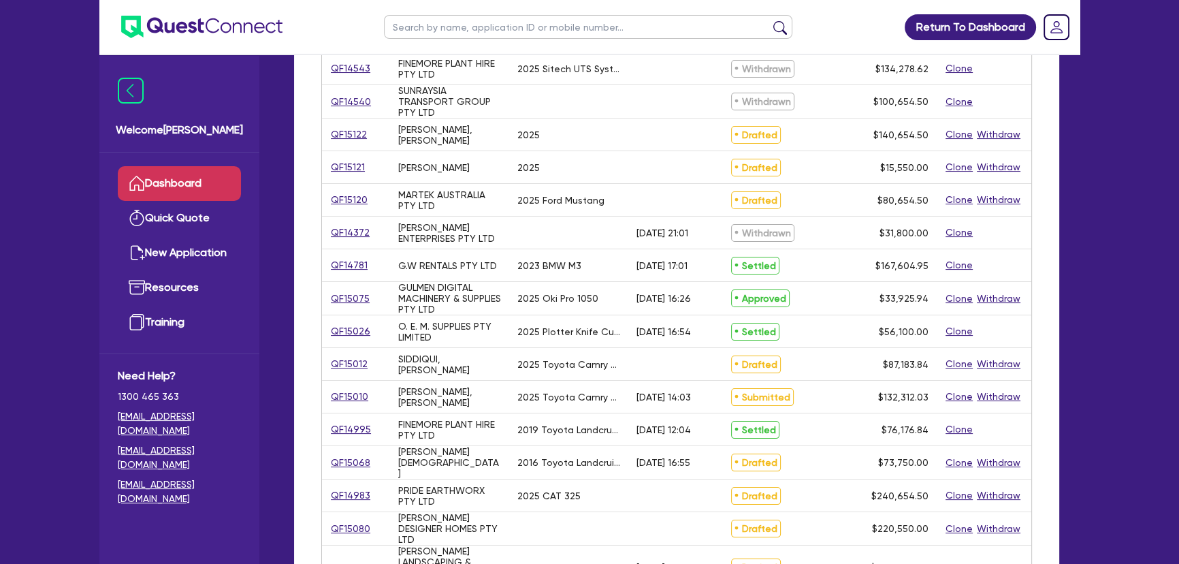
scroll to position [309, 0]
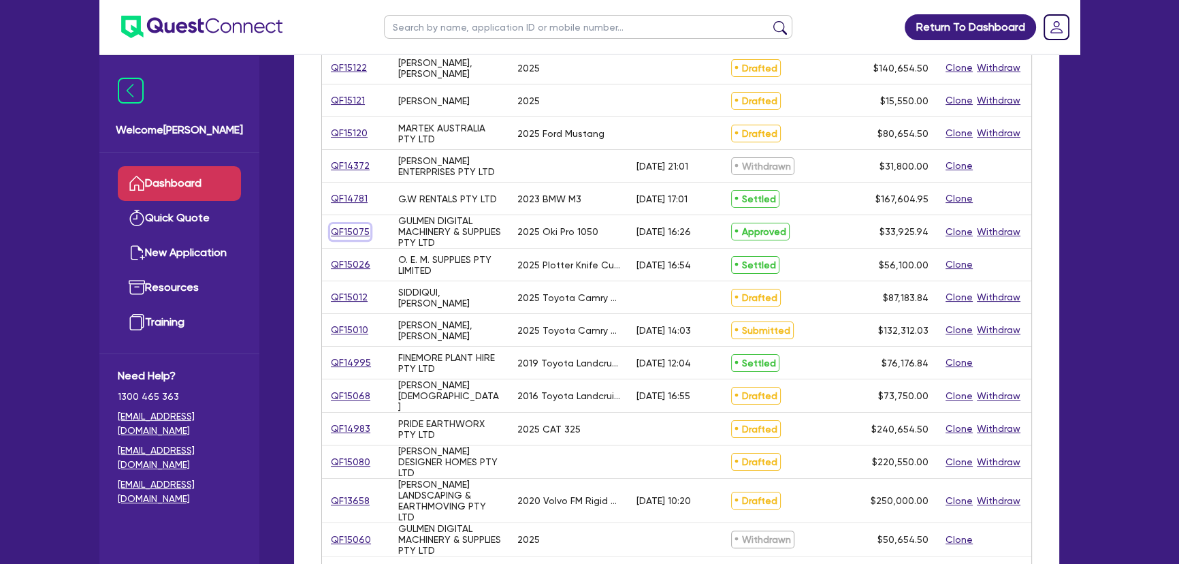
click at [351, 232] on link "QF15075" at bounding box center [350, 232] width 40 height 16
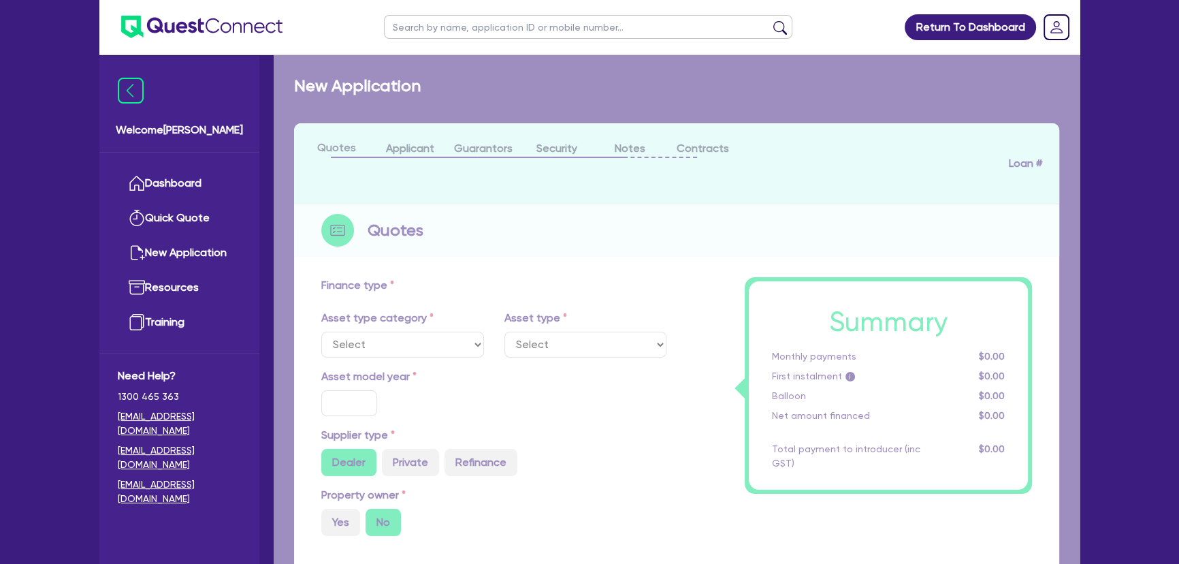
select select "SECONDARY_ASSETS"
type input "2025"
radio input "true"
type input "33,925.94"
type input "3"
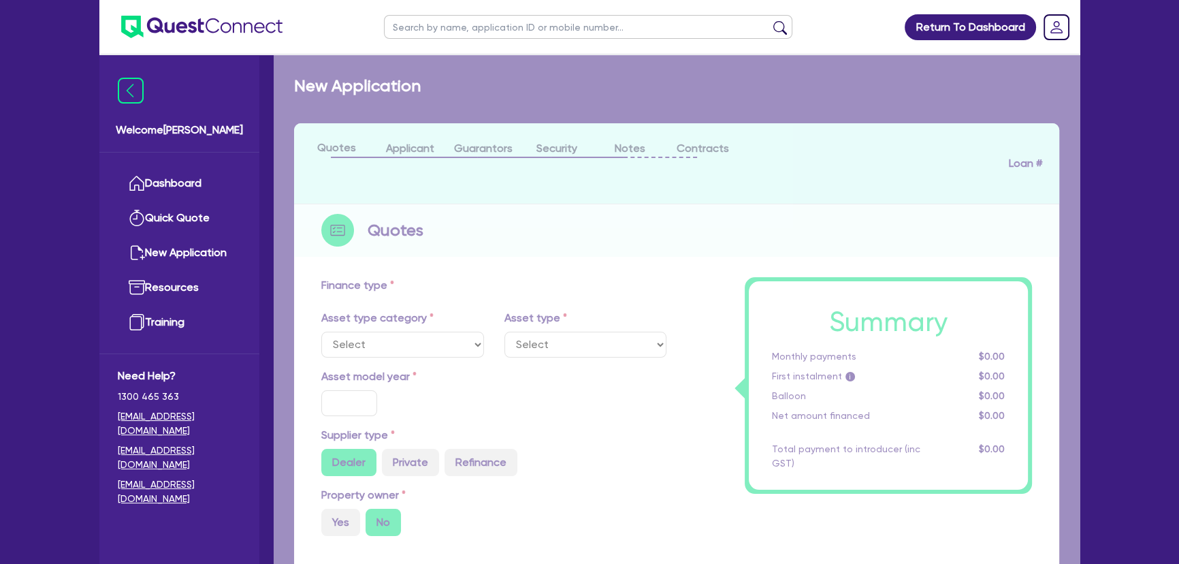
type input "1,017.78"
type input "17.95"
select select "PRINTING_AND_PACKAGING_EQUIPMENT"
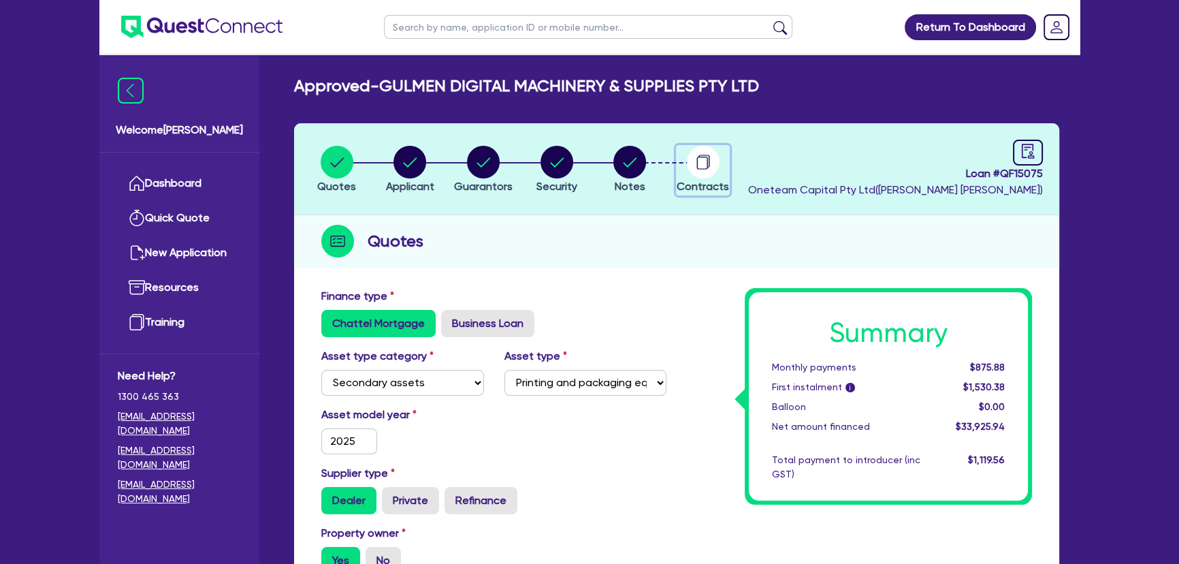
click at [704, 155] on circle "button" at bounding box center [703, 162] width 33 height 33
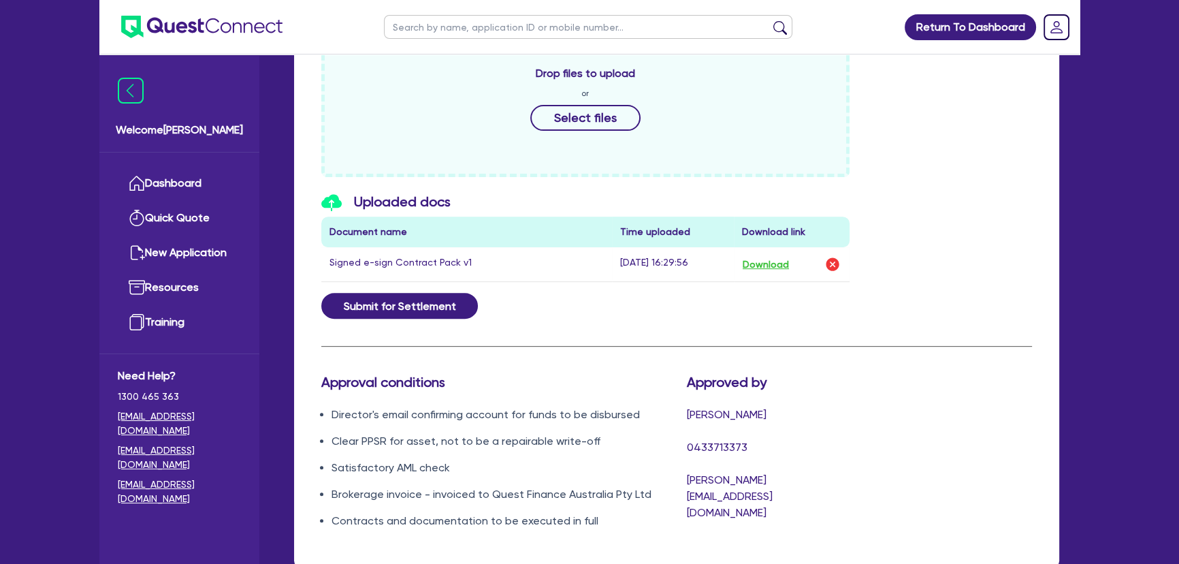
scroll to position [718, 0]
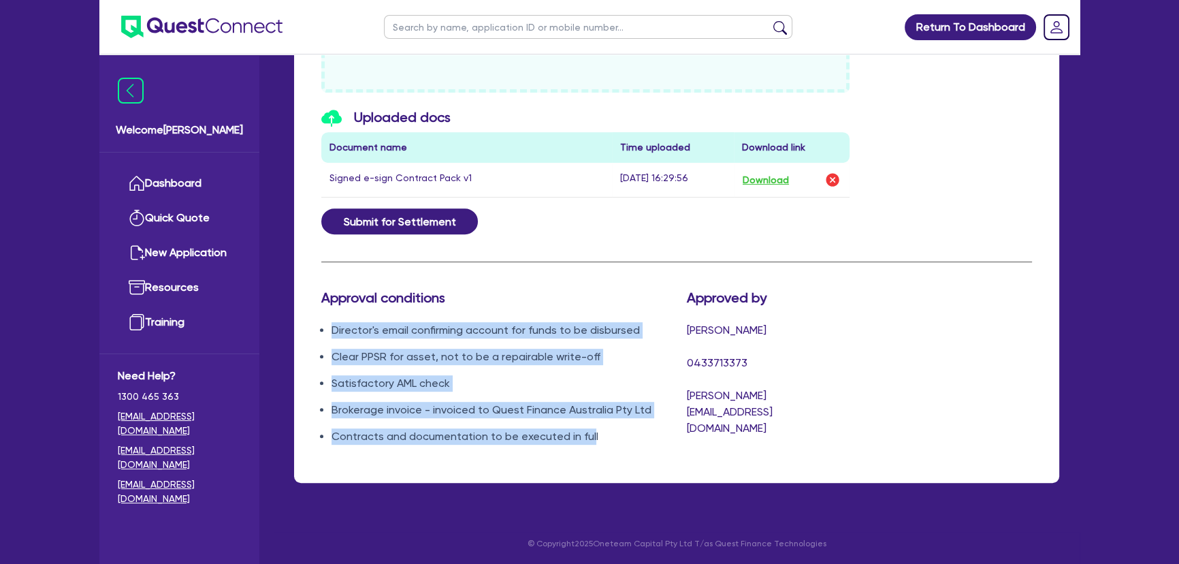
drag, startPoint x: 589, startPoint y: 432, endPoint x: 329, endPoint y: 333, distance: 278.2
click at [329, 333] on ul "Director's email confirming account for funds to be disbursed Clear PPSR for as…" at bounding box center [493, 383] width 345 height 123
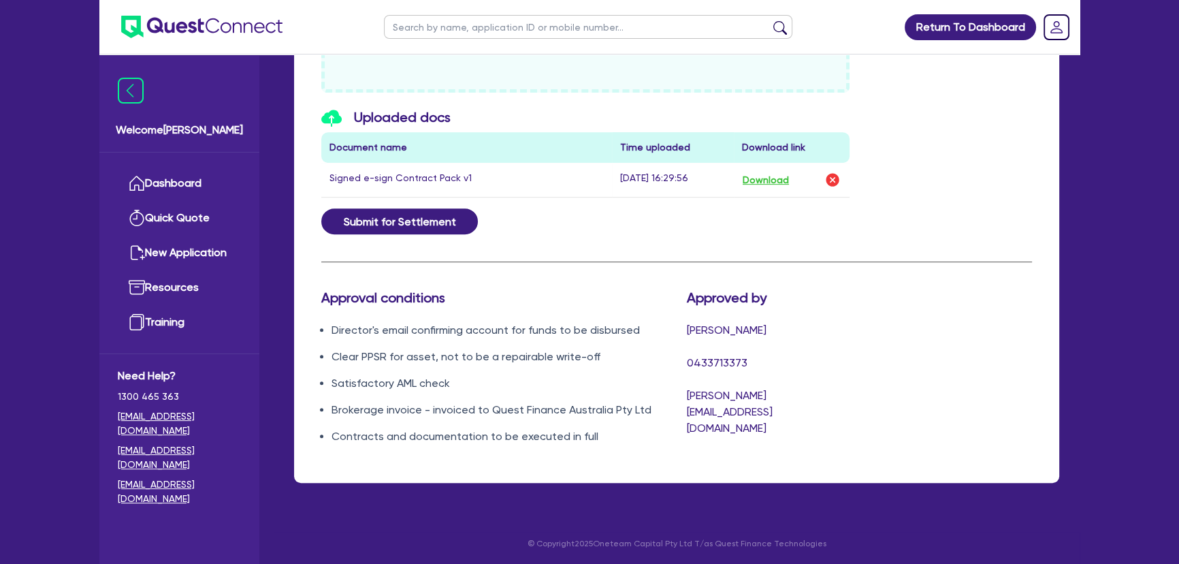
click at [602, 428] on li "Contracts and documentation to be executed in full" at bounding box center [499, 436] width 335 height 16
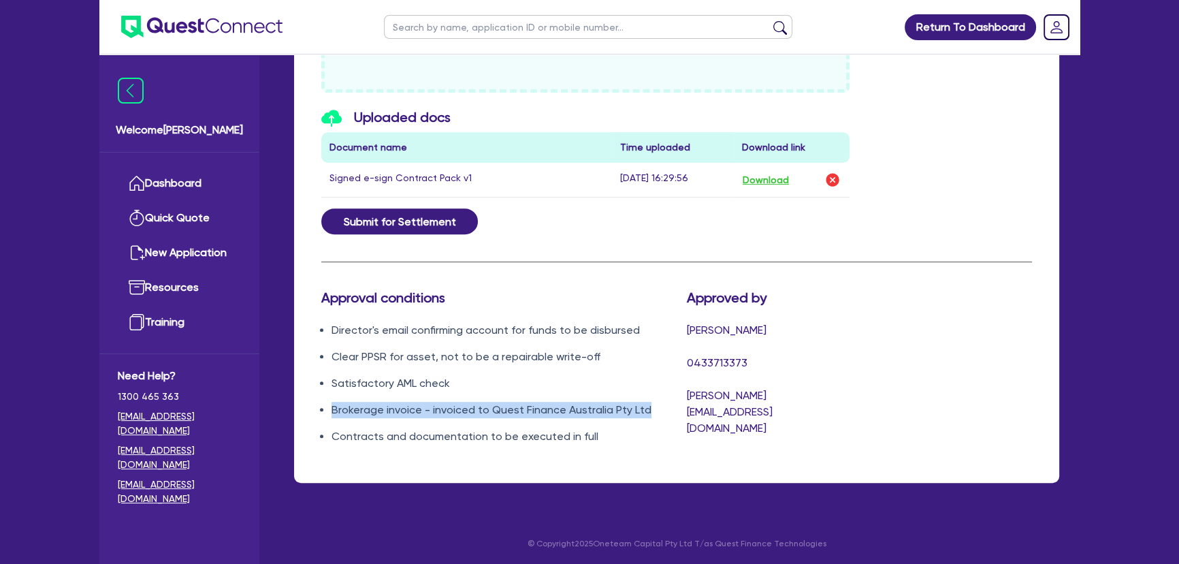
drag, startPoint x: 665, startPoint y: 405, endPoint x: 325, endPoint y: 393, distance: 339.9
click at [325, 393] on ul "Director's email confirming account for funds to be disbursed Clear PPSR for as…" at bounding box center [493, 383] width 345 height 123
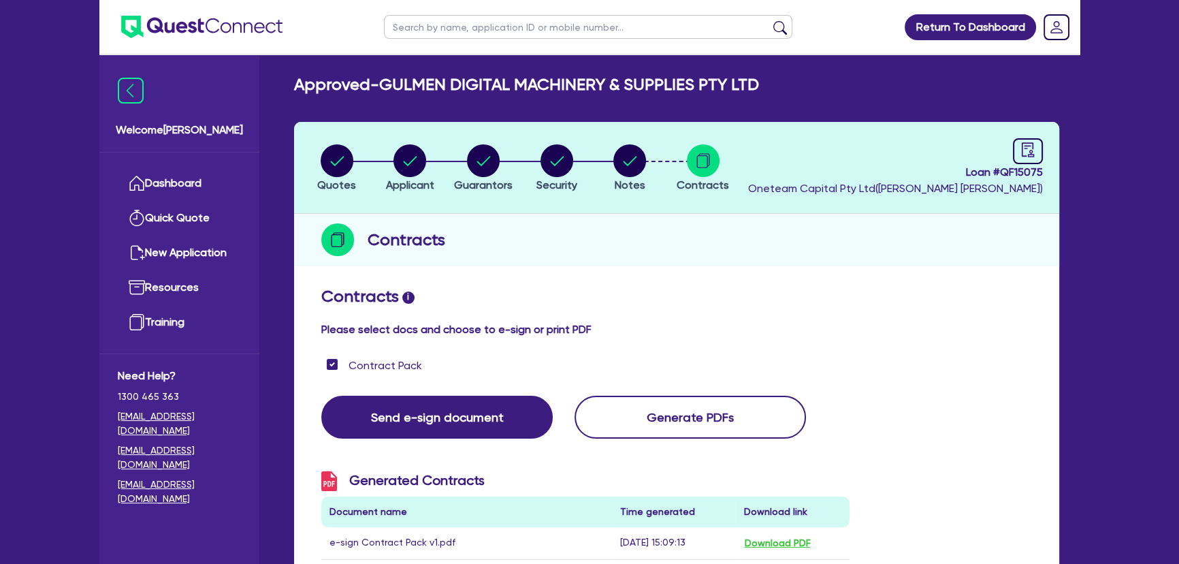
scroll to position [0, 0]
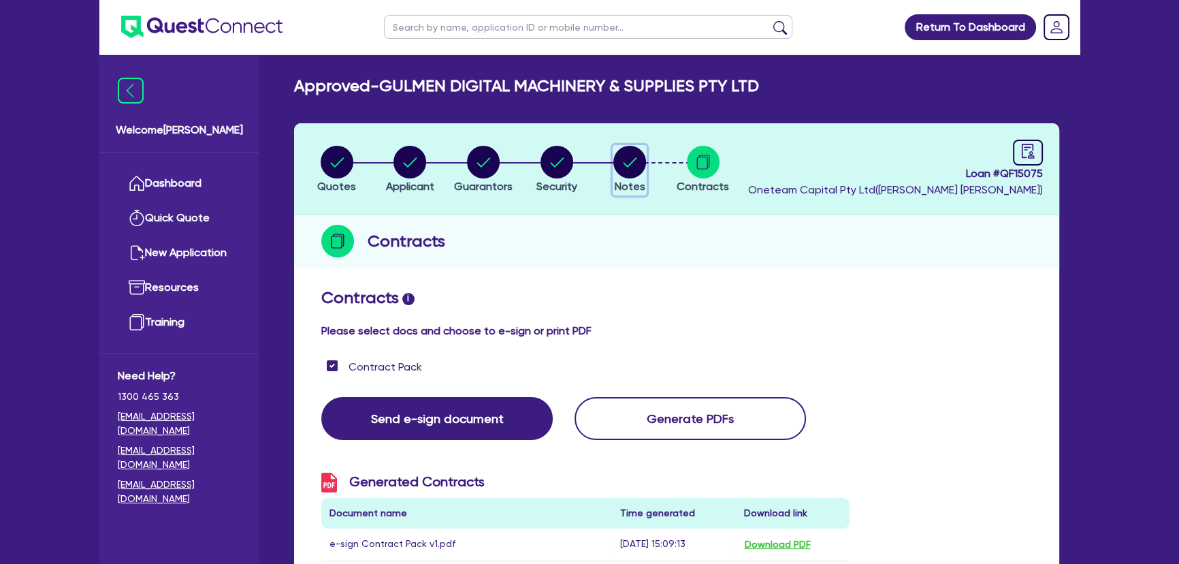
click at [635, 176] on icon "button" at bounding box center [629, 162] width 33 height 33
select select "Quest Finance - Own Book"
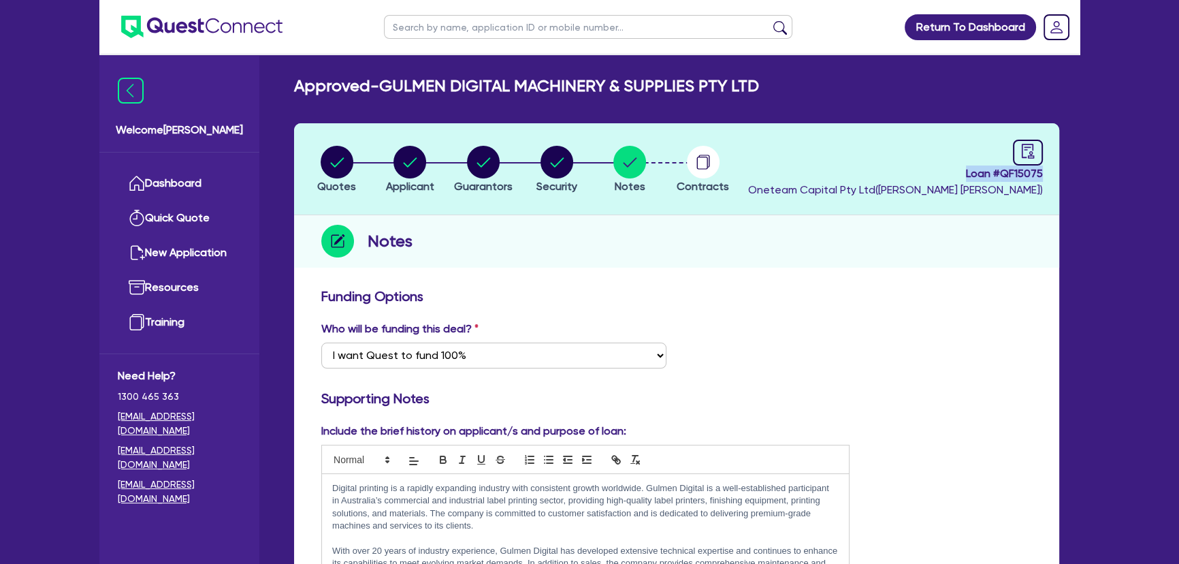
drag, startPoint x: 963, startPoint y: 170, endPoint x: 1069, endPoint y: 170, distance: 106.9
copy span "Loan # QF15075"
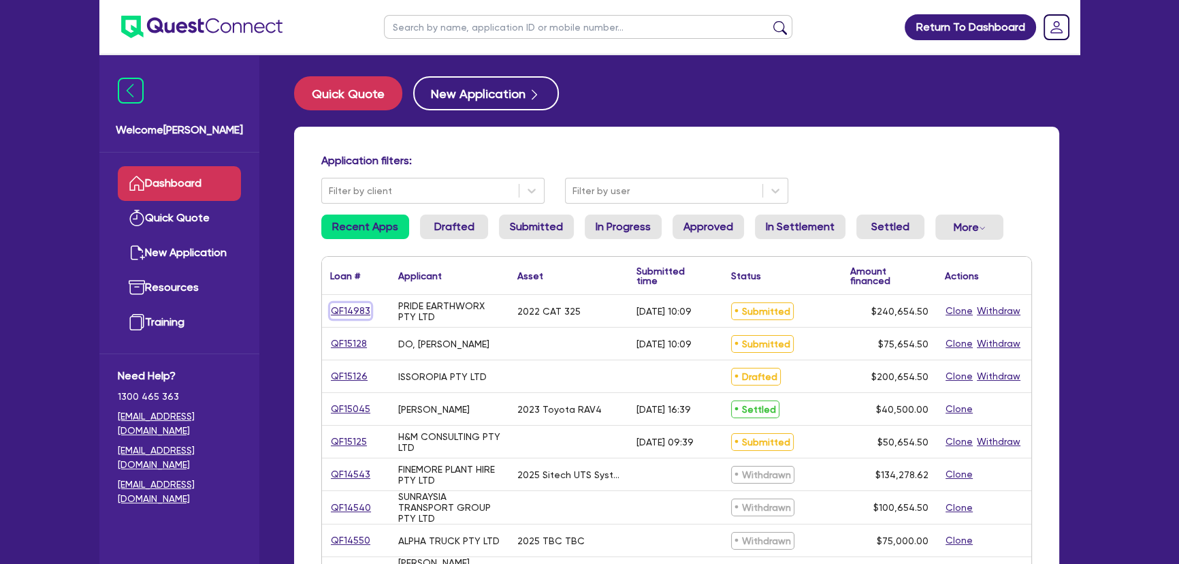
click at [348, 308] on link "QF14983" at bounding box center [350, 311] width 41 height 16
select select "PRIMARY_ASSETS"
select select "YELLOW_GOODS_AND_EXCAVATORS"
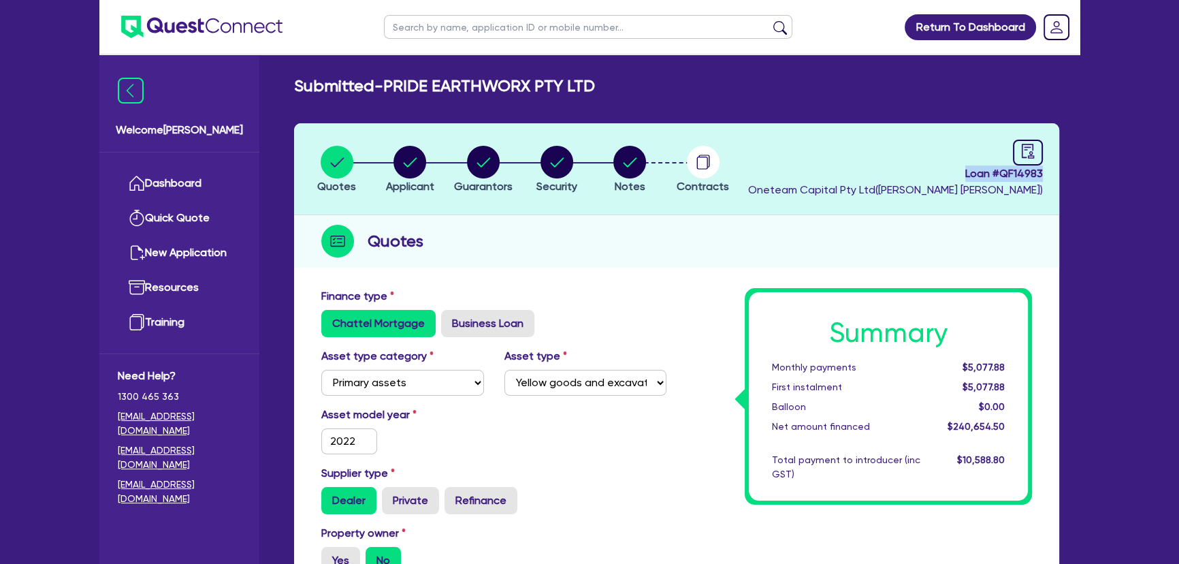
drag, startPoint x: 960, startPoint y: 174, endPoint x: 1107, endPoint y: 174, distance: 147.0
copy span "Loan # QF14983"
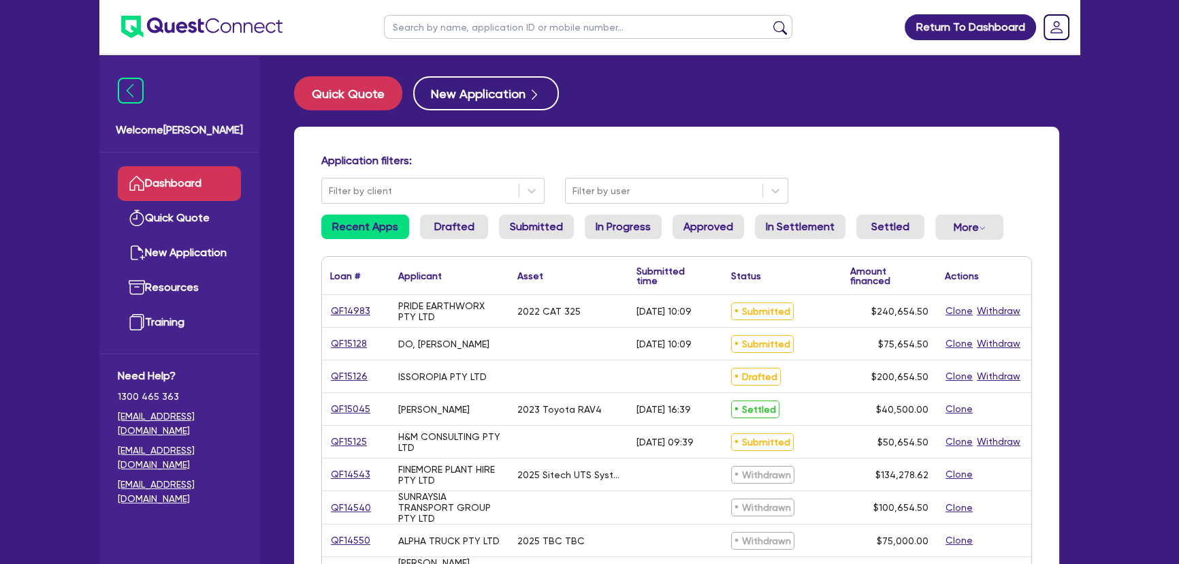
click at [540, 27] on input "text" at bounding box center [588, 27] width 408 height 24
paste input "[PERSON_NAME]"
type input "[PERSON_NAME]"
click at [769, 20] on button "submit" at bounding box center [780, 29] width 22 height 19
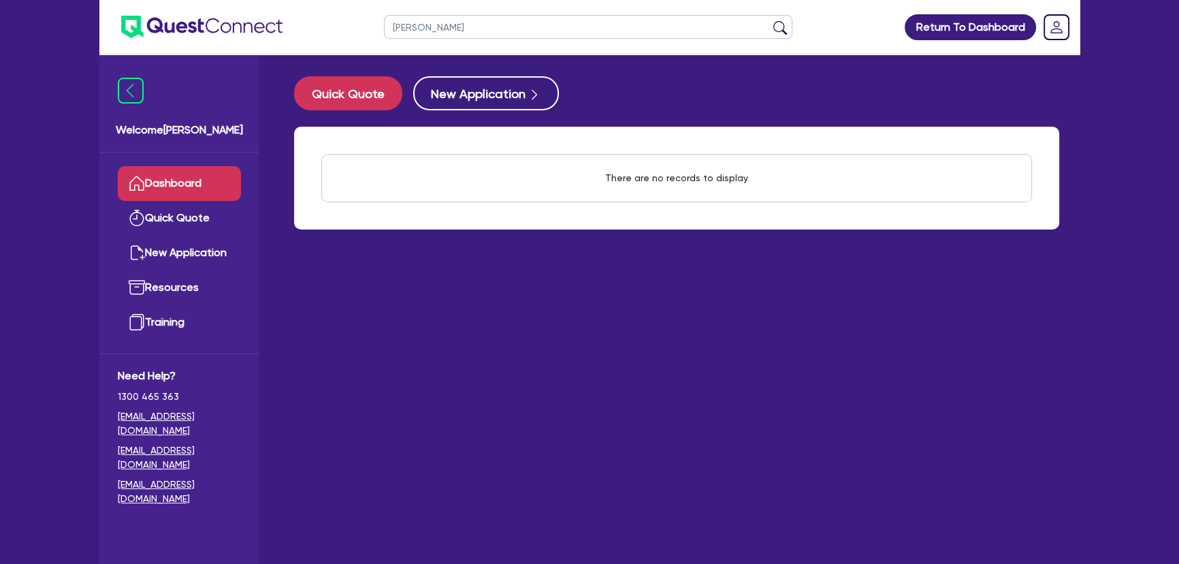
click at [543, 12] on ul "[PERSON_NAME]" at bounding box center [588, 27] width 436 height 54
click at [176, 27] on img at bounding box center [201, 27] width 161 height 22
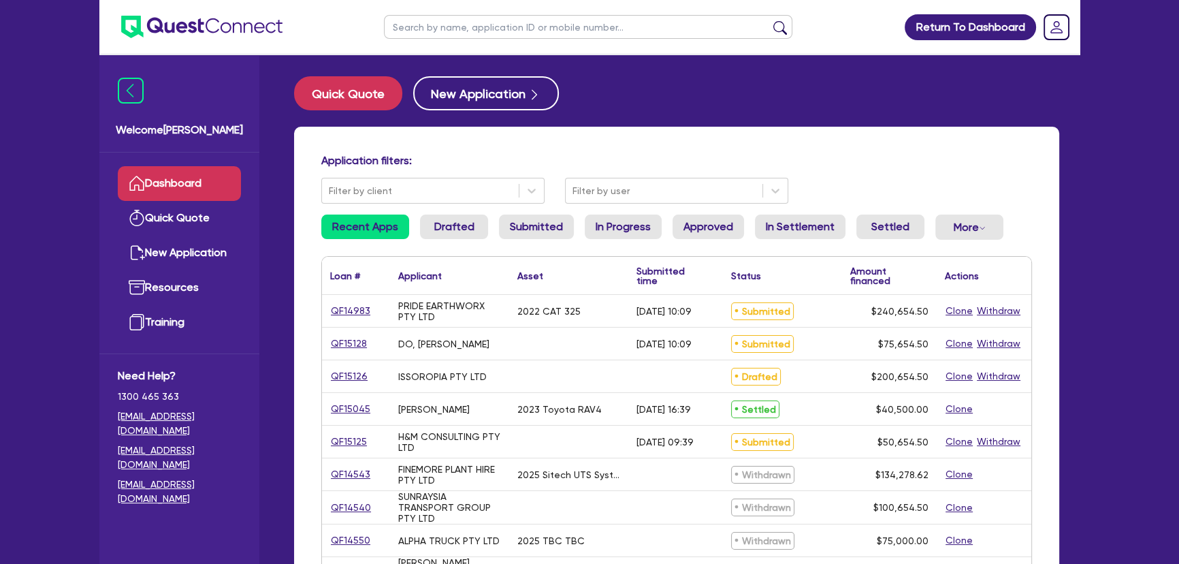
click at [461, 35] on input "text" at bounding box center [588, 27] width 408 height 24
type input "jon"
click at [769, 20] on button "submit" at bounding box center [780, 29] width 22 height 19
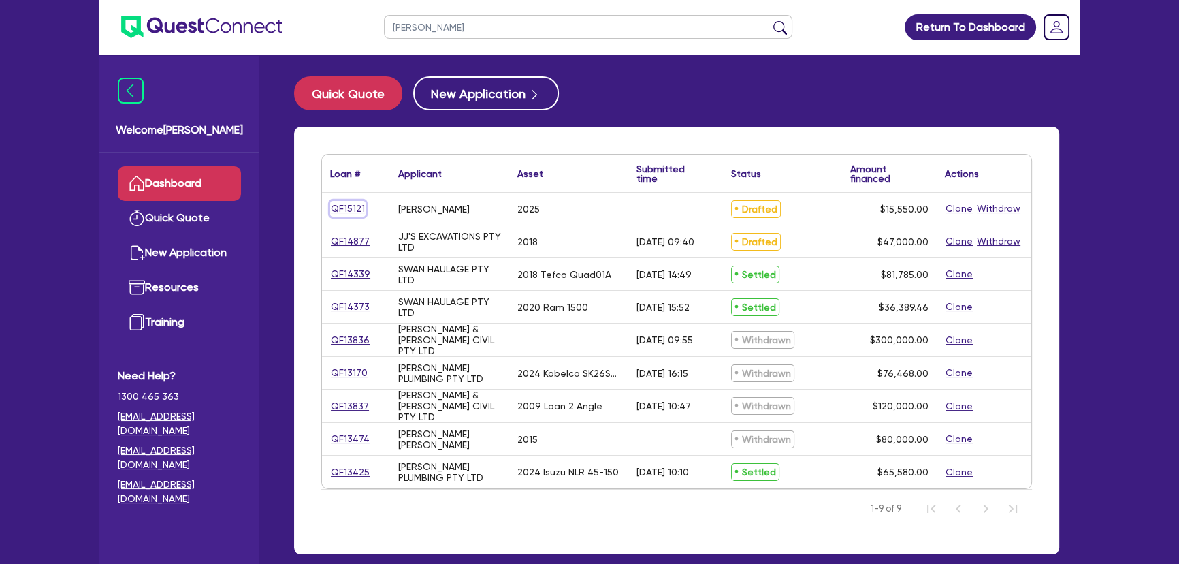
click at [343, 206] on link "QF15121" at bounding box center [347, 209] width 35 height 16
select select "CARS_AND_LIGHT_TRUCKS"
select select "VANS_AND_UTES"
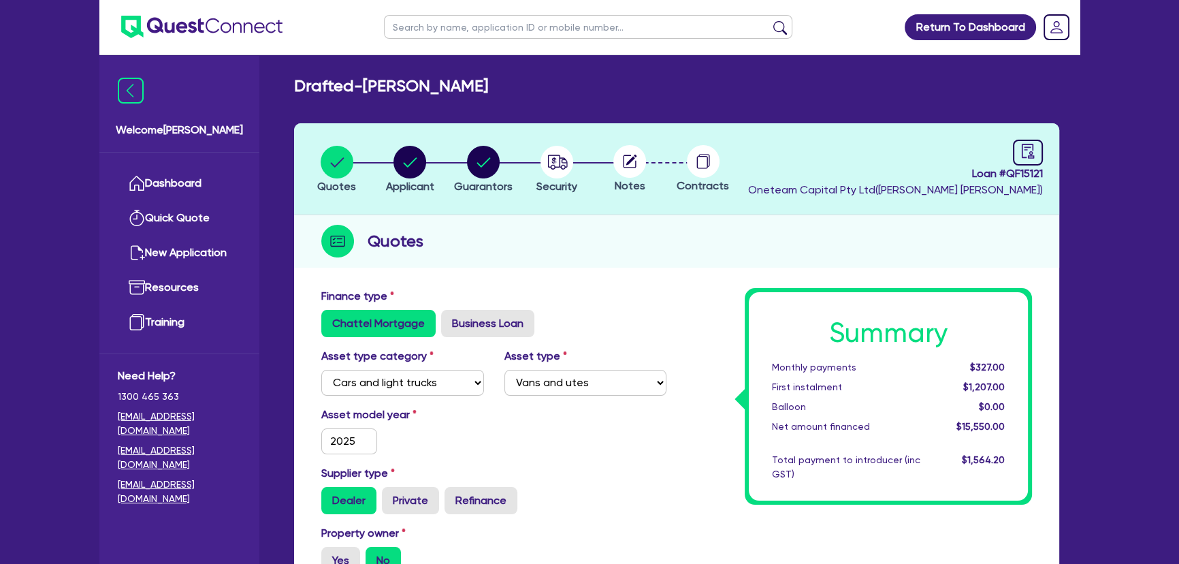
click at [1045, 157] on header "Quotes Applicant Guarantors Security Notes Contracts Loan # QF15121 Oneteam Cap…" at bounding box center [676, 169] width 765 height 92
click at [1035, 155] on link at bounding box center [1028, 153] width 30 height 26
select select "DRAFTED_NEW"
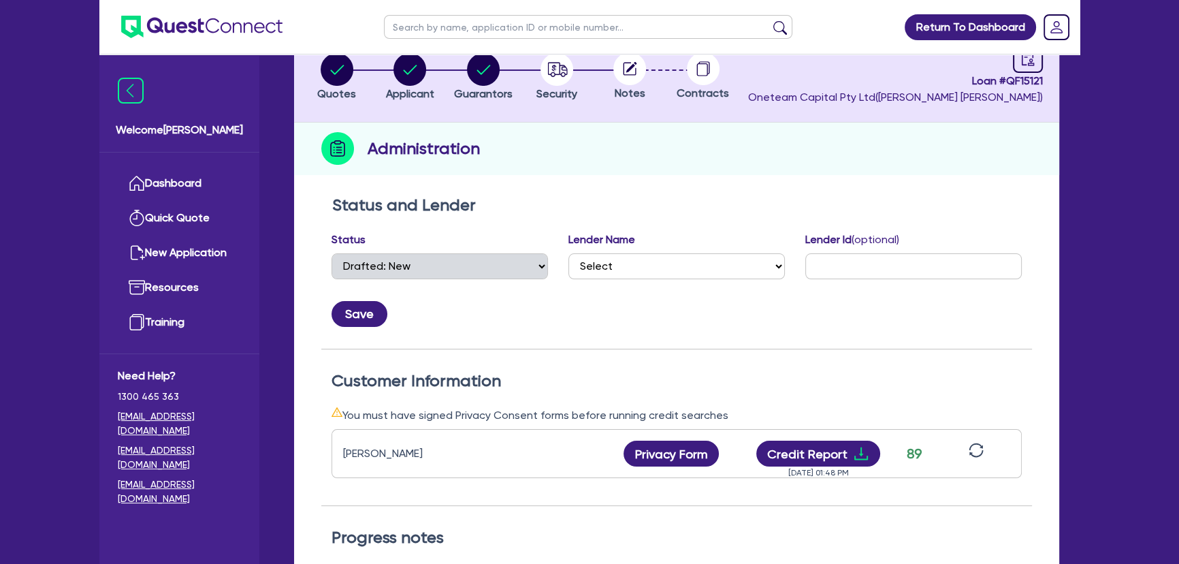
scroll to position [185, 0]
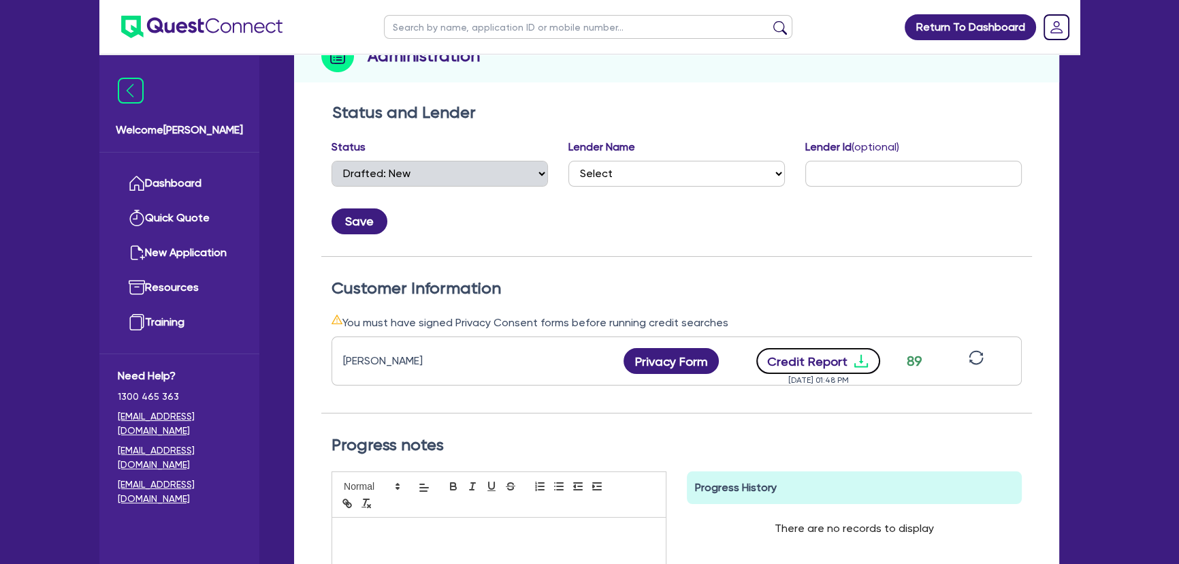
click at [857, 366] on icon "download" at bounding box center [861, 361] width 16 height 16
drag, startPoint x: 854, startPoint y: 349, endPoint x: 856, endPoint y: 359, distance: 11.1
click at [854, 349] on button "Credit Report" at bounding box center [818, 361] width 125 height 26
click at [186, 28] on img at bounding box center [201, 27] width 161 height 22
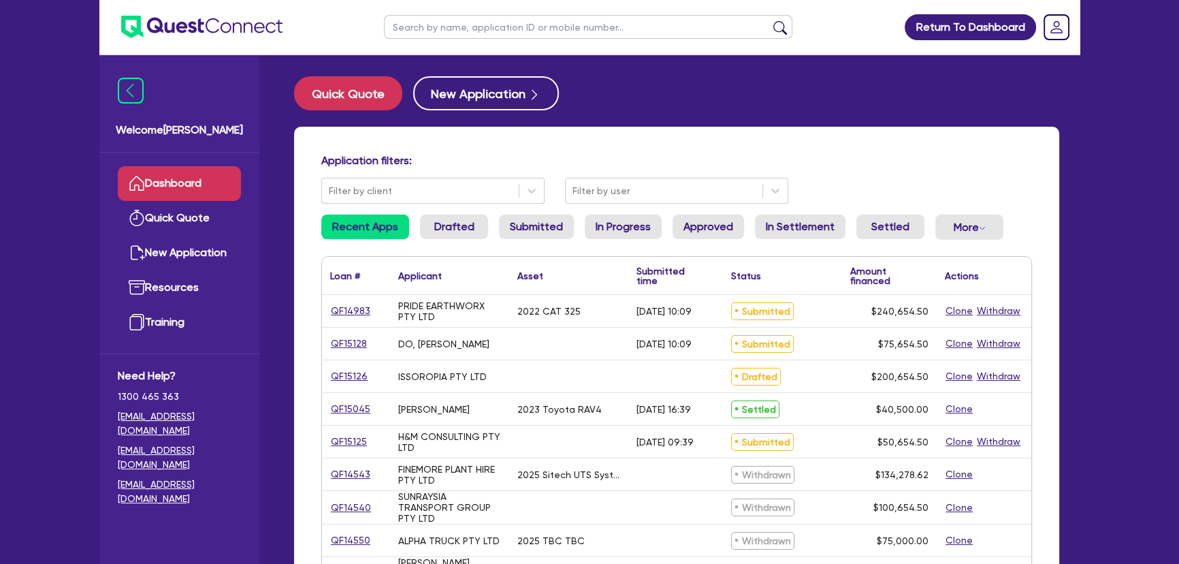
click at [456, 33] on input "text" at bounding box center [588, 27] width 408 height 24
type input "[PERSON_NAME]"
click at [769, 20] on button "submit" at bounding box center [780, 29] width 22 height 19
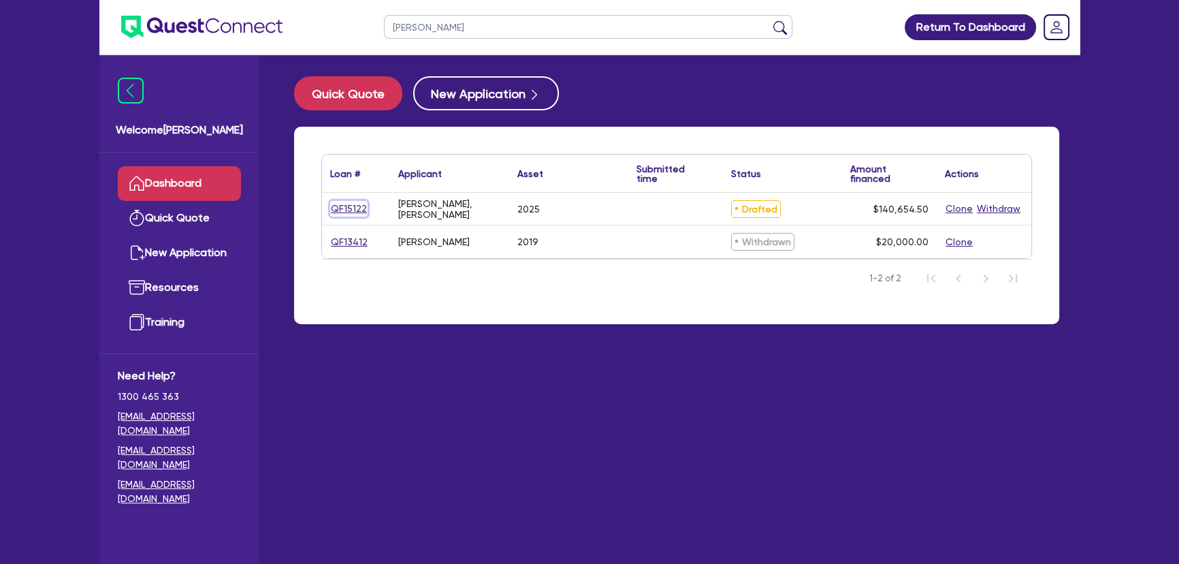
click at [347, 207] on link "QF15122" at bounding box center [348, 209] width 37 height 16
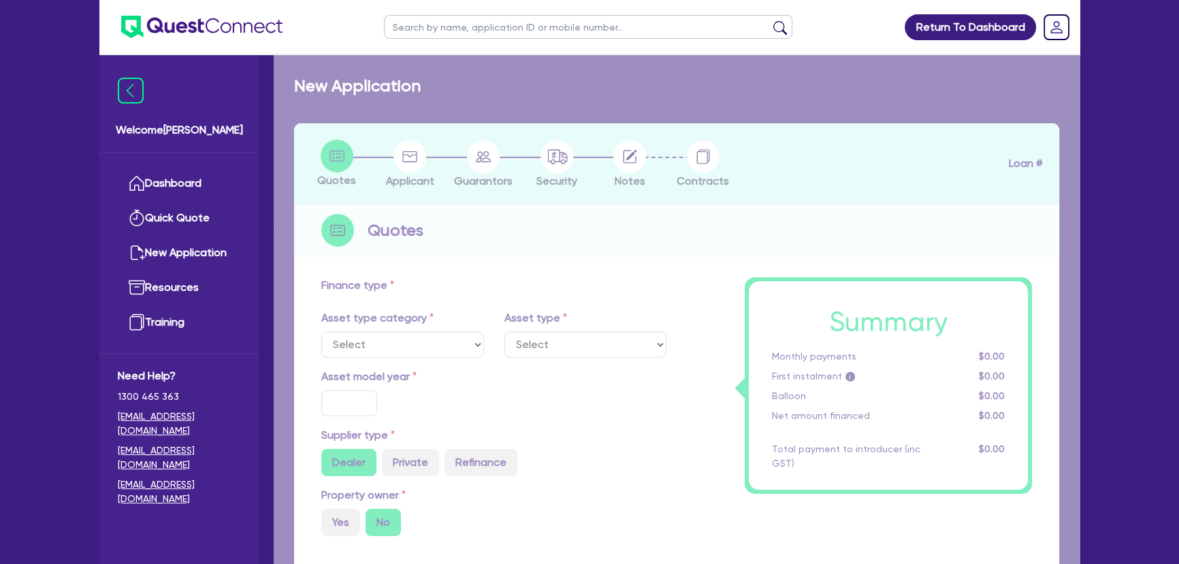
select select "CARS_AND_LIGHT_TRUCKS"
type input "2025"
type input "140,000"
type input "7.11"
type input "10,000"
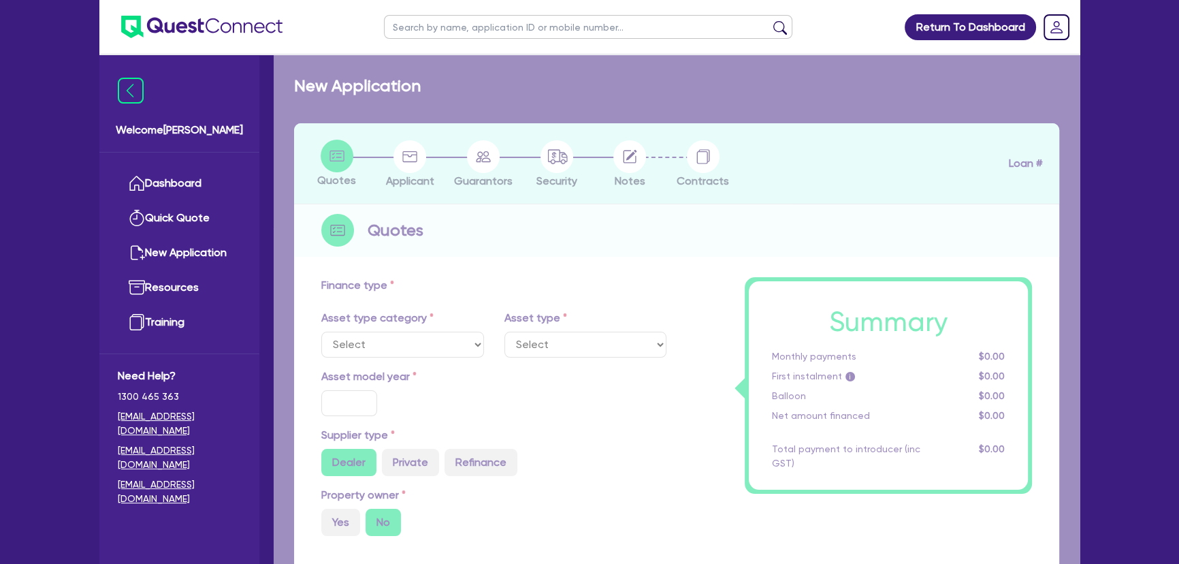
type input "17.95"
select select "VANS_AND_UTES"
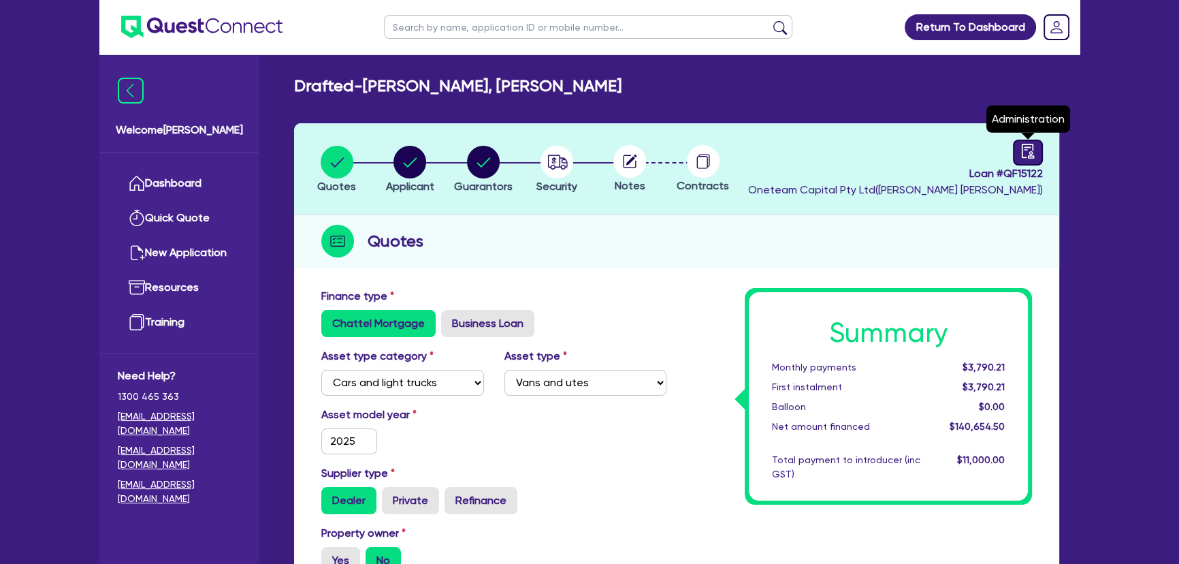
click at [1032, 145] on icon "audit" at bounding box center [1028, 151] width 12 height 14
select select "DRAFTED_NEW"
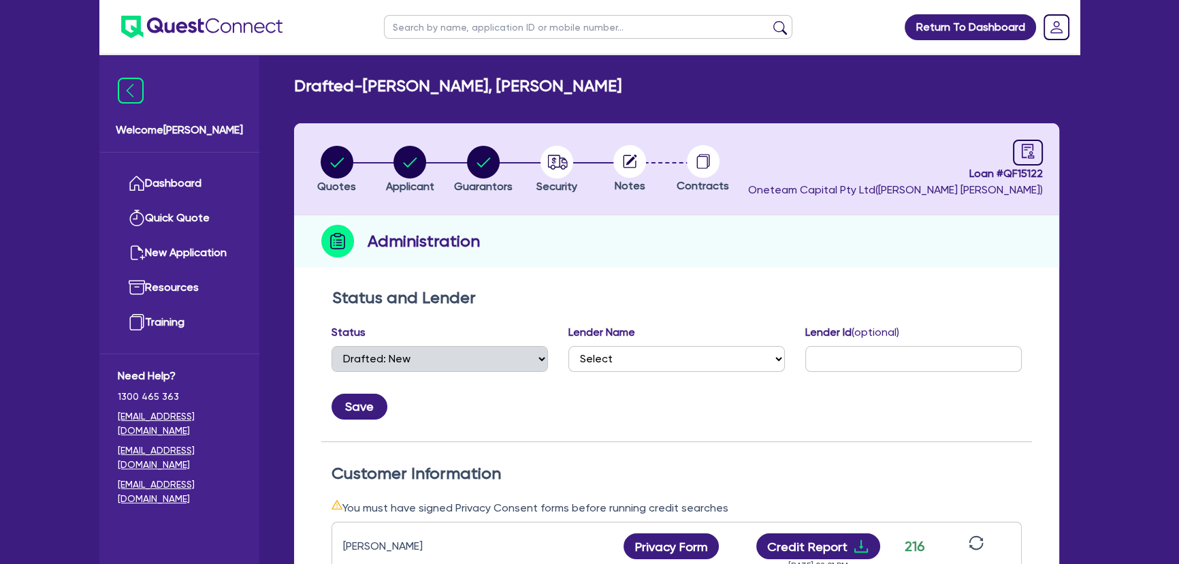
scroll to position [371, 0]
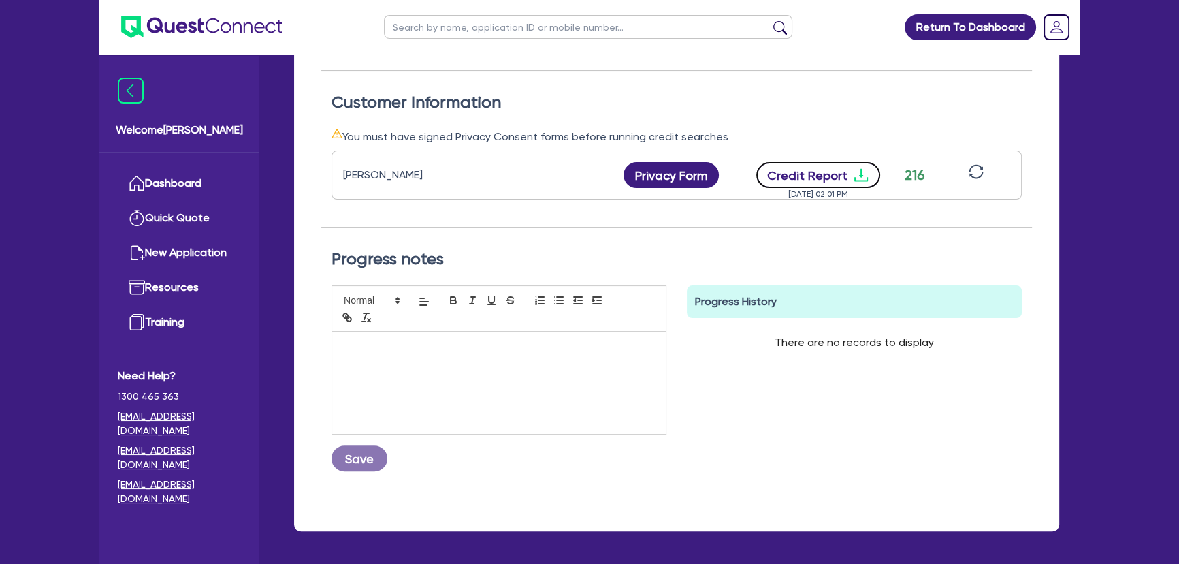
click at [863, 175] on icon "download" at bounding box center [861, 175] width 16 height 16
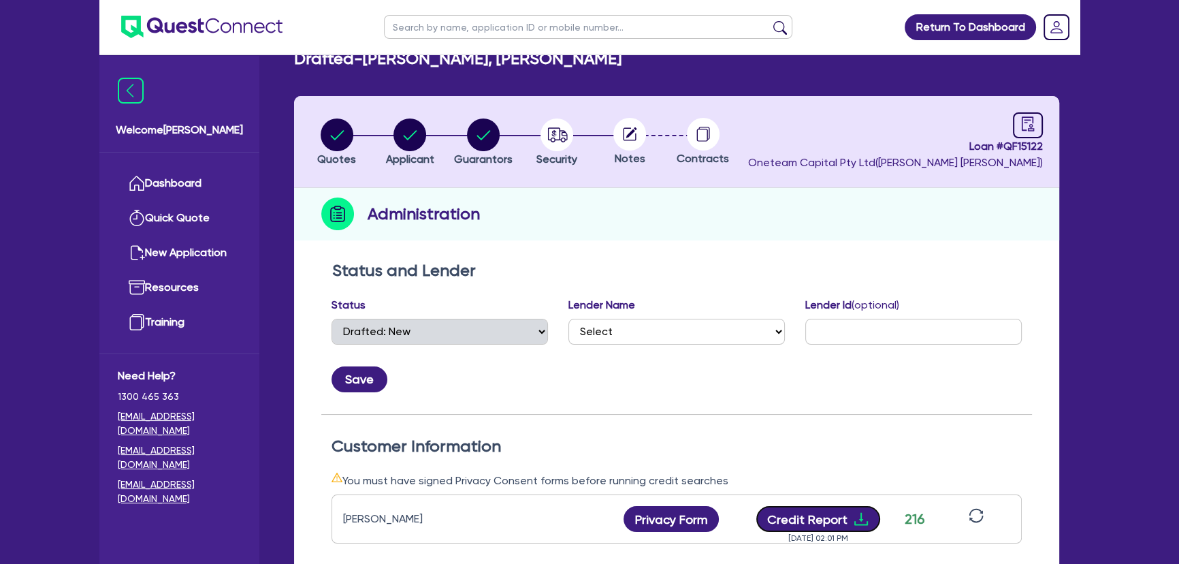
scroll to position [0, 0]
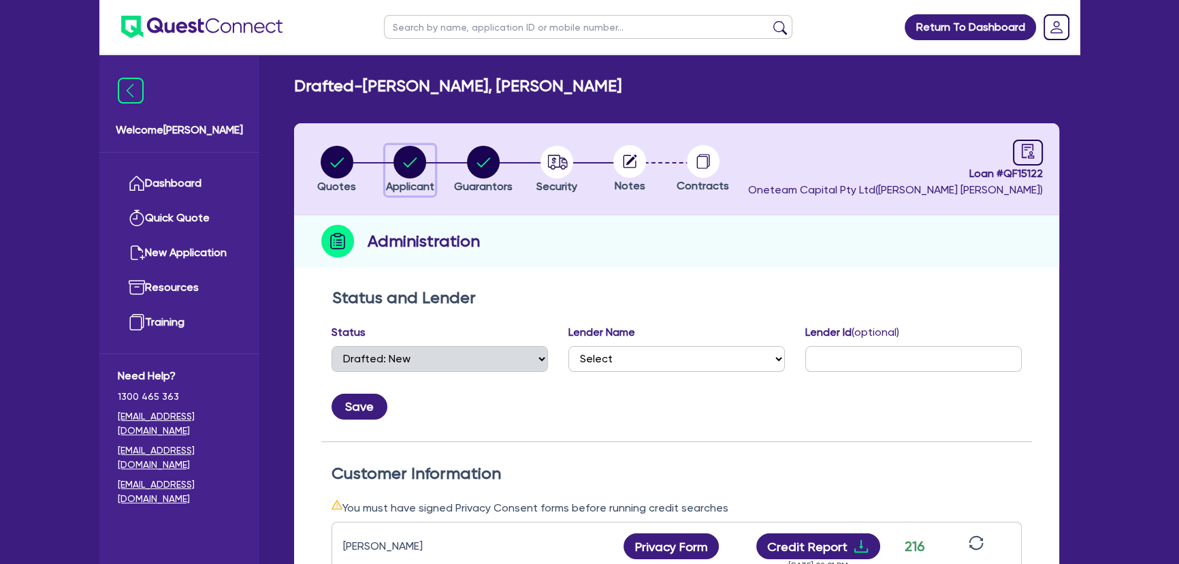
click at [415, 163] on circle "button" at bounding box center [409, 162] width 33 height 33
select select "SOLE_TRADER"
select select "ACCOMODATION_FOOD"
select select "RESTAURANTS"
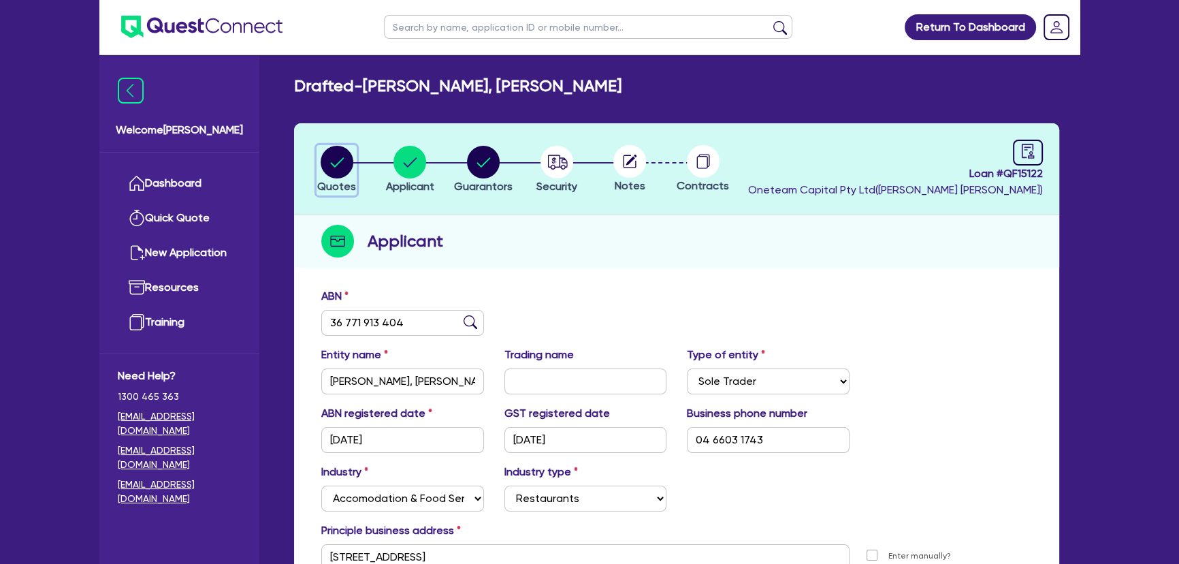
click at [325, 161] on circle "button" at bounding box center [337, 162] width 33 height 33
select select "CARS_AND_LIGHT_TRUCKS"
select select "VANS_AND_UTES"
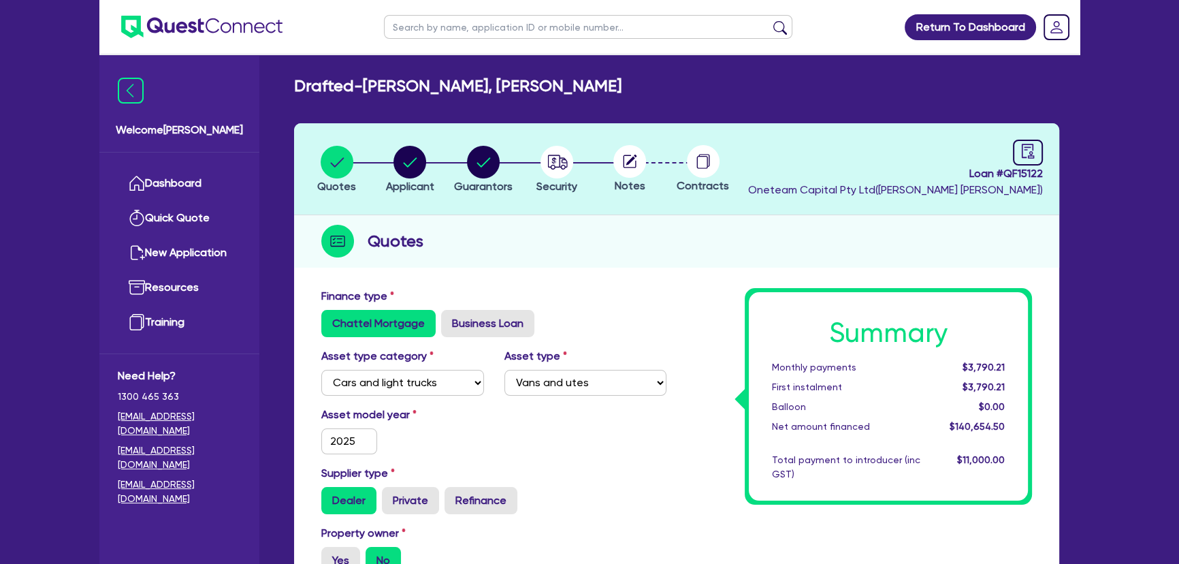
click at [630, 172] on circle at bounding box center [629, 161] width 33 height 33
drag, startPoint x: 447, startPoint y: 176, endPoint x: 495, endPoint y: 170, distance: 48.1
click at [460, 177] on ul "Quotes Applicant [GEOGRAPHIC_DATA] Security Notes Contracts" at bounding box center [520, 169] width 440 height 48
click at [495, 170] on circle "button" at bounding box center [483, 162] width 33 height 33
select select "MR"
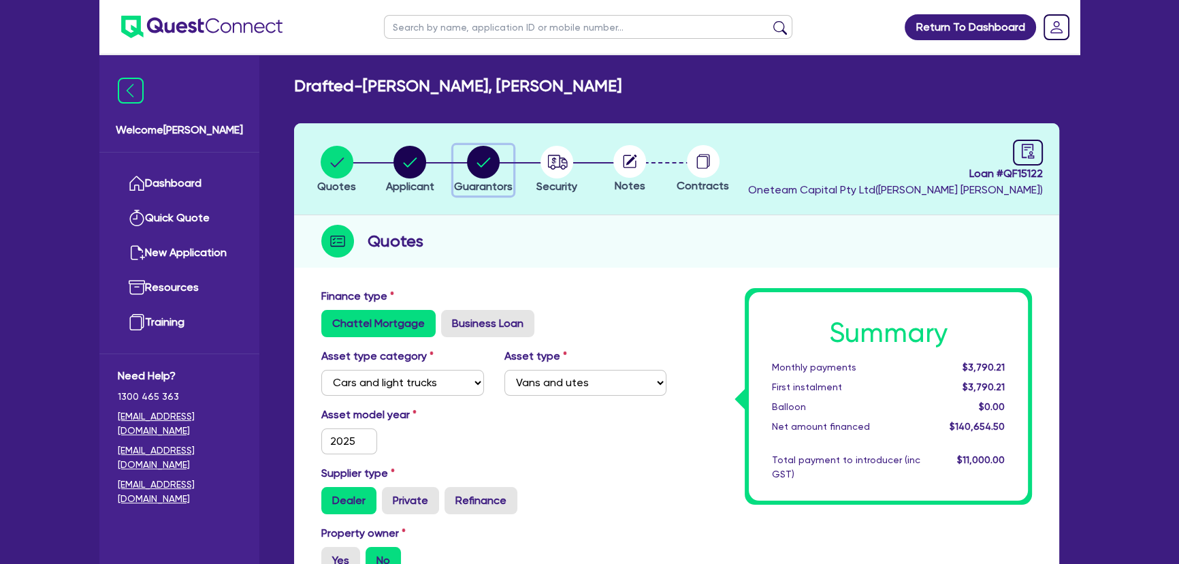
select select "VIC"
select select "SINGLE"
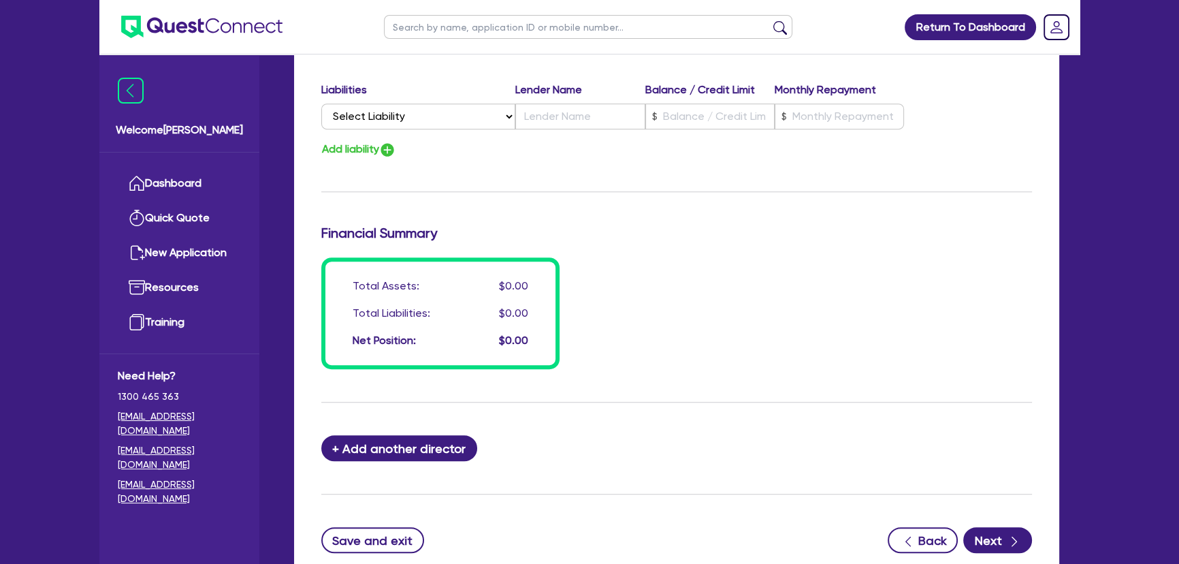
scroll to position [1023, 0]
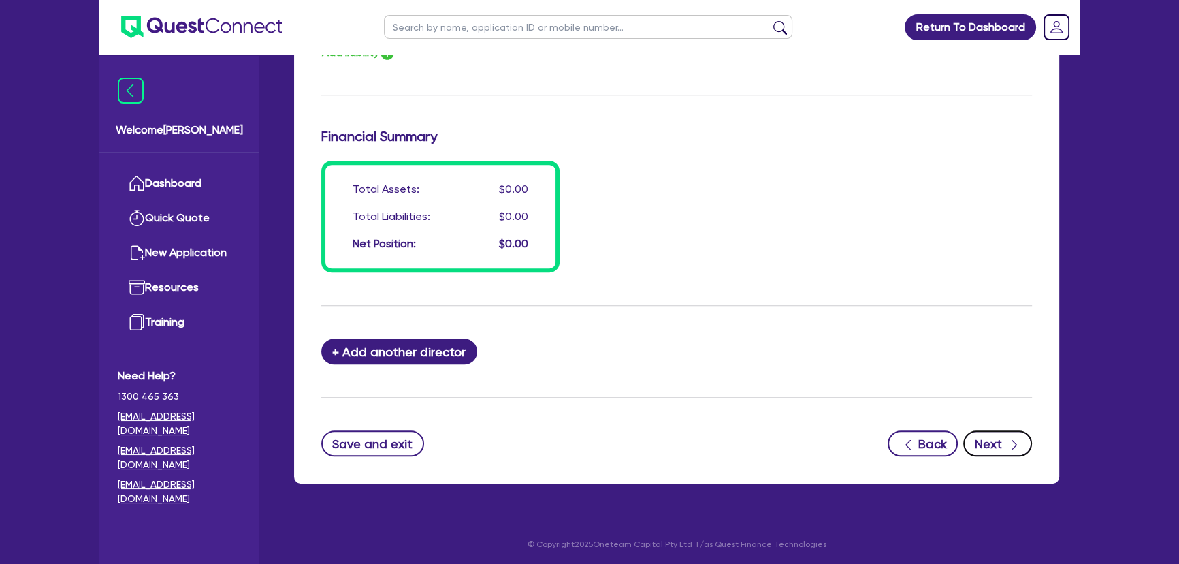
click at [1005, 443] on button "Next" at bounding box center [997, 443] width 69 height 26
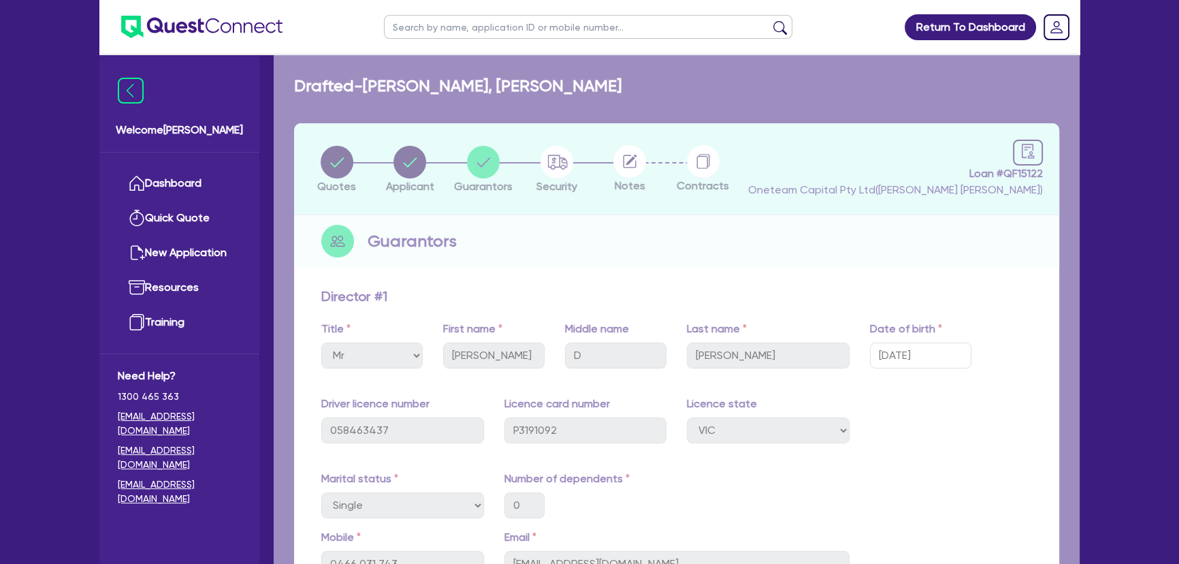
select select "CARS_AND_LIGHT_TRUCKS"
select select "VANS_AND_UTES"
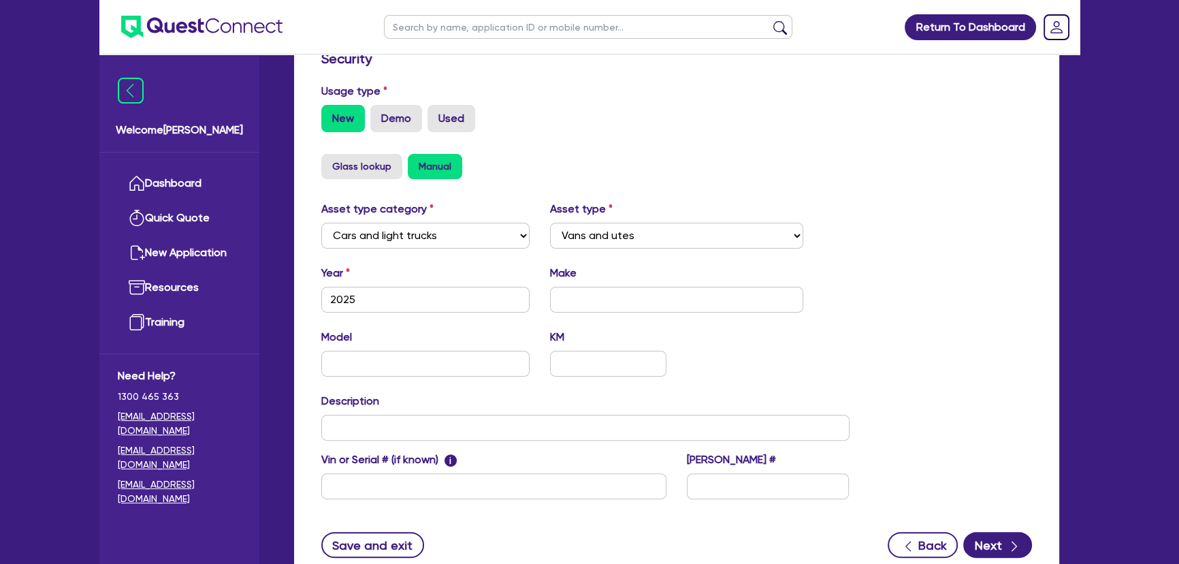
scroll to position [483, 0]
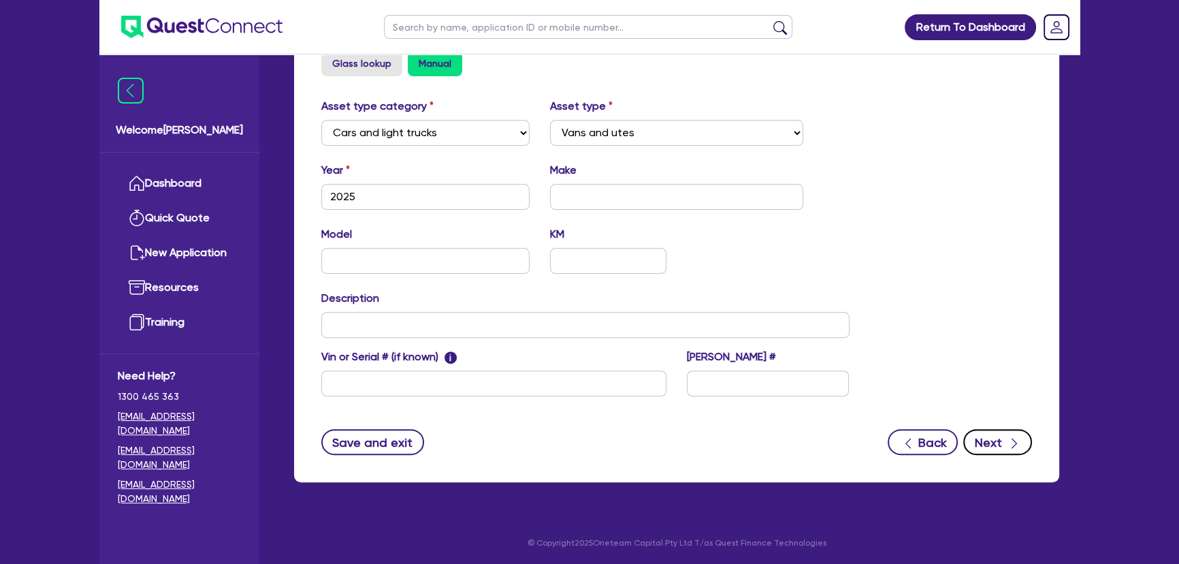
click at [994, 432] on button "Next" at bounding box center [997, 442] width 69 height 26
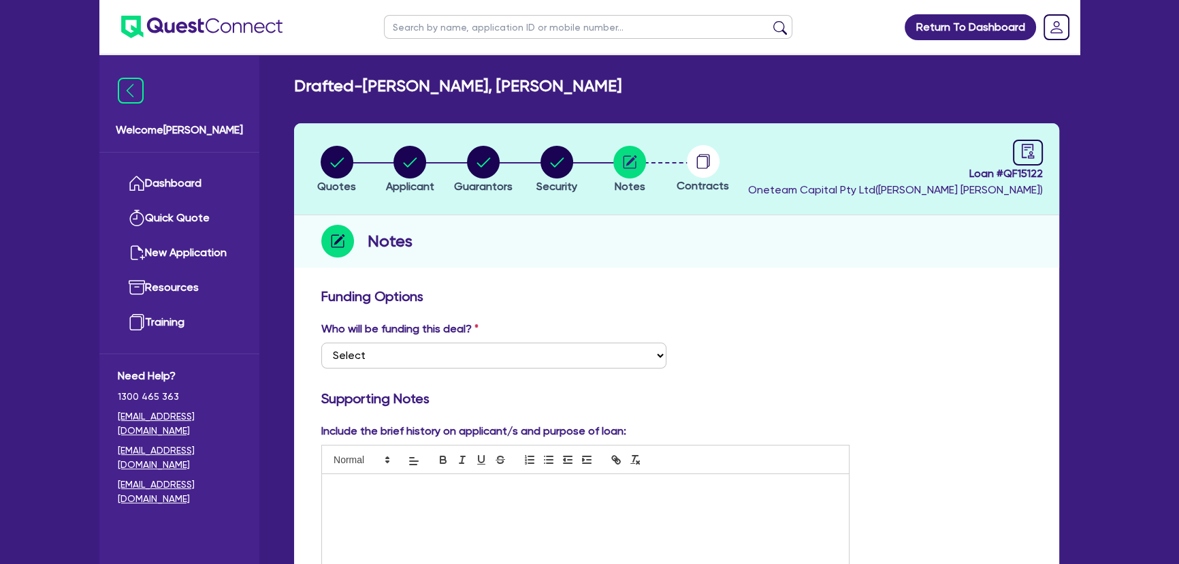
click at [190, 27] on img at bounding box center [201, 27] width 161 height 22
